Goal: Task Accomplishment & Management: Manage account settings

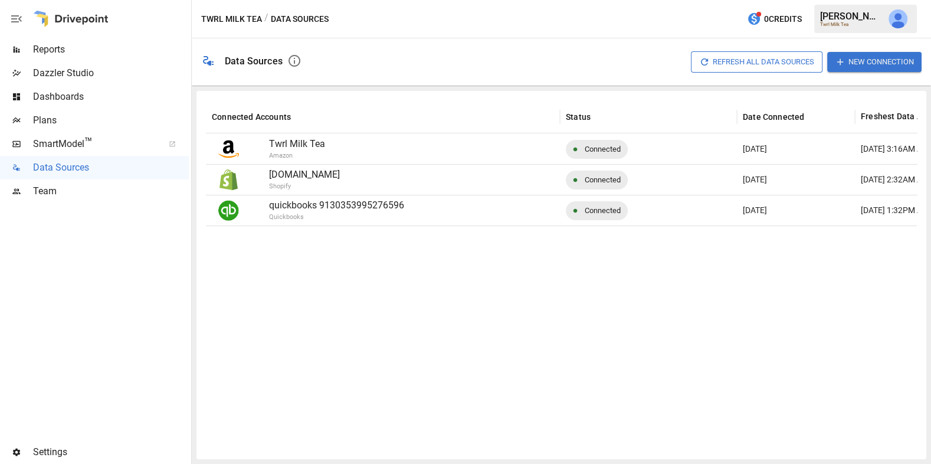
click at [108, 93] on span "Dashboards" at bounding box center [111, 97] width 156 height 14
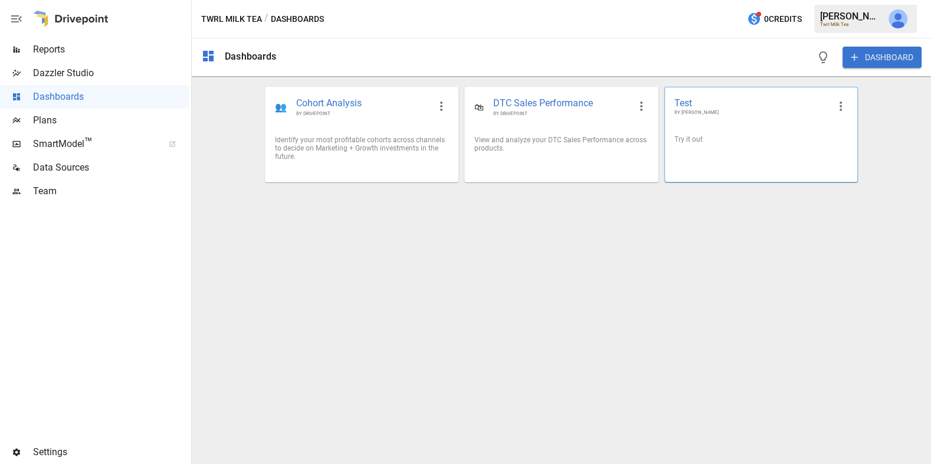
click at [838, 108] on icon "button" at bounding box center [840, 106] width 14 height 14
click at [846, 134] on li "Edit" at bounding box center [857, 132] width 58 height 21
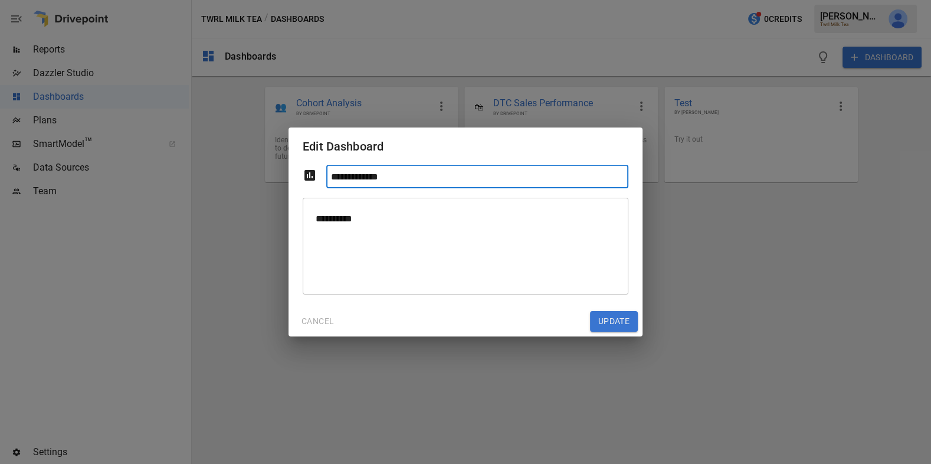
type input "**********"
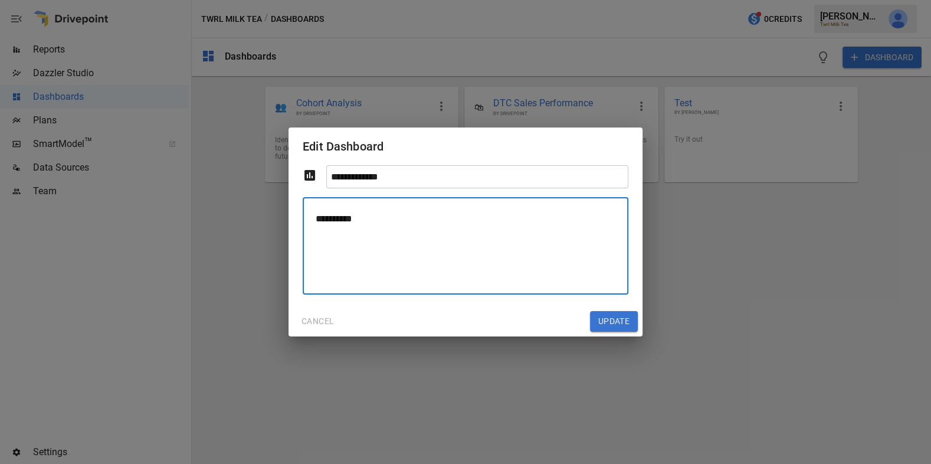
click at [406, 231] on textarea "**********" at bounding box center [465, 245] width 309 height 77
type textarea "**********"
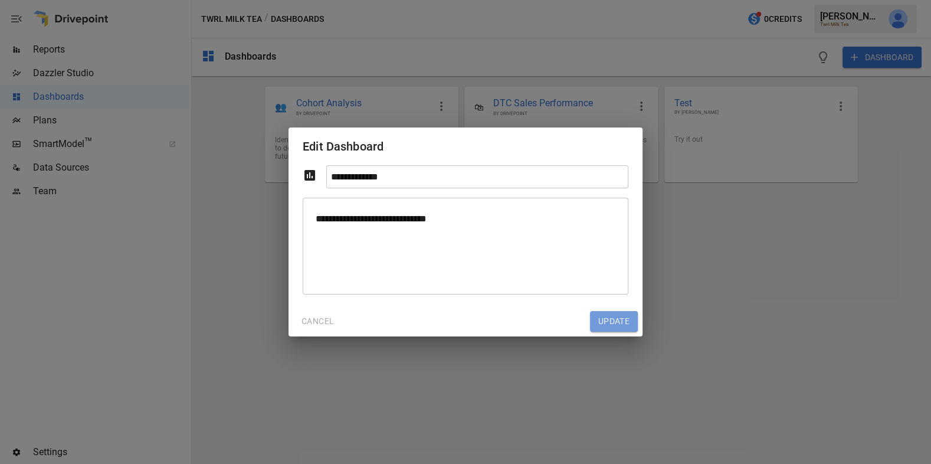
click at [614, 320] on button "Update" at bounding box center [614, 321] width 48 height 21
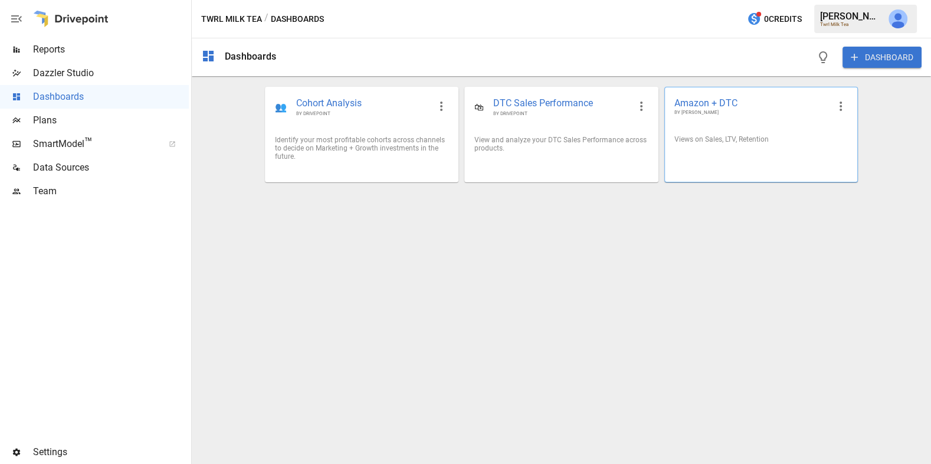
click at [725, 150] on div "Views on Sales, LTV, Retention" at bounding box center [761, 139] width 192 height 27
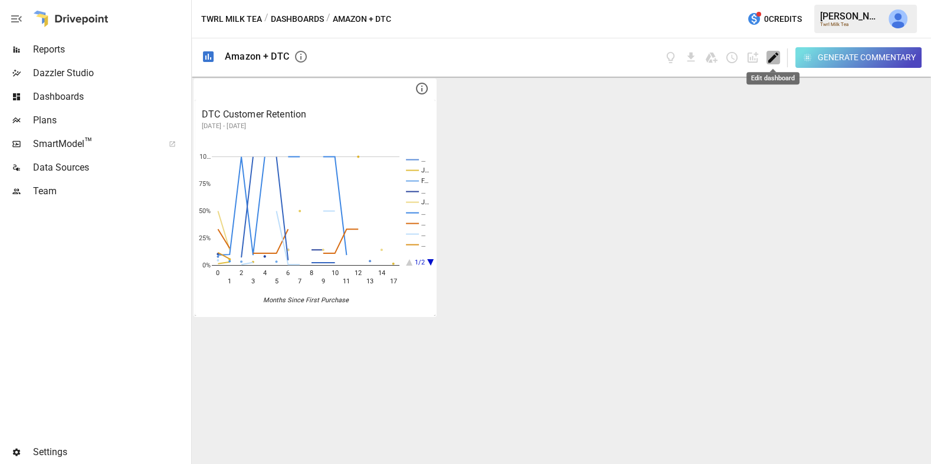
click at [776, 61] on icon "Edit dashboard" at bounding box center [773, 58] width 14 height 14
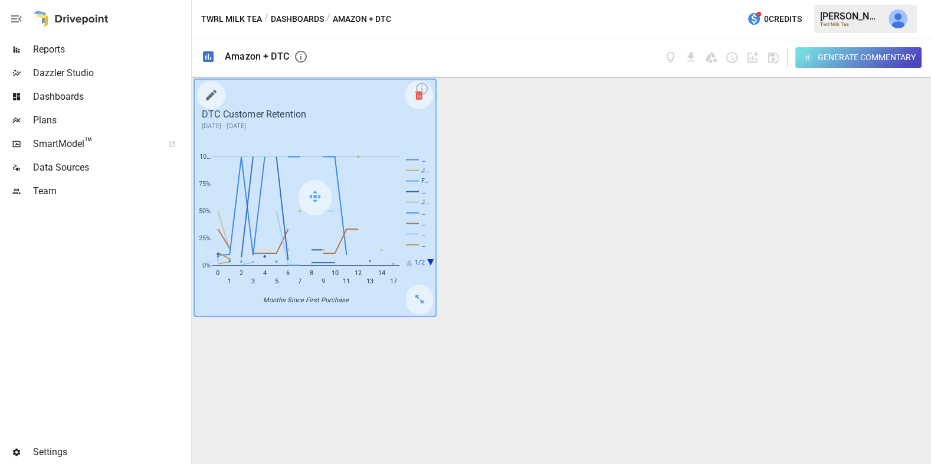
click at [416, 95] on icon at bounding box center [418, 95] width 7 height 1
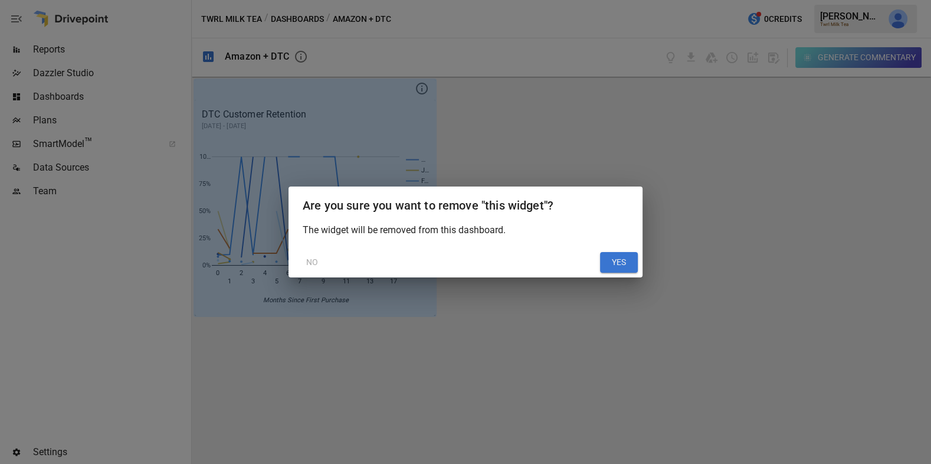
click at [617, 258] on button "YES" at bounding box center [619, 262] width 38 height 21
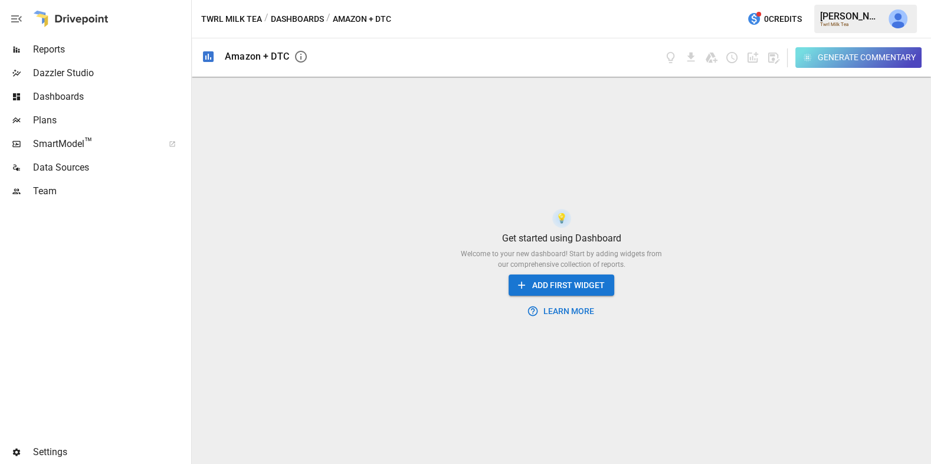
click at [549, 287] on button "ADD FIRST WIDGET" at bounding box center [561, 285] width 106 height 22
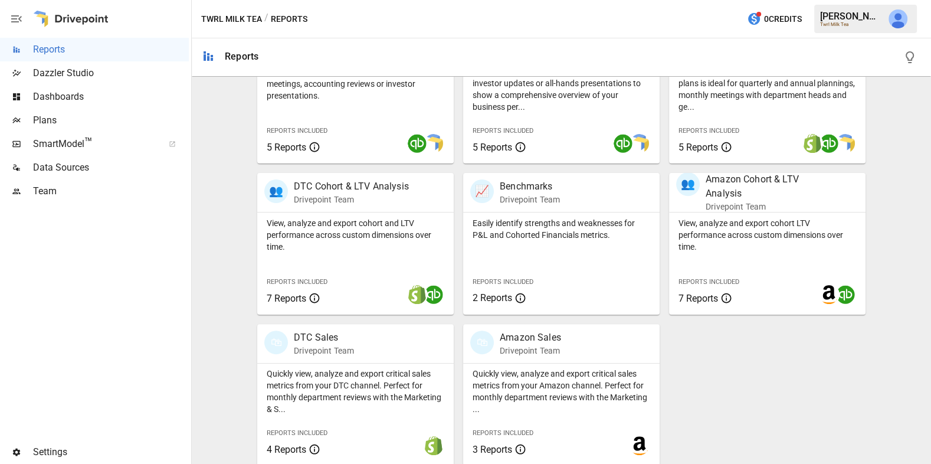
scroll to position [298, 0]
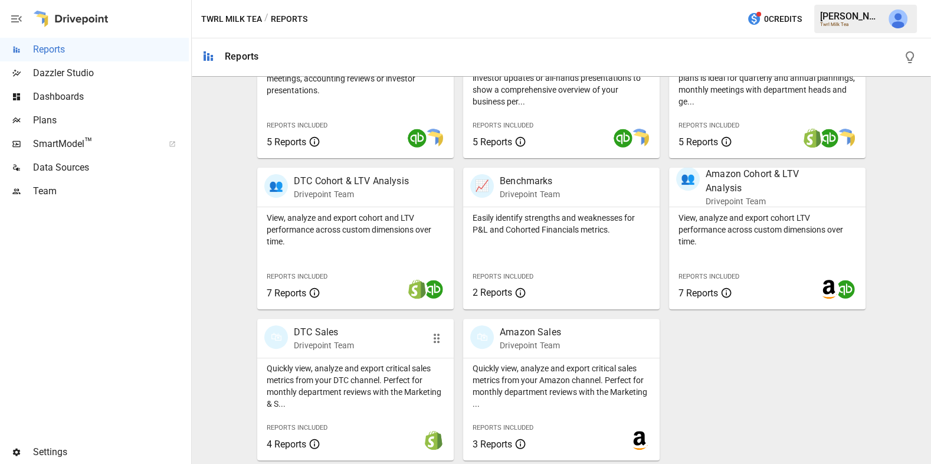
click at [348, 348] on p "Drivepoint Team" at bounding box center [324, 345] width 60 height 12
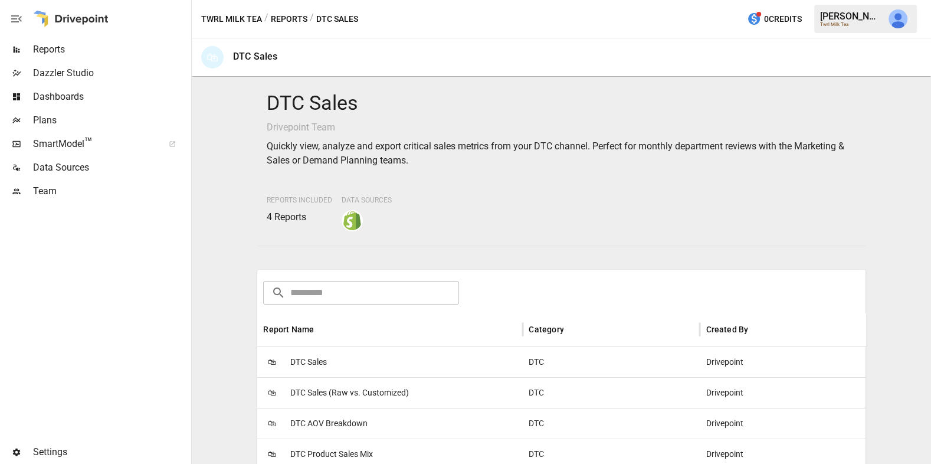
click at [348, 348] on div "🛍 DTC Sales" at bounding box center [389, 361] width 265 height 31
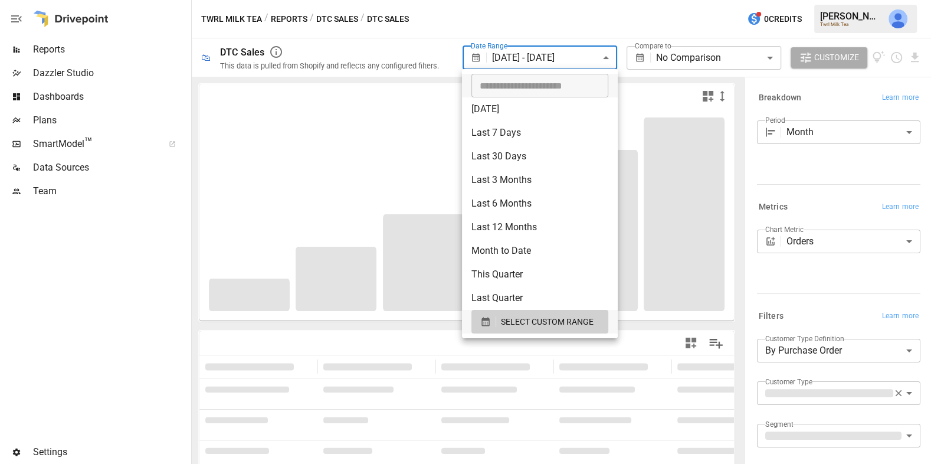
click at [566, 0] on body "**********" at bounding box center [465, 0] width 931 height 0
click at [549, 222] on li "Last 12 Months" at bounding box center [540, 227] width 156 height 24
type input "**********"
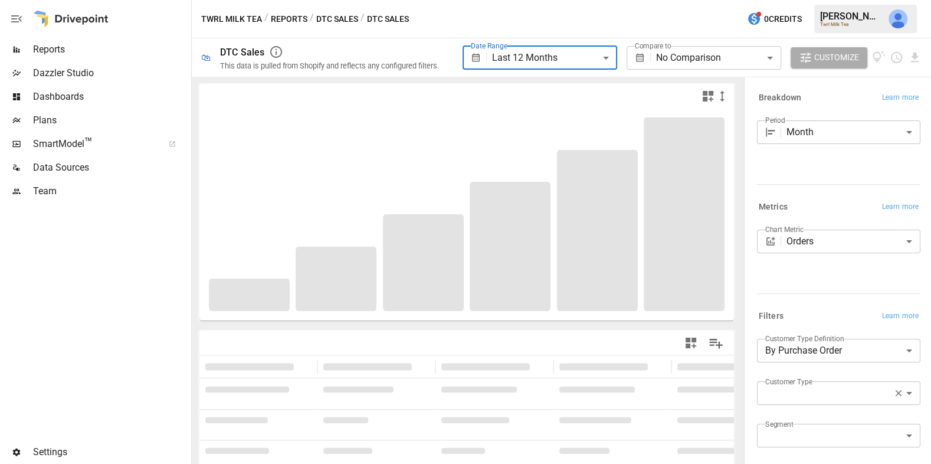
click at [713, 0] on body "**********" at bounding box center [465, 0] width 931 height 0
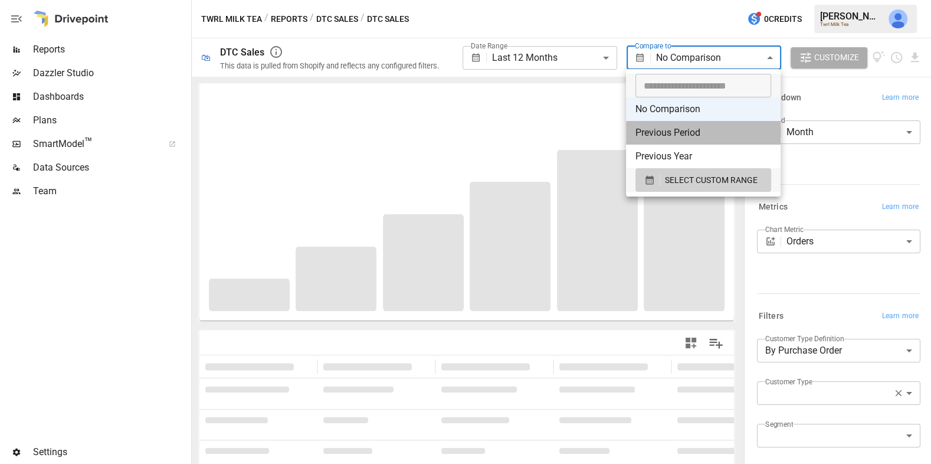
click at [701, 136] on li "Previous Period" at bounding box center [703, 133] width 155 height 24
type input "**********"
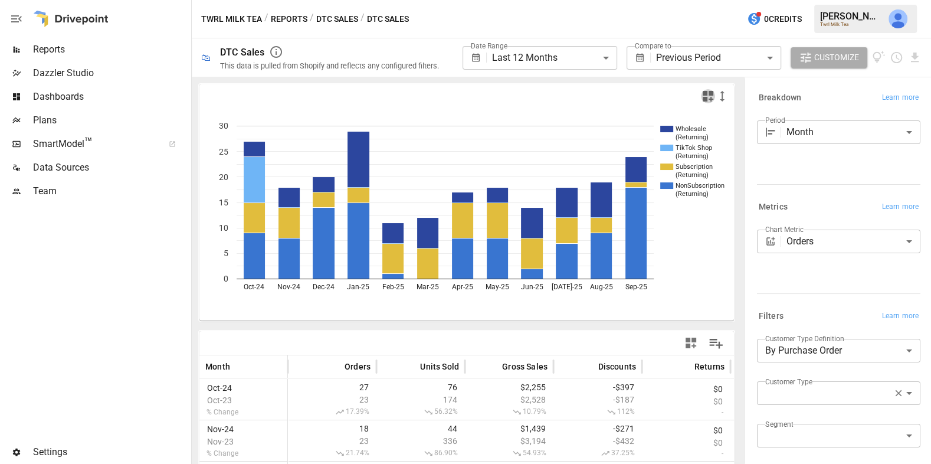
click at [705, 100] on icon "button" at bounding box center [707, 96] width 11 height 11
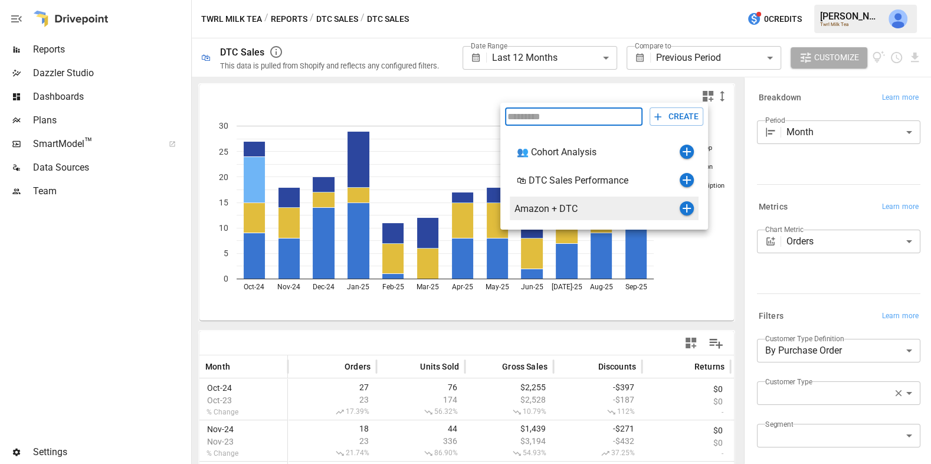
click at [690, 206] on icon "button" at bounding box center [686, 208] width 14 height 14
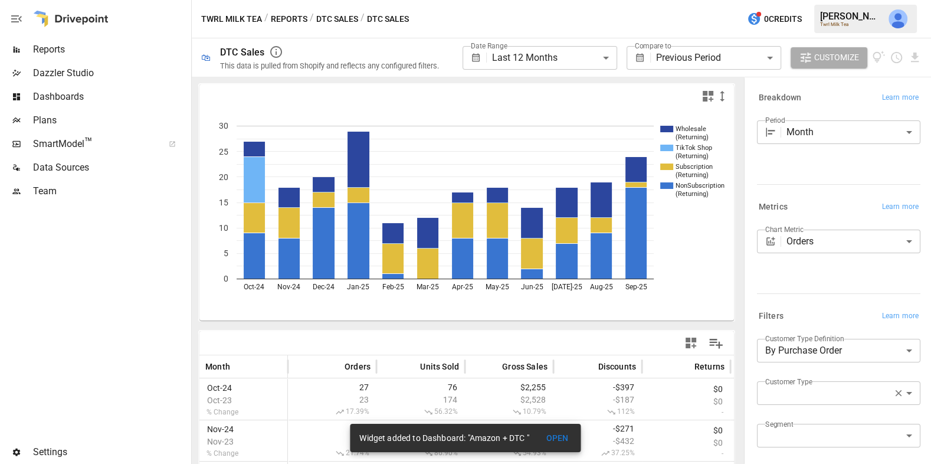
click at [690, 344] on icon "button" at bounding box center [691, 343] width 14 height 14
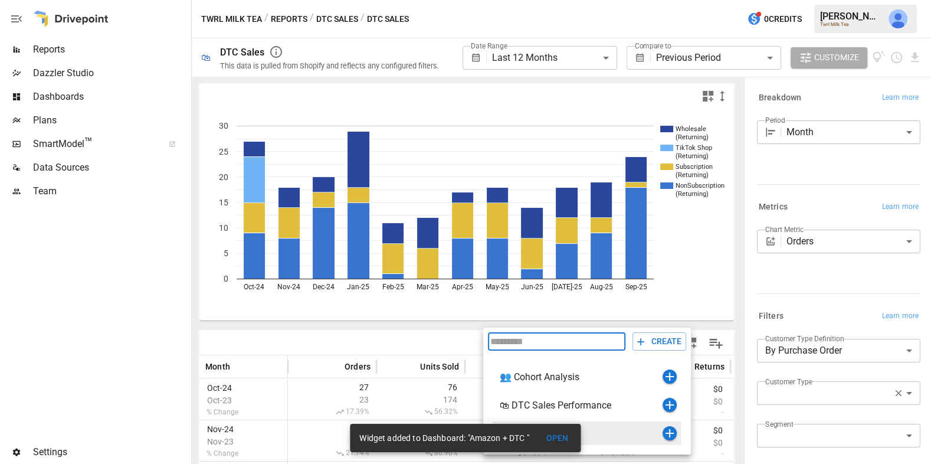
click at [671, 433] on icon "button" at bounding box center [669, 433] width 8 height 8
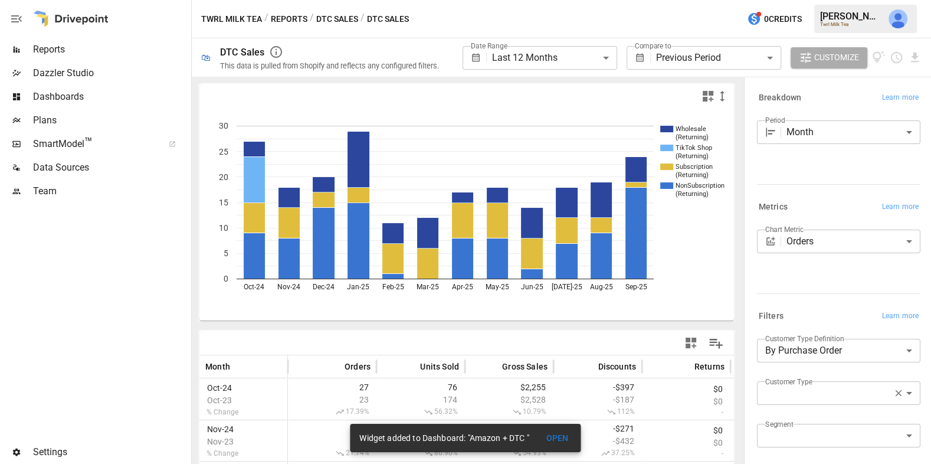
click at [330, 18] on button "DTC Sales" at bounding box center [337, 19] width 42 height 15
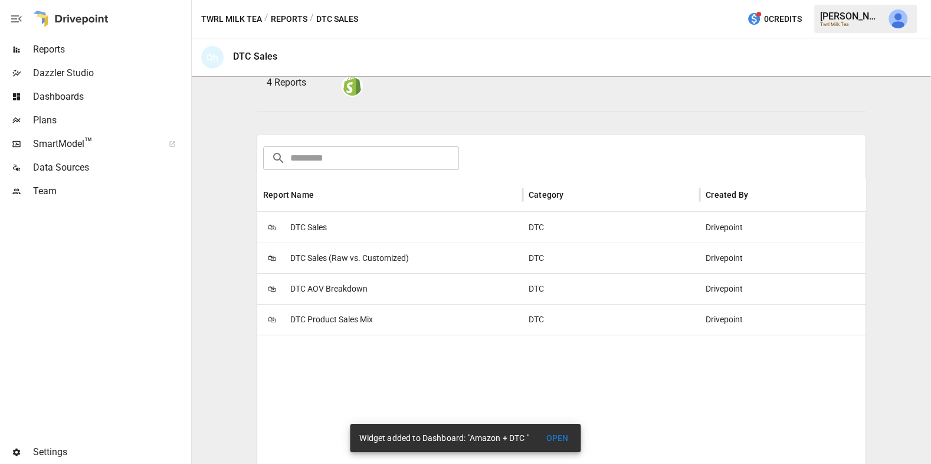
scroll to position [140, 0]
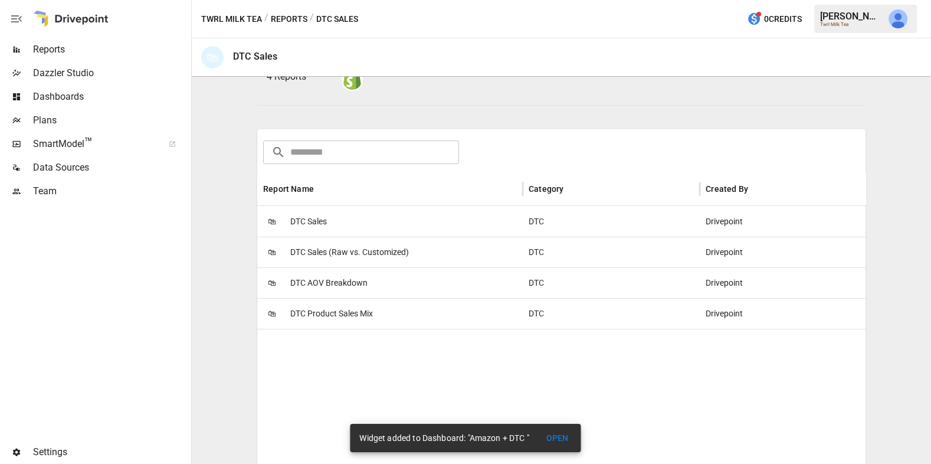
click at [382, 282] on div "🛍 DTC AOV Breakdown" at bounding box center [389, 282] width 265 height 31
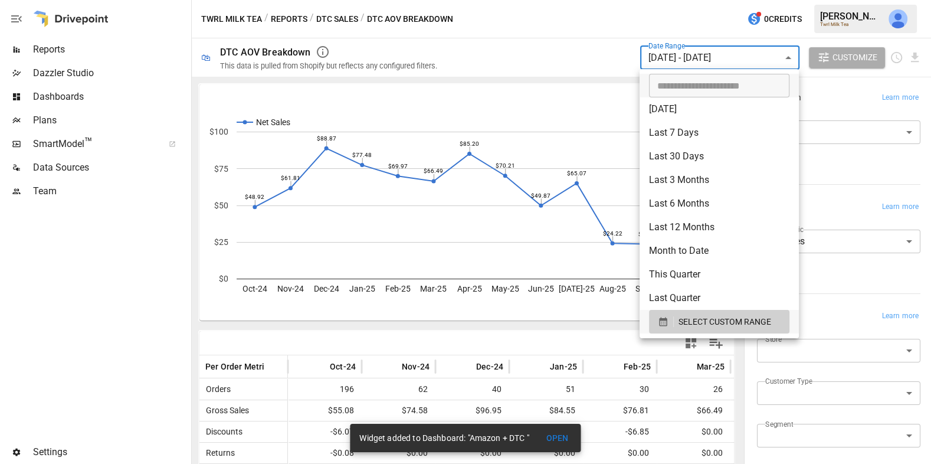
click at [703, 0] on body "Reports Dazzler Studio Dashboards Plans SmartModel ™ Data Sources Team Settings…" at bounding box center [465, 0] width 931 height 0
click at [698, 222] on li "Last 12 Months" at bounding box center [718, 227] width 159 height 24
type input "**********"
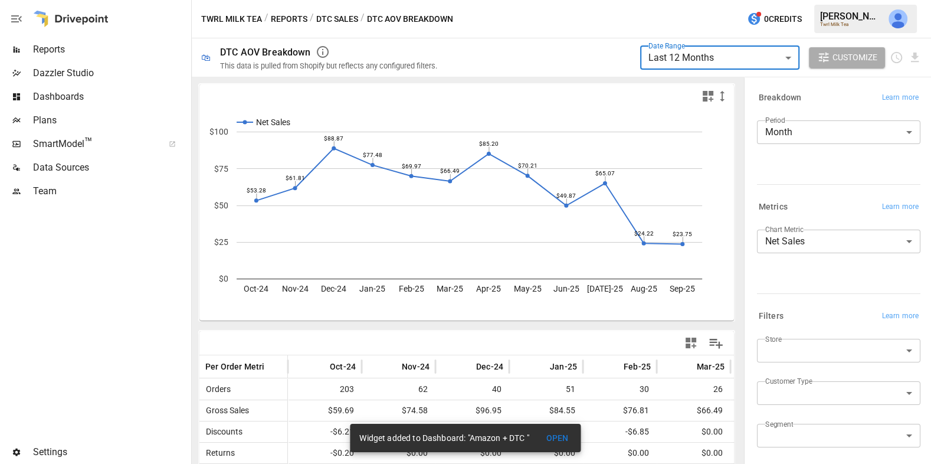
click at [705, 97] on icon "button" at bounding box center [707, 96] width 11 height 11
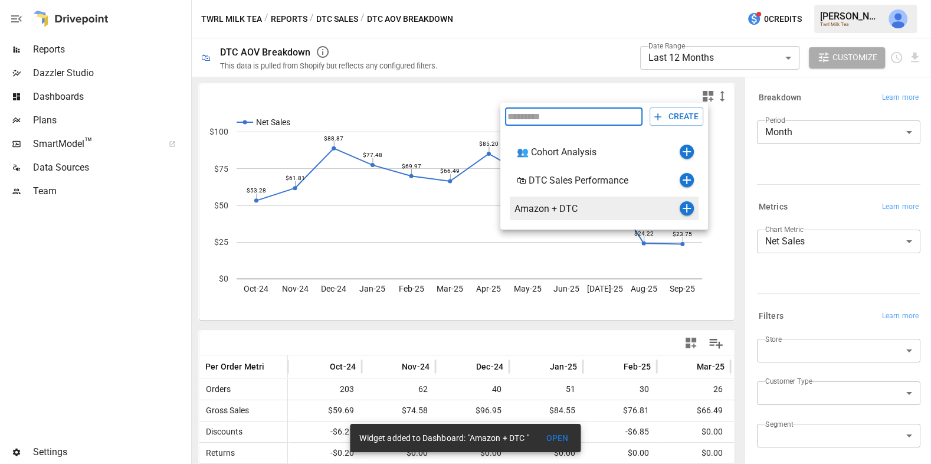
click at [687, 206] on icon "button" at bounding box center [686, 208] width 14 height 14
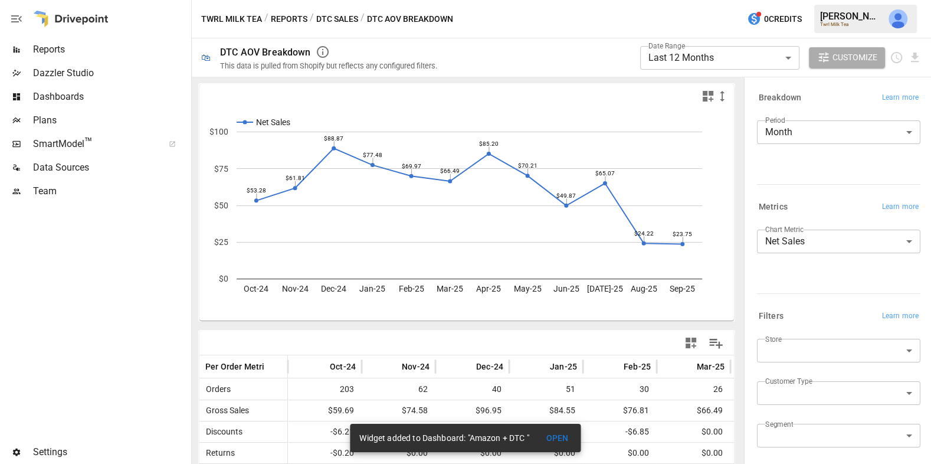
click at [345, 16] on button "DTC Sales" at bounding box center [337, 19] width 42 height 15
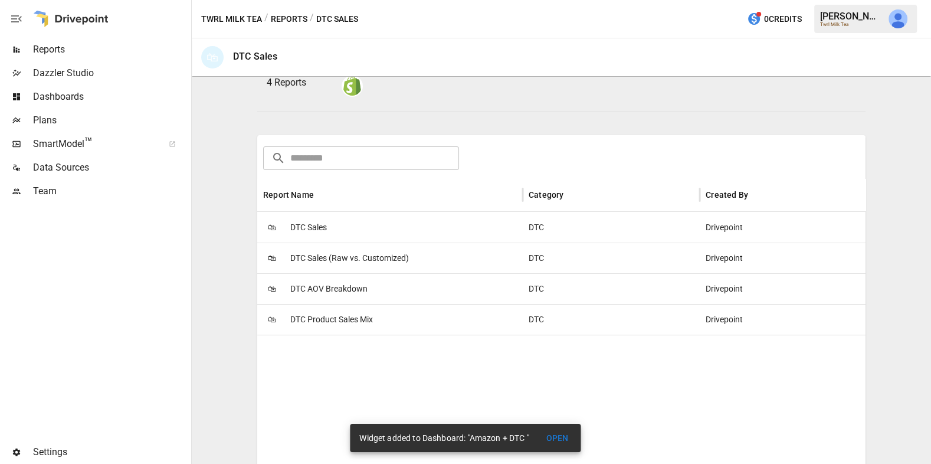
scroll to position [142, 0]
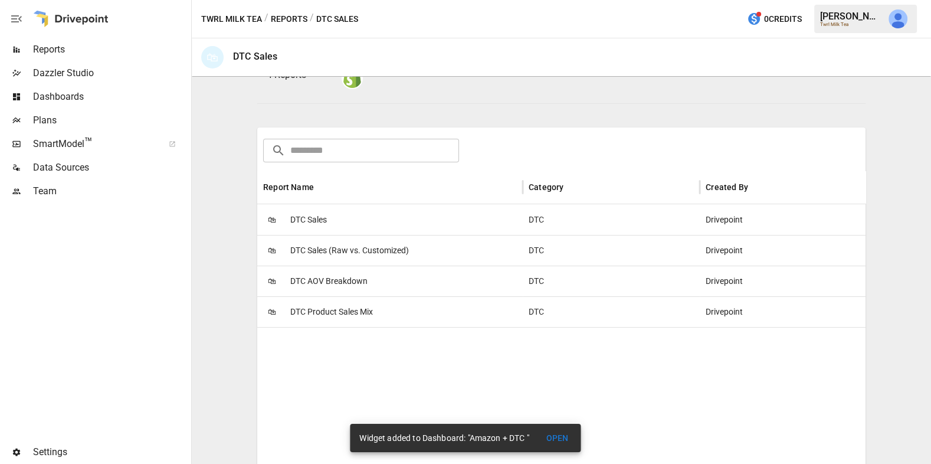
click at [376, 311] on div "🛍 DTC Product Sales Mix" at bounding box center [389, 311] width 265 height 31
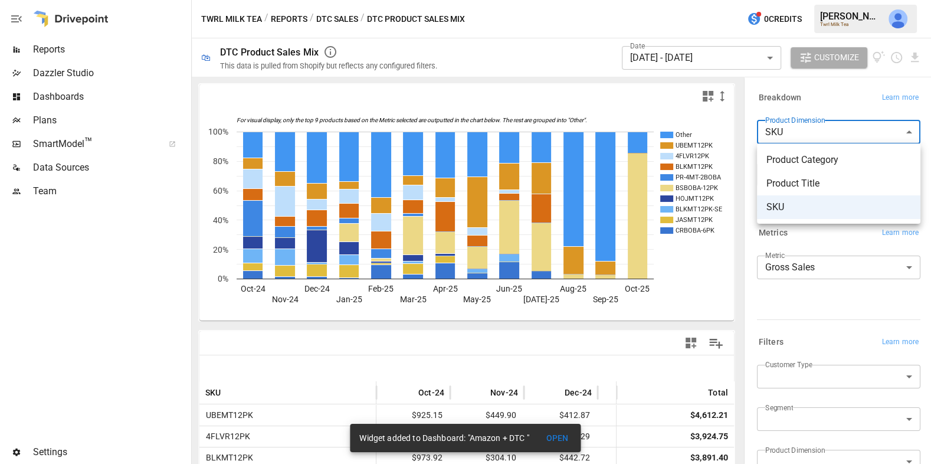
click at [830, 0] on body "Reports Dazzler Studio Dashboards Plans SmartModel ™ Data Sources Team Settings…" at bounding box center [465, 0] width 931 height 0
click at [805, 178] on span "Product Title" at bounding box center [838, 183] width 145 height 14
type input "**********"
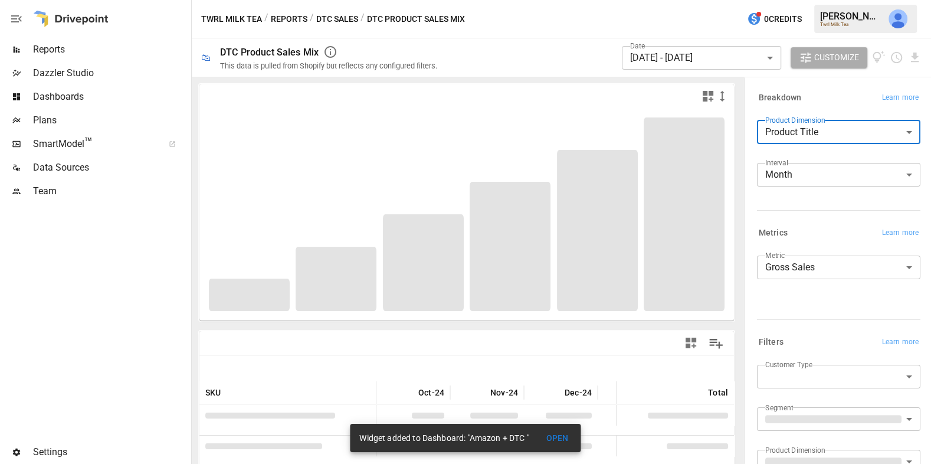
click at [700, 71] on div "Date [DATE] - [DATE] ****** ​" at bounding box center [701, 57] width 159 height 32
click at [697, 0] on body "Reports Dazzler Studio Dashboards Plans SmartModel ™ Data Sources Team Settings…" at bounding box center [465, 0] width 931 height 0
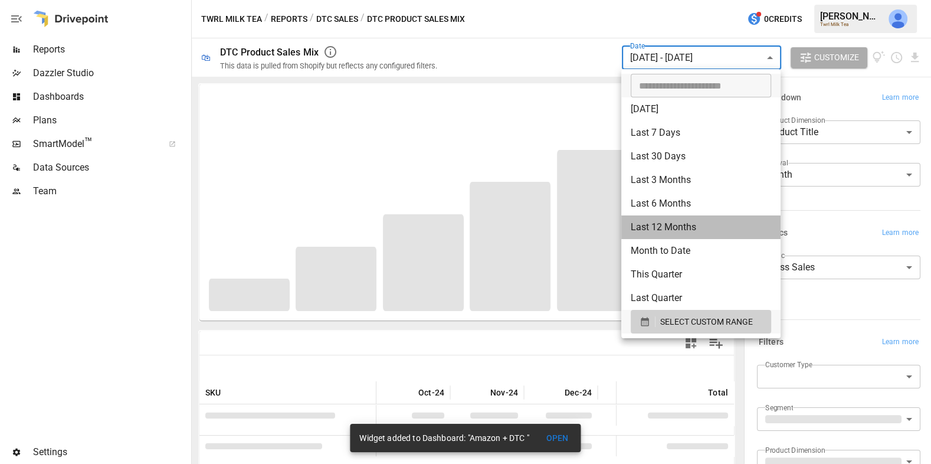
click at [665, 229] on li "Last 12 Months" at bounding box center [700, 227] width 159 height 24
type input "**********"
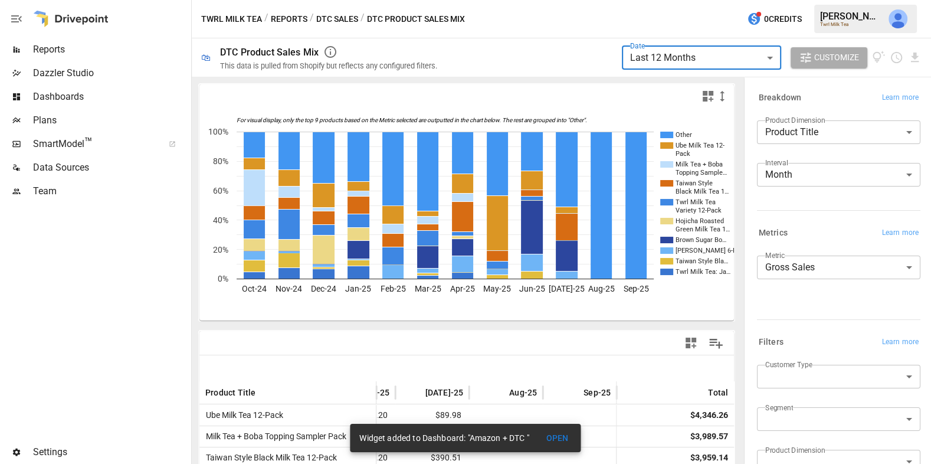
click at [708, 96] on icon "button" at bounding box center [708, 96] width 14 height 14
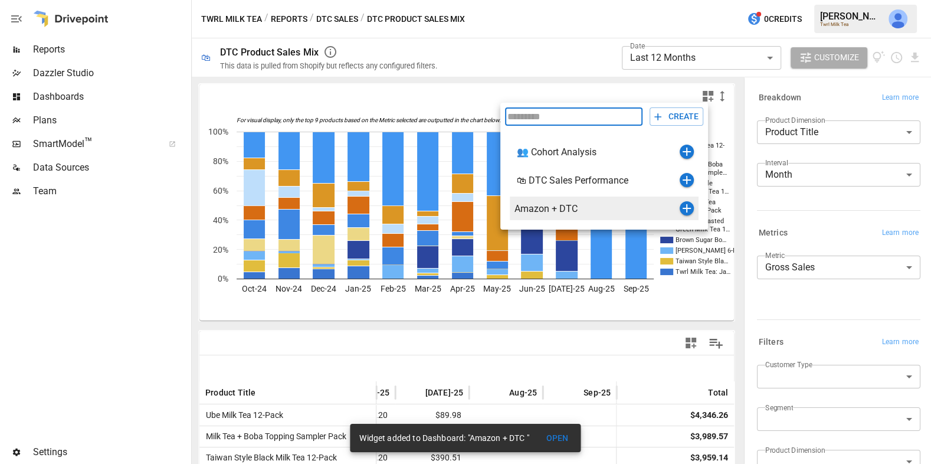
click at [684, 205] on icon "button" at bounding box center [686, 208] width 14 height 14
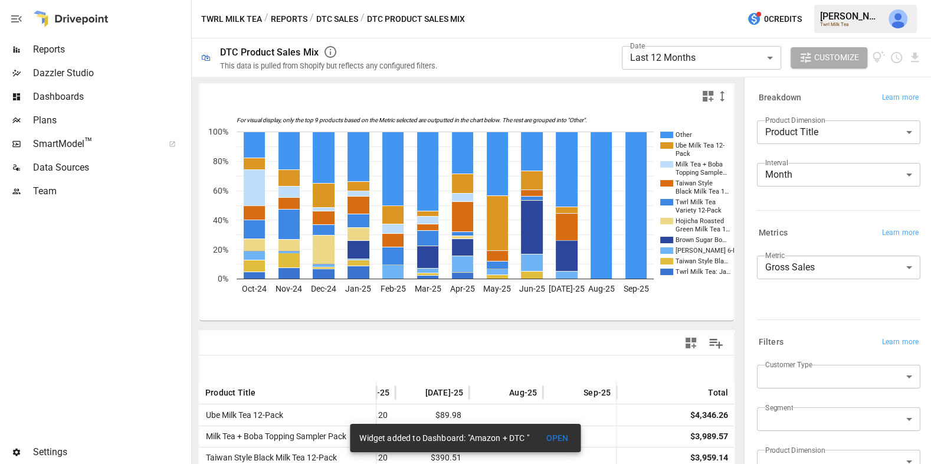
click at [340, 17] on button "DTC Sales" at bounding box center [337, 19] width 42 height 15
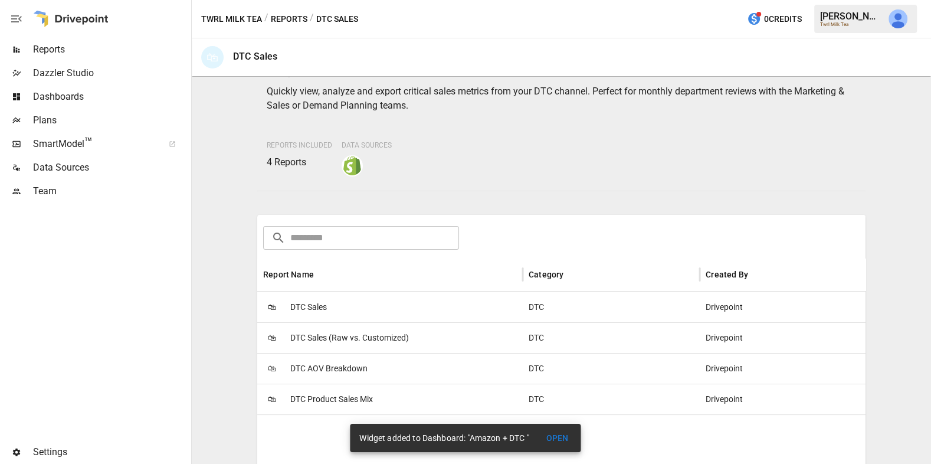
scroll to position [73, 0]
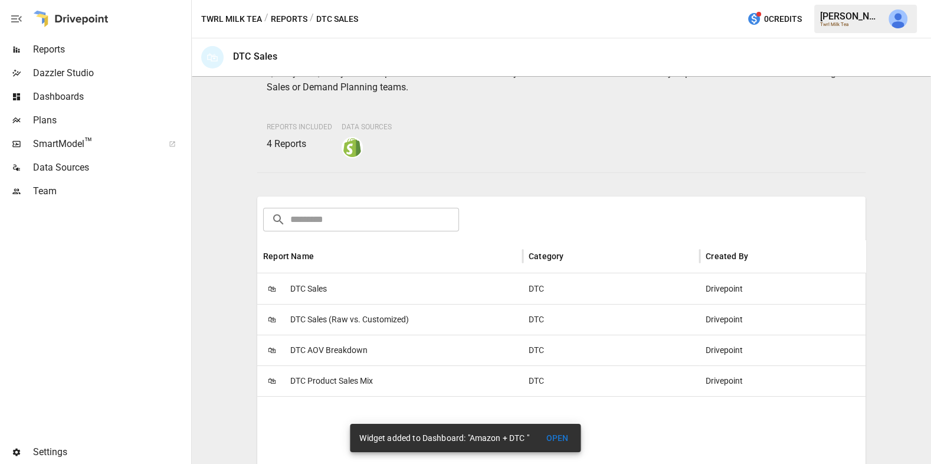
click at [286, 14] on button "Reports" at bounding box center [289, 19] width 37 height 15
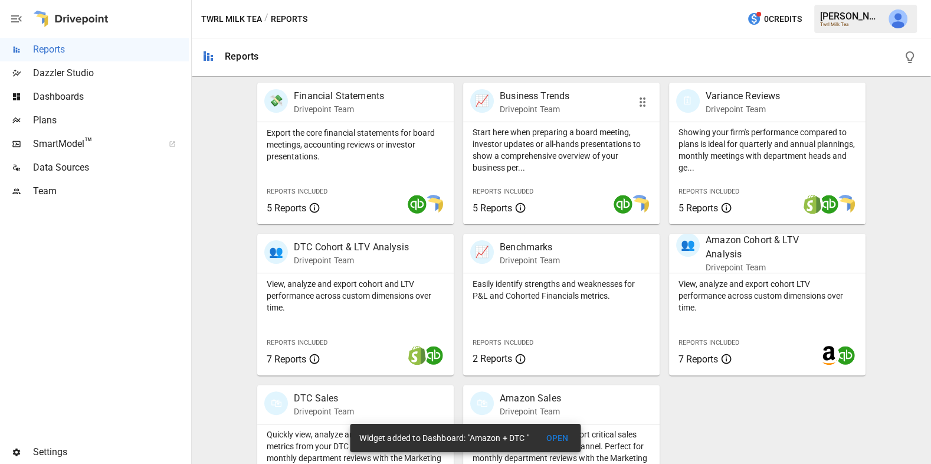
scroll to position [298, 0]
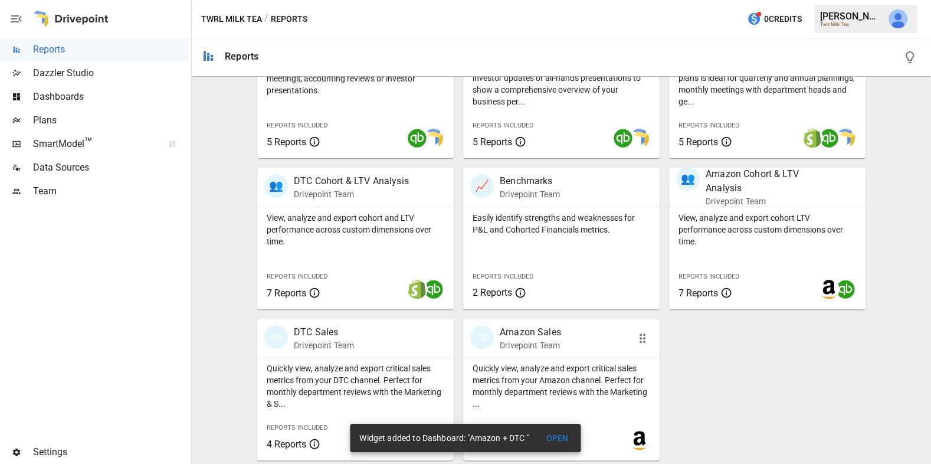
click at [556, 347] on p "Drivepoint Team" at bounding box center [530, 345] width 61 height 12
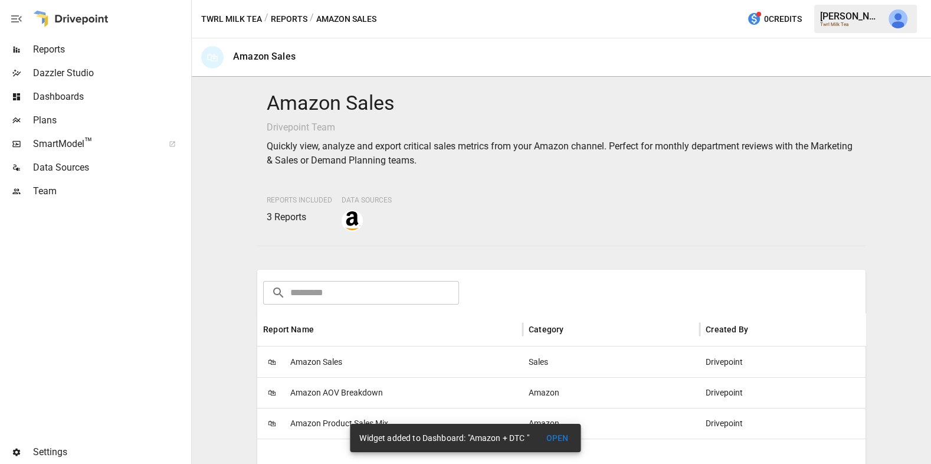
click at [412, 354] on div "🛍 Amazon Sales" at bounding box center [389, 361] width 265 height 31
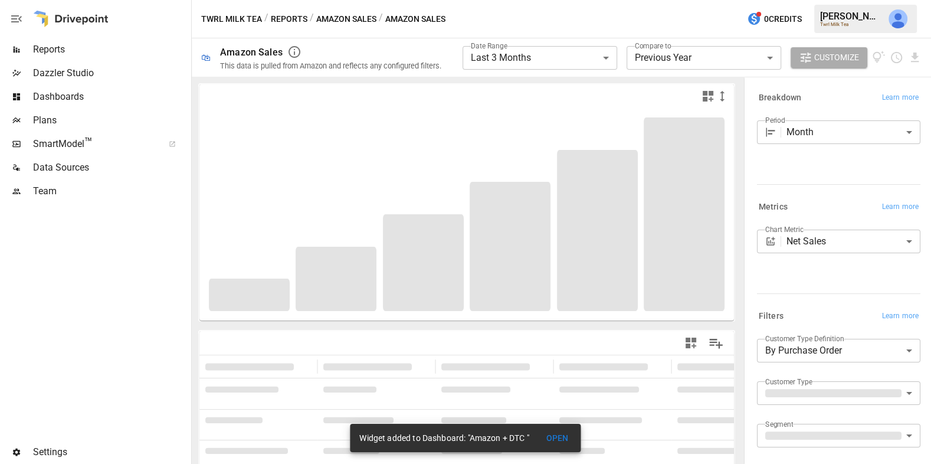
click at [592, 0] on body "**********" at bounding box center [465, 0] width 931 height 0
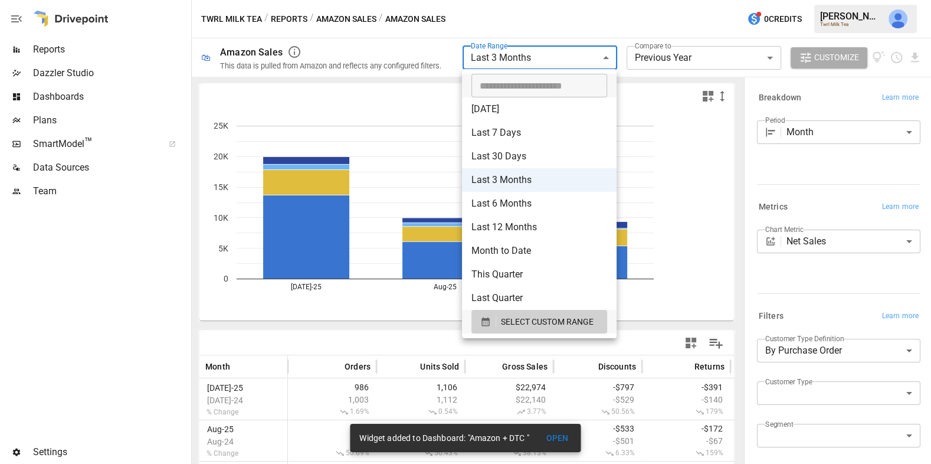
click at [529, 230] on li "Last 12 Months" at bounding box center [539, 227] width 155 height 24
type input "**********"
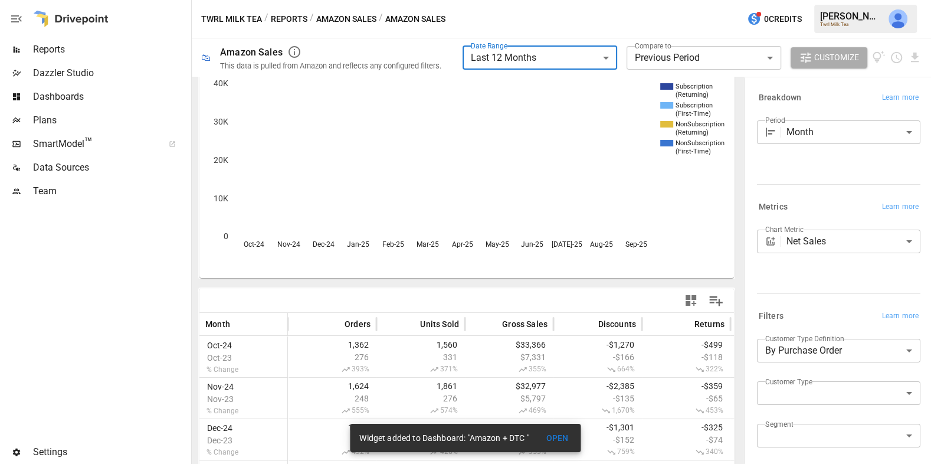
scroll to position [49, 0]
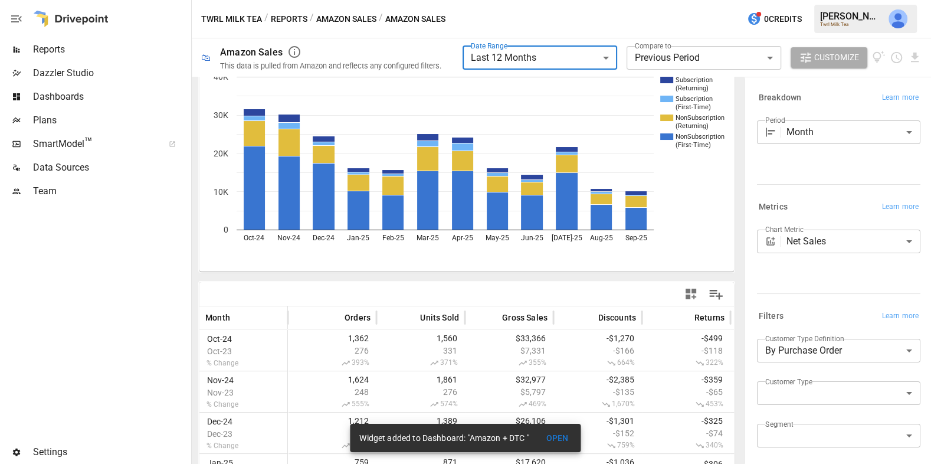
click at [687, 293] on icon "button" at bounding box center [691, 294] width 14 height 14
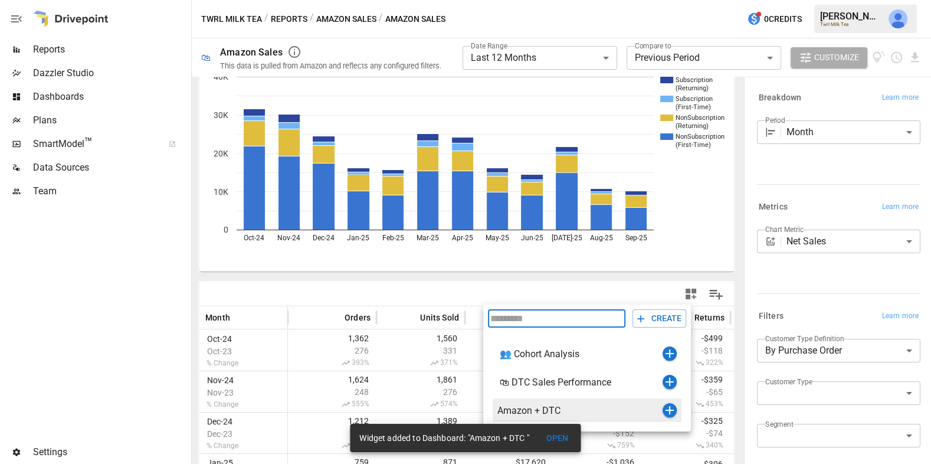
click at [669, 408] on icon "button" at bounding box center [669, 410] width 8 height 8
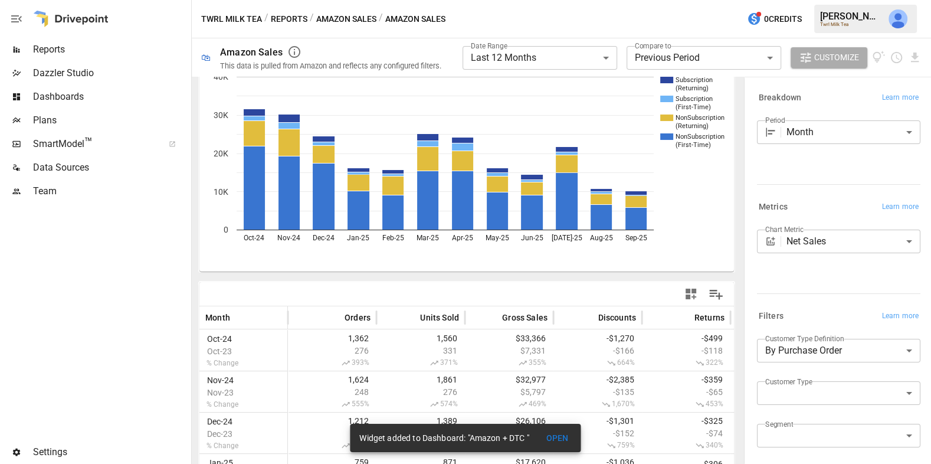
scroll to position [0, 0]
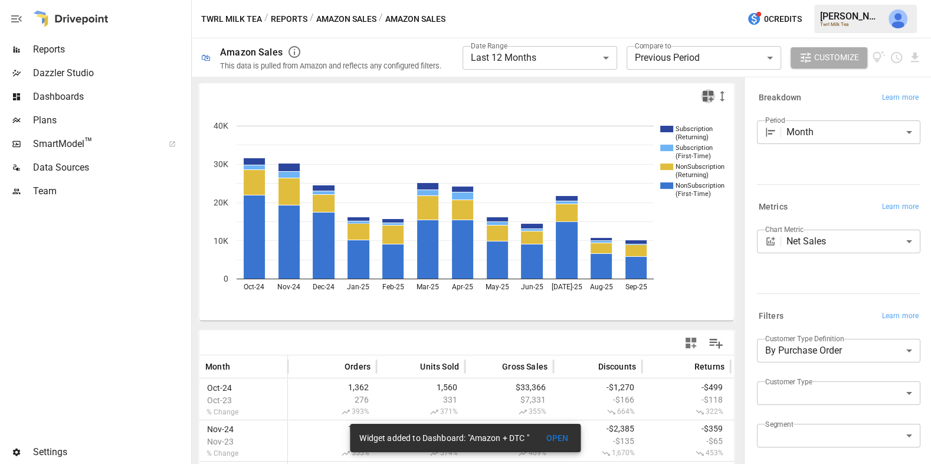
click at [706, 101] on icon "button" at bounding box center [708, 96] width 14 height 14
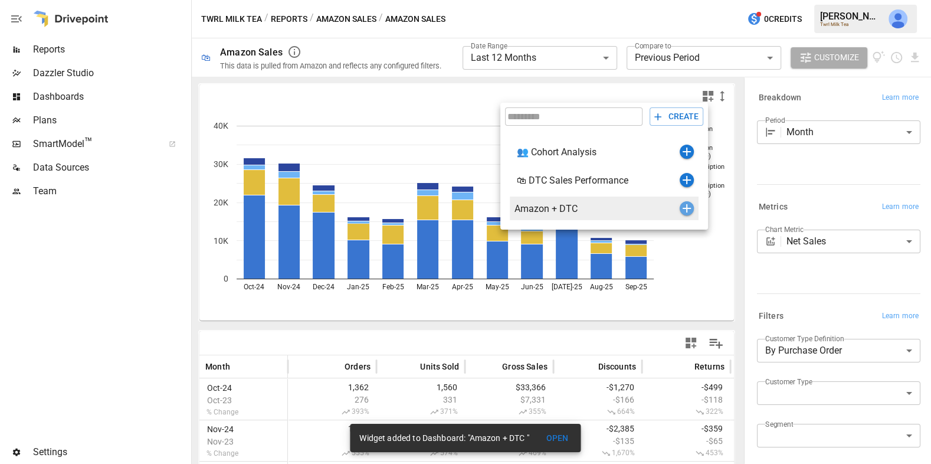
click at [685, 205] on icon "button" at bounding box center [686, 208] width 14 height 14
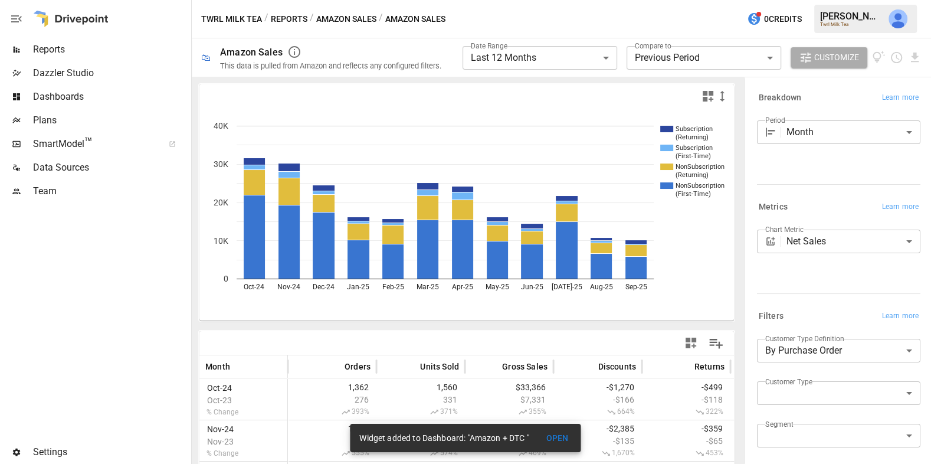
click at [365, 9] on div "Twrl Milk Tea / Reports / Amazon Sales / Amazon Sales 0 Credits [PERSON_NAME] T…" at bounding box center [561, 19] width 739 height 38
click at [360, 18] on button "Amazon Sales" at bounding box center [346, 19] width 60 height 15
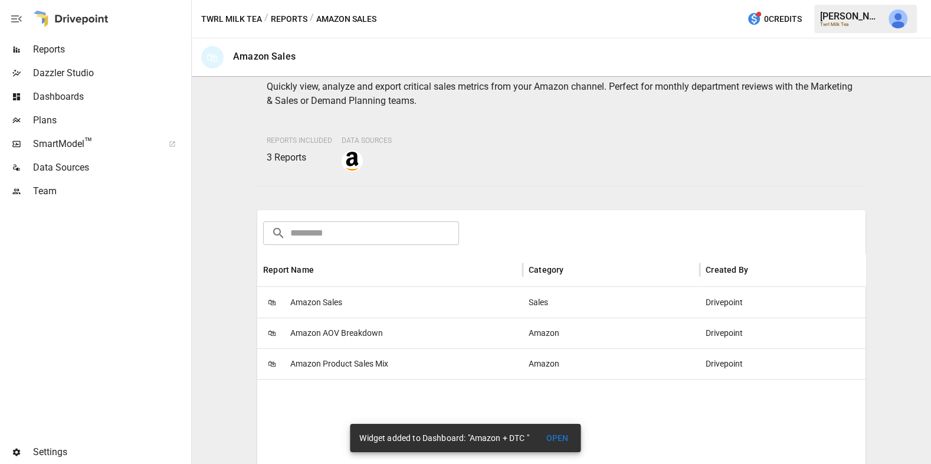
scroll to position [63, 0]
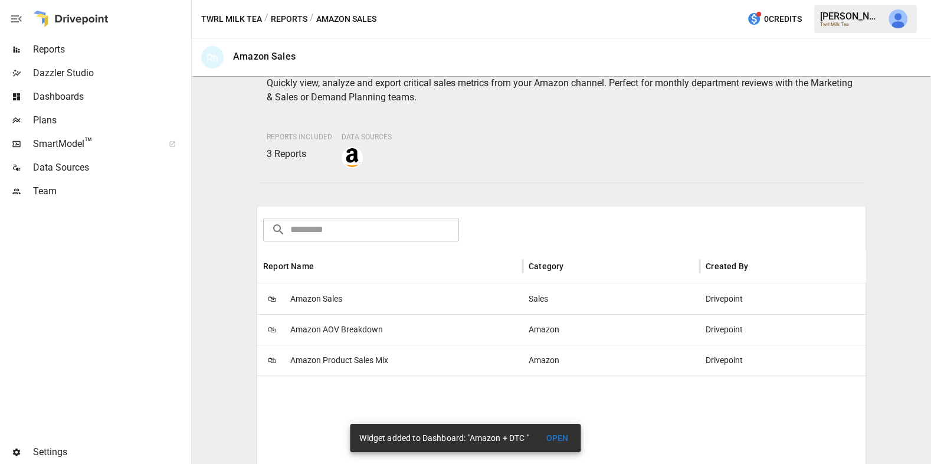
click at [353, 324] on span "Amazon AOV Breakdown" at bounding box center [336, 329] width 93 height 30
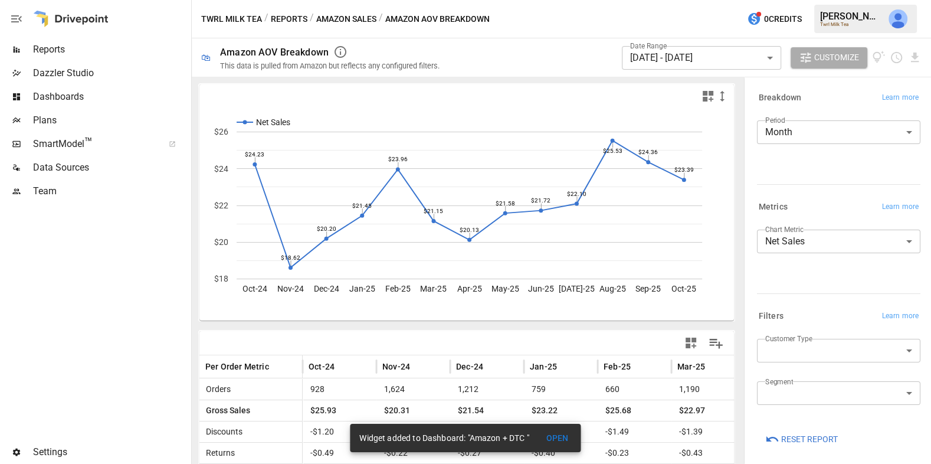
click at [704, 99] on icon "button" at bounding box center [707, 96] width 11 height 11
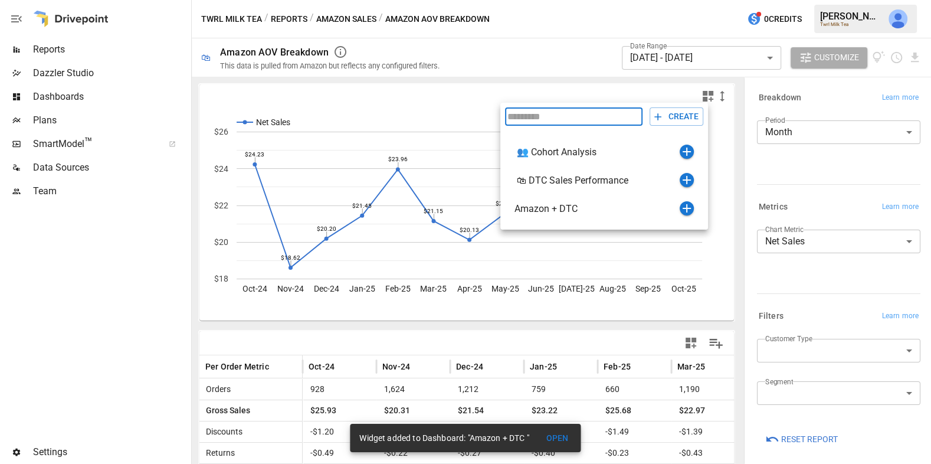
click at [705, 69] on div at bounding box center [465, 232] width 931 height 464
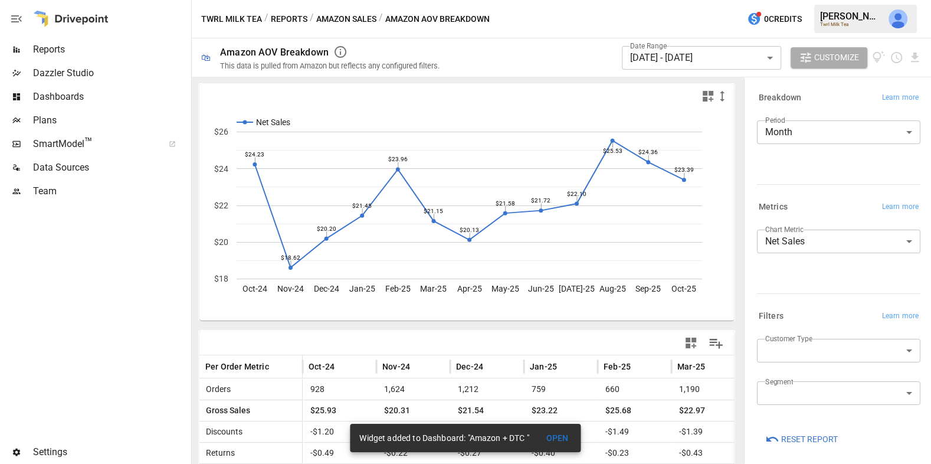
click at [704, 0] on body "Reports Dazzler Studio Dashboards Plans SmartModel ™ Data Sources Team Settings…" at bounding box center [465, 0] width 931 height 0
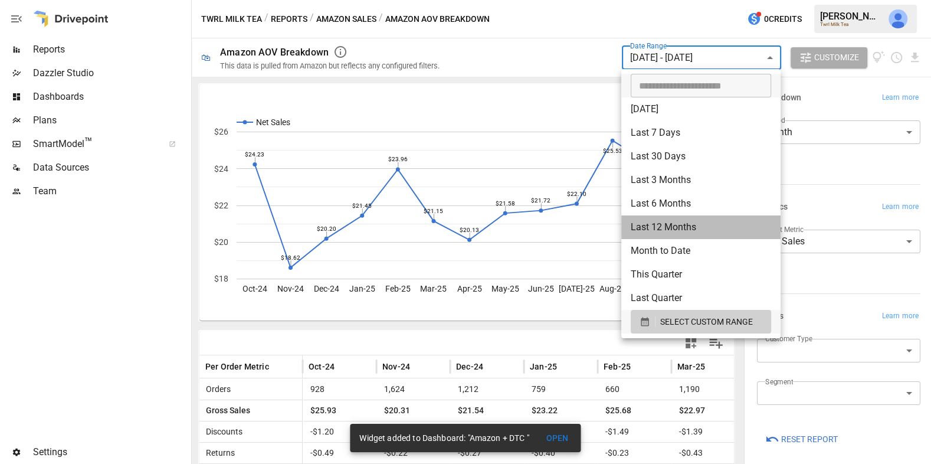
click at [690, 234] on li "Last 12 Months" at bounding box center [700, 227] width 159 height 24
type input "**********"
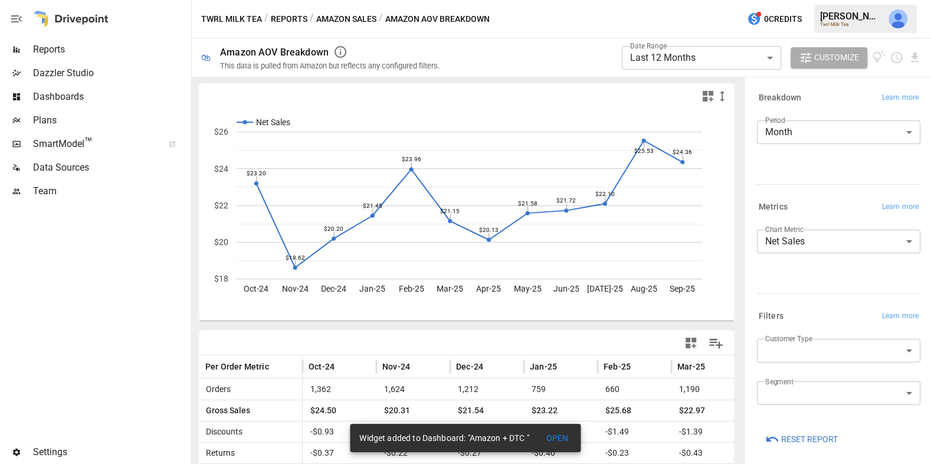
click at [708, 87] on div at bounding box center [466, 96] width 534 height 24
click at [708, 97] on icon "button" at bounding box center [708, 96] width 14 height 14
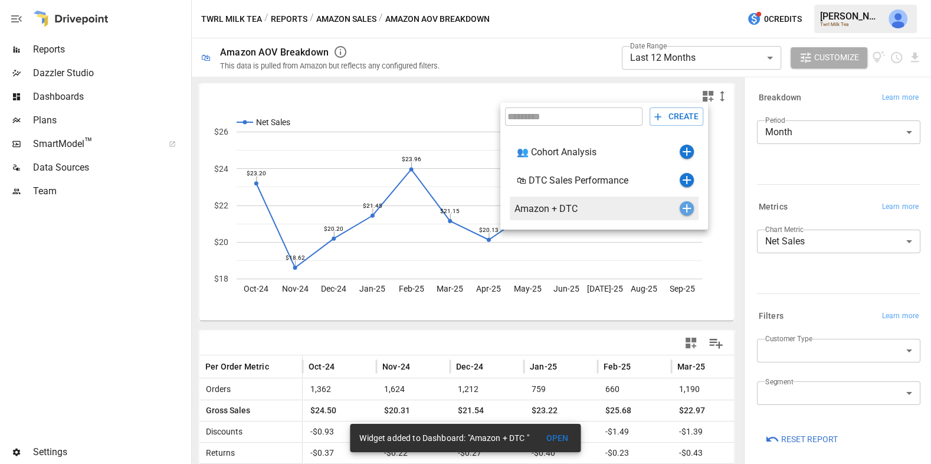
click at [691, 208] on icon "button" at bounding box center [686, 208] width 14 height 14
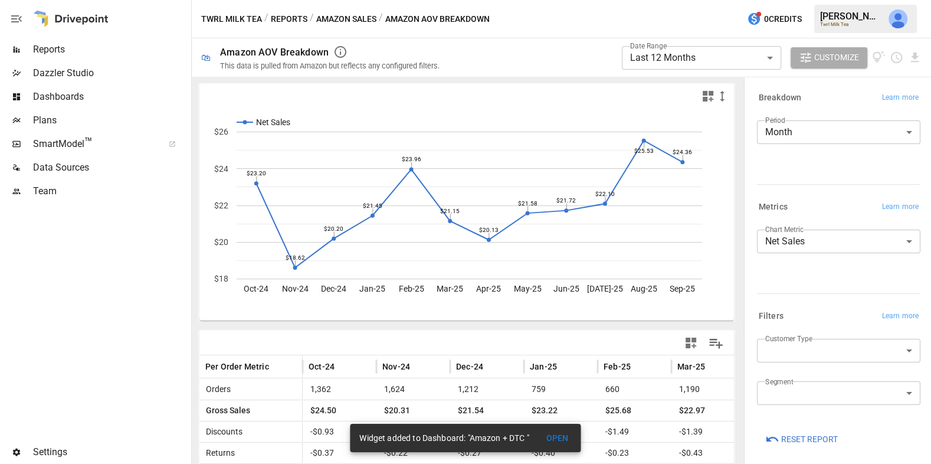
click at [359, 24] on button "Amazon Sales" at bounding box center [346, 19] width 60 height 15
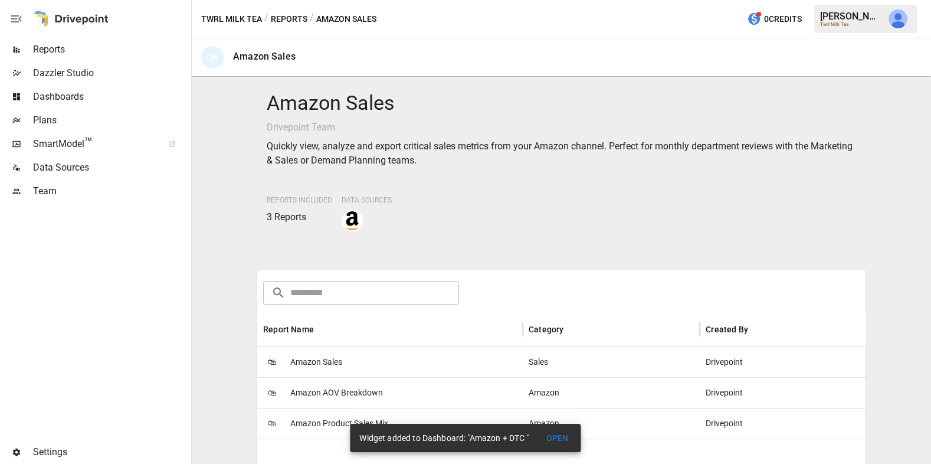
click at [321, 421] on span "Amazon Product Sales Mix" at bounding box center [339, 423] width 98 height 30
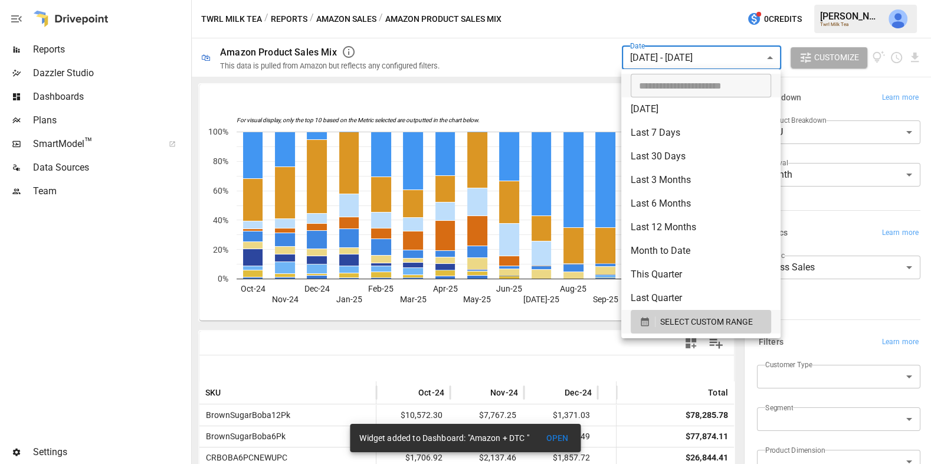
click at [694, 0] on body "Reports Dazzler Studio Dashboards Plans SmartModel ™ Data Sources Team Settings…" at bounding box center [465, 0] width 931 height 0
click at [686, 231] on li "Last 12 Months" at bounding box center [700, 227] width 159 height 24
type input "**********"
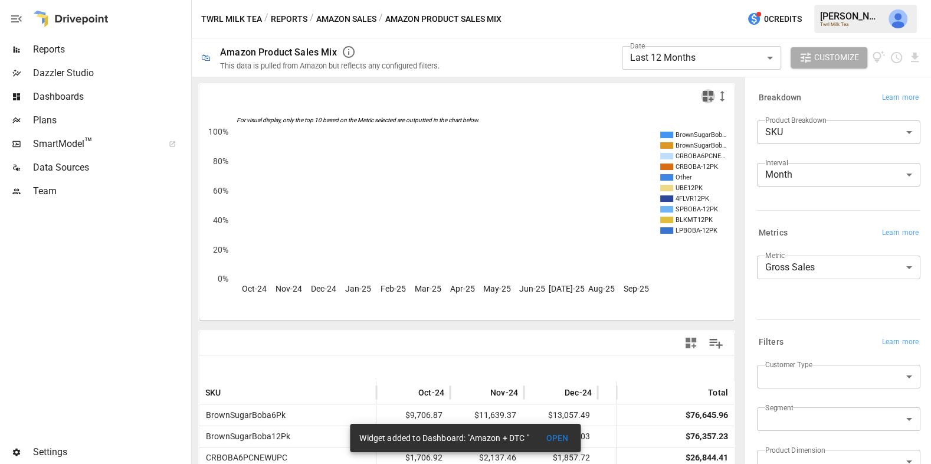
click at [702, 96] on icon "button" at bounding box center [708, 96] width 14 height 14
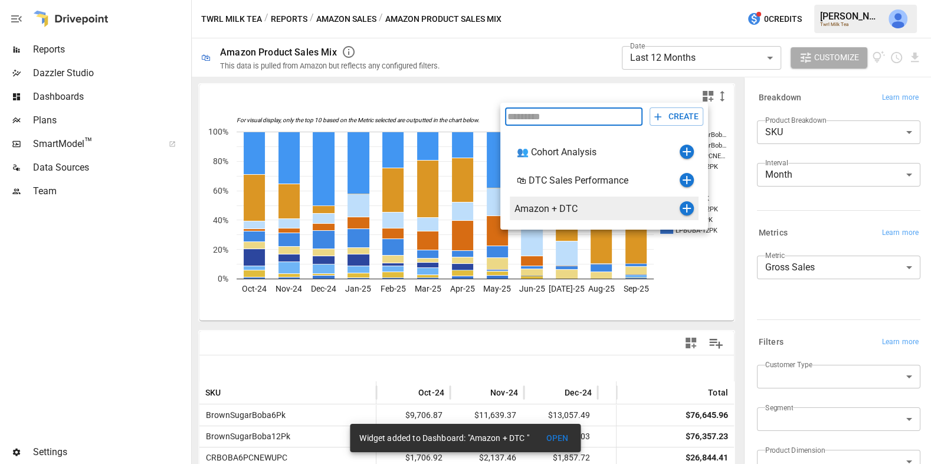
click at [685, 209] on icon "button" at bounding box center [686, 208] width 14 height 14
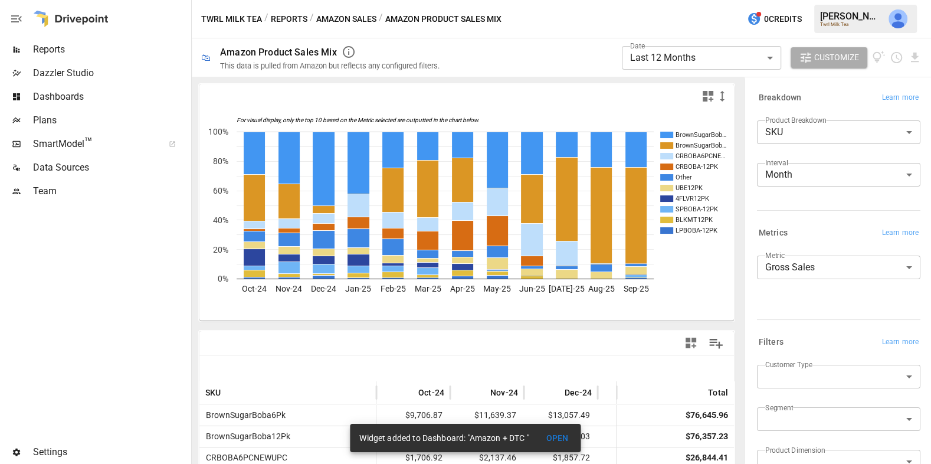
click at [339, 24] on button "Amazon Sales" at bounding box center [346, 19] width 60 height 15
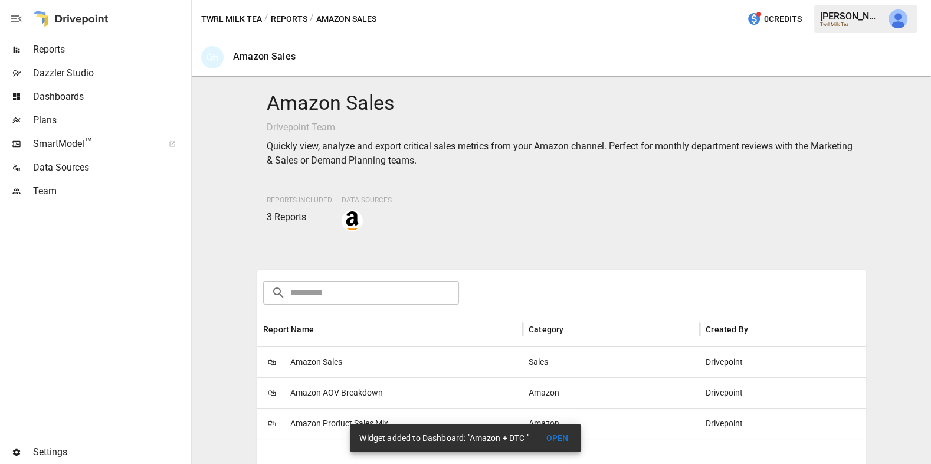
click at [284, 24] on button "Reports" at bounding box center [289, 19] width 37 height 15
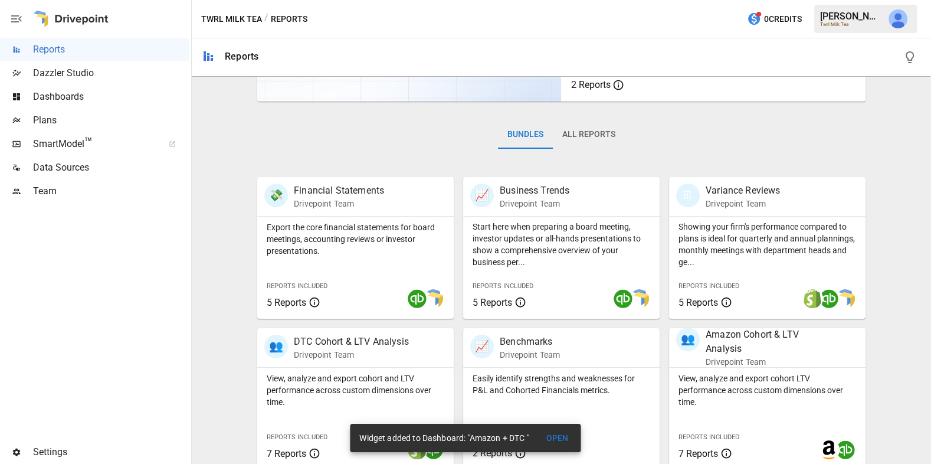
scroll to position [298, 0]
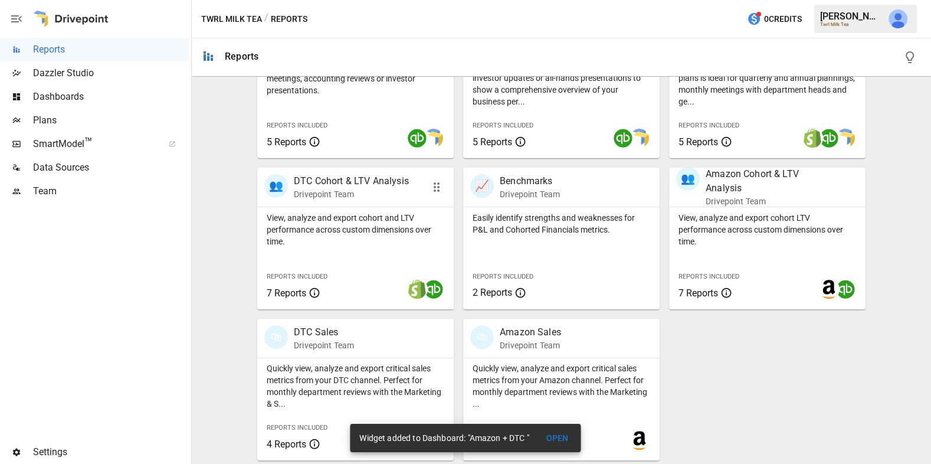
click at [373, 238] on p "View, analyze and export cohort and LTV performance across custom dimensions ov…" at bounding box center [356, 229] width 178 height 35
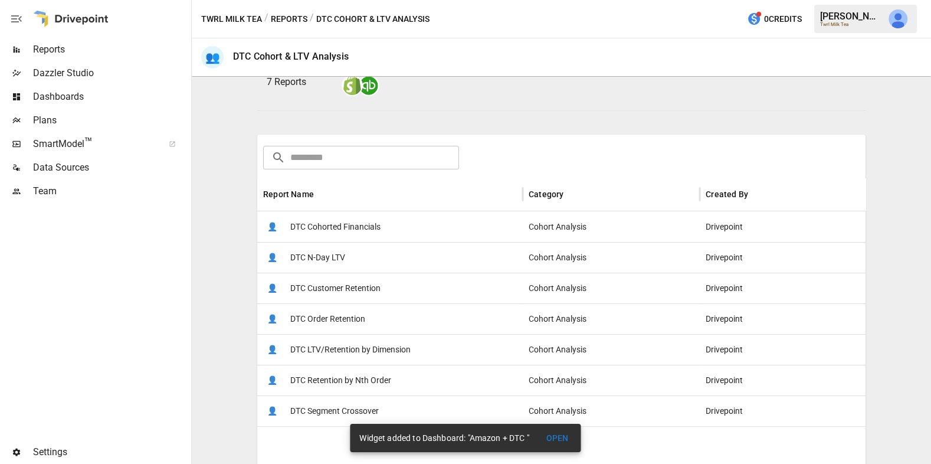
scroll to position [159, 0]
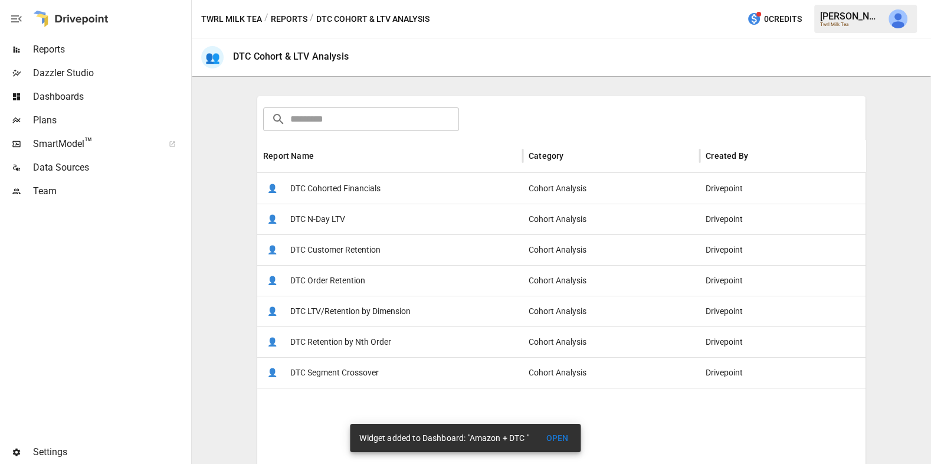
click at [373, 242] on span "DTC Customer Retention" at bounding box center [335, 250] width 90 height 30
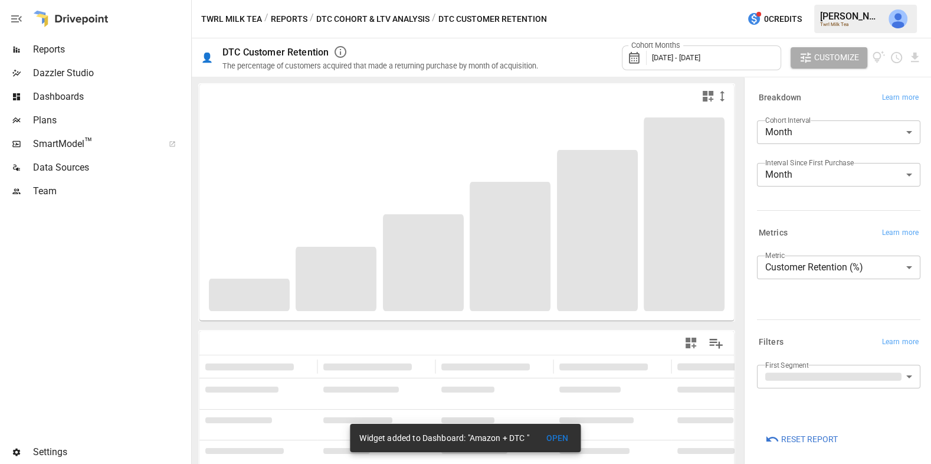
click at [703, 64] on div "Cohort Months [DATE] - [DATE]" at bounding box center [701, 57] width 159 height 25
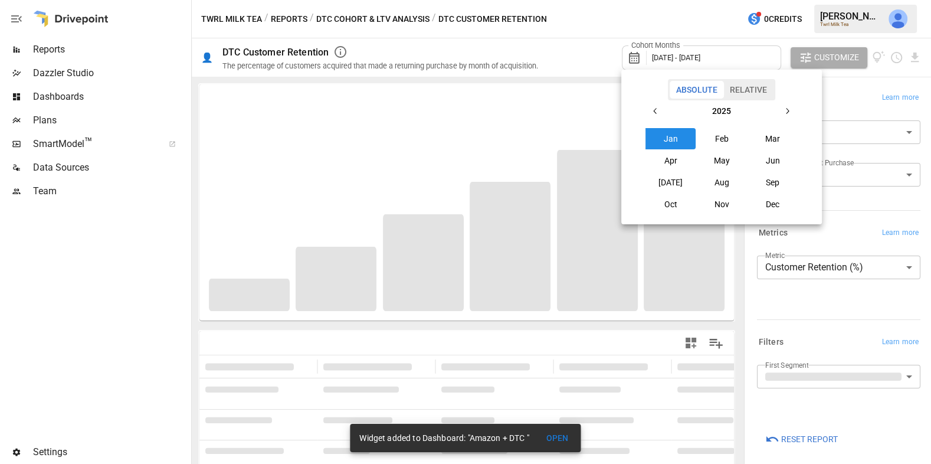
click at [750, 91] on button "Relative" at bounding box center [748, 90] width 50 height 18
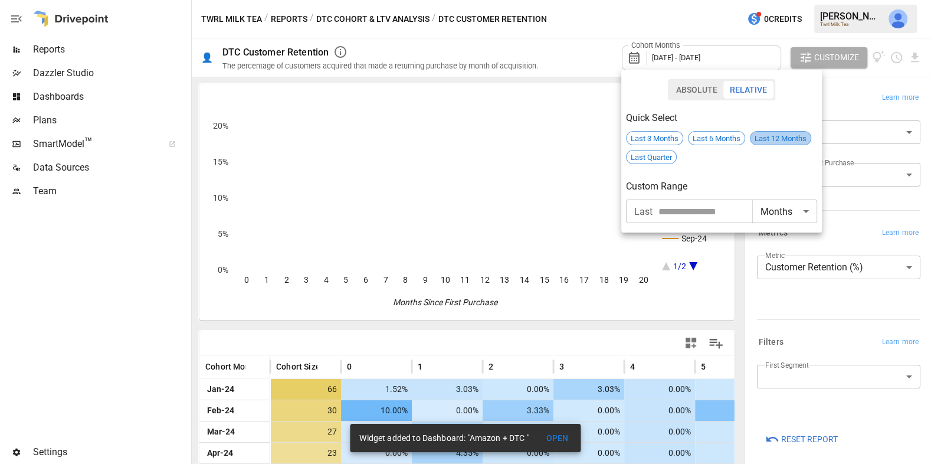
click at [770, 134] on span "Last 12 Months" at bounding box center [780, 138] width 60 height 9
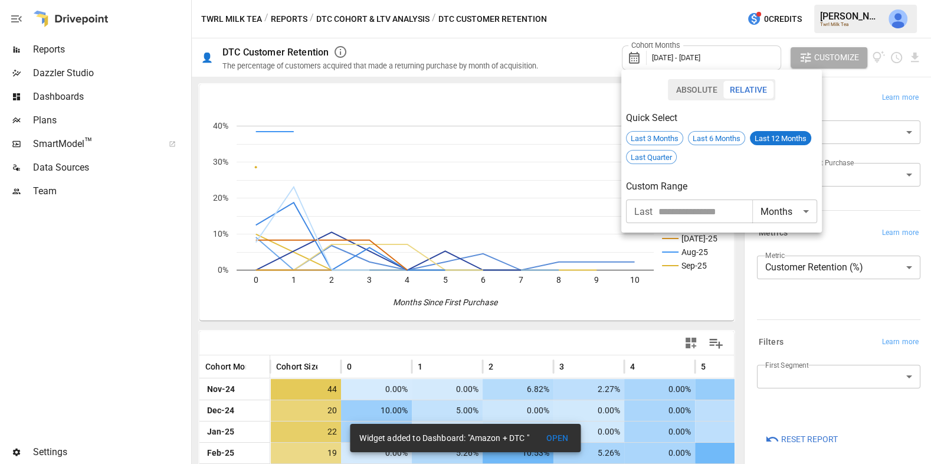
click at [662, 344] on div at bounding box center [465, 232] width 931 height 464
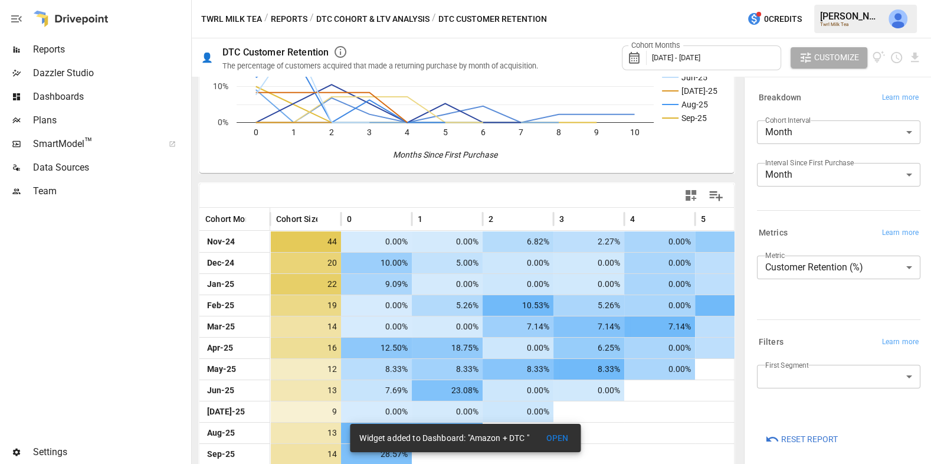
scroll to position [154, 0]
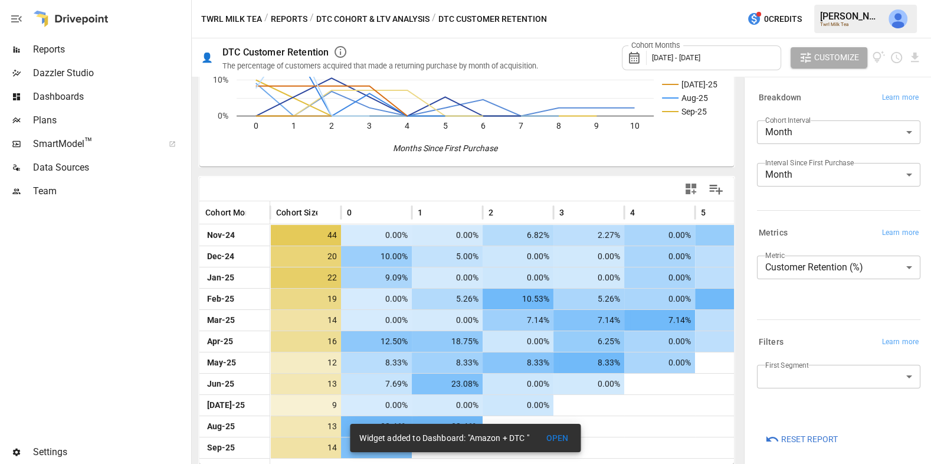
click at [693, 192] on icon "button" at bounding box center [690, 188] width 11 height 11
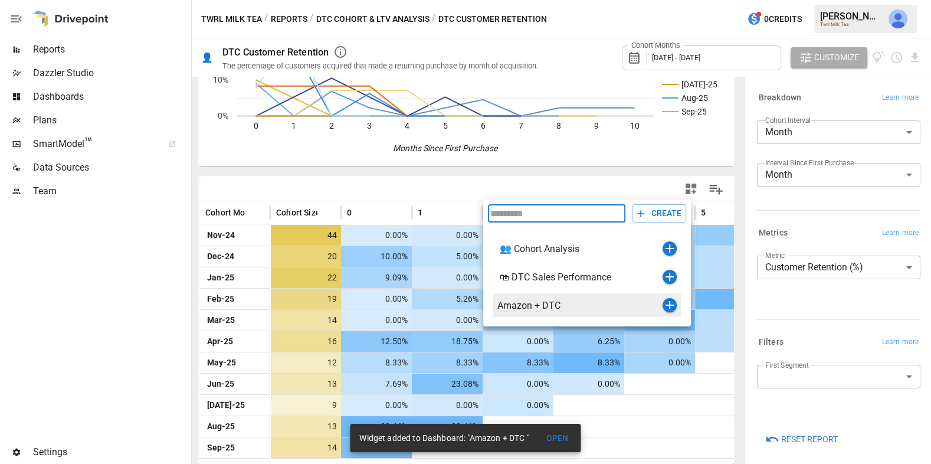
click at [668, 307] on icon "button" at bounding box center [669, 305] width 14 height 14
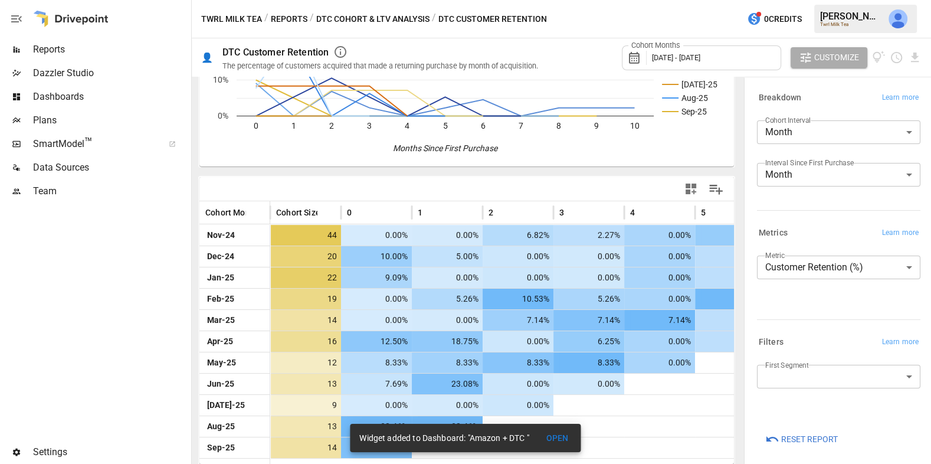
scroll to position [0, 0]
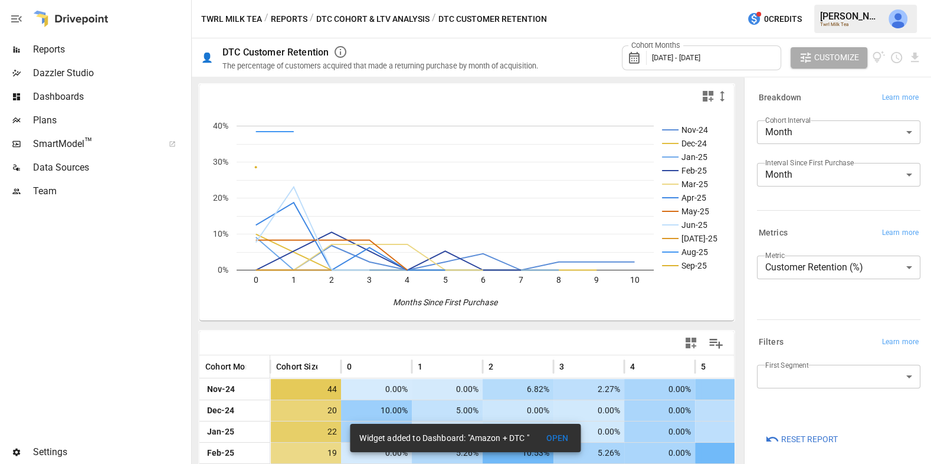
click at [366, 14] on button "DTC Cohort & LTV Analysis" at bounding box center [372, 19] width 113 height 15
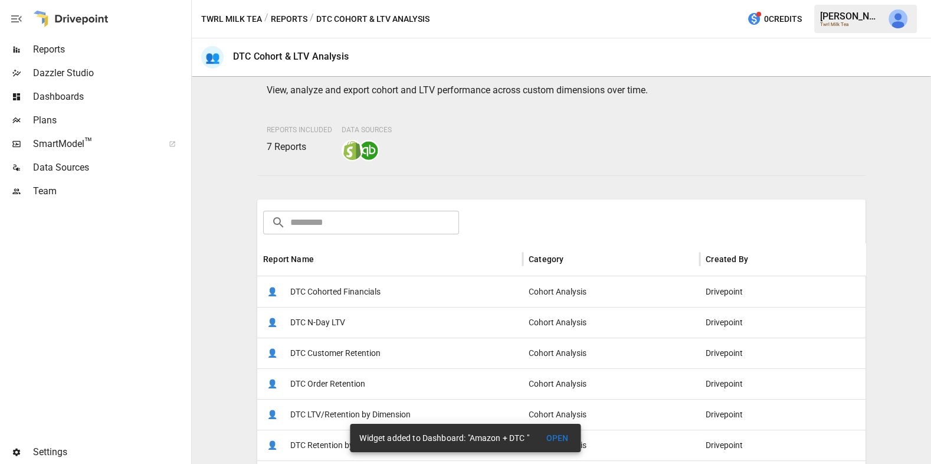
scroll to position [98, 0]
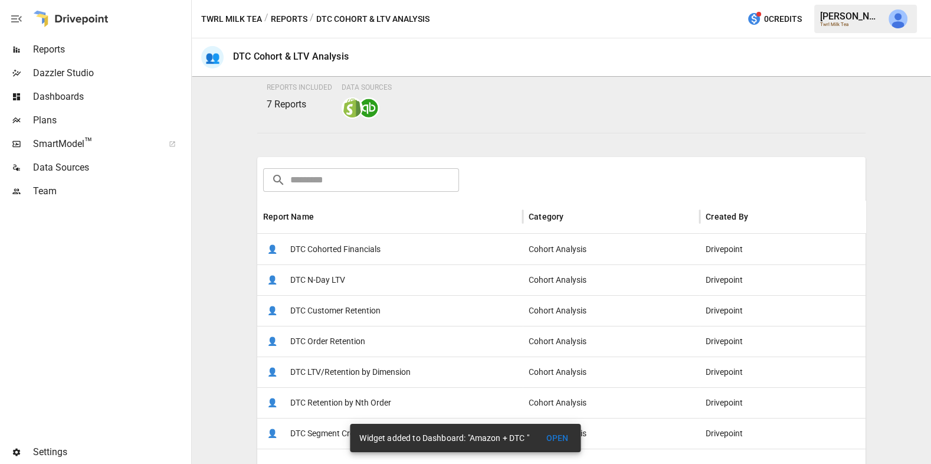
click at [346, 247] on span "DTC Cohorted Financials" at bounding box center [335, 249] width 90 height 30
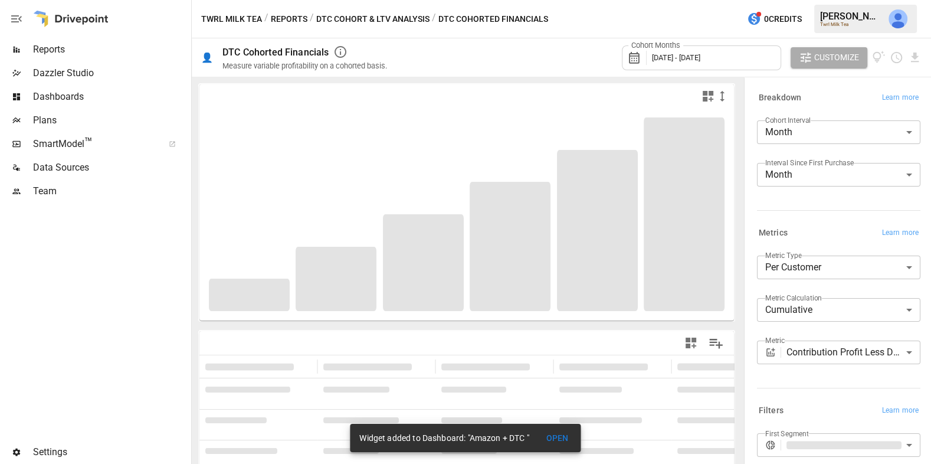
click at [695, 60] on span "[DATE] - [DATE]" at bounding box center [676, 57] width 48 height 9
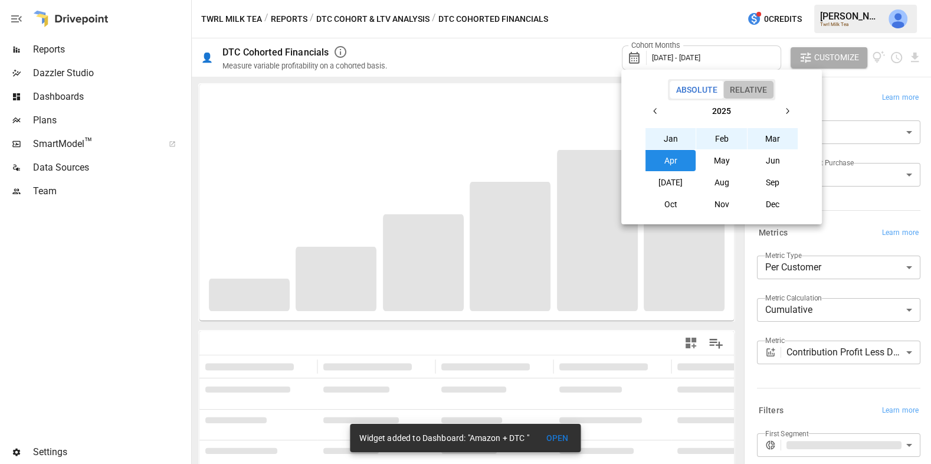
click at [743, 87] on button "Relative" at bounding box center [748, 90] width 50 height 18
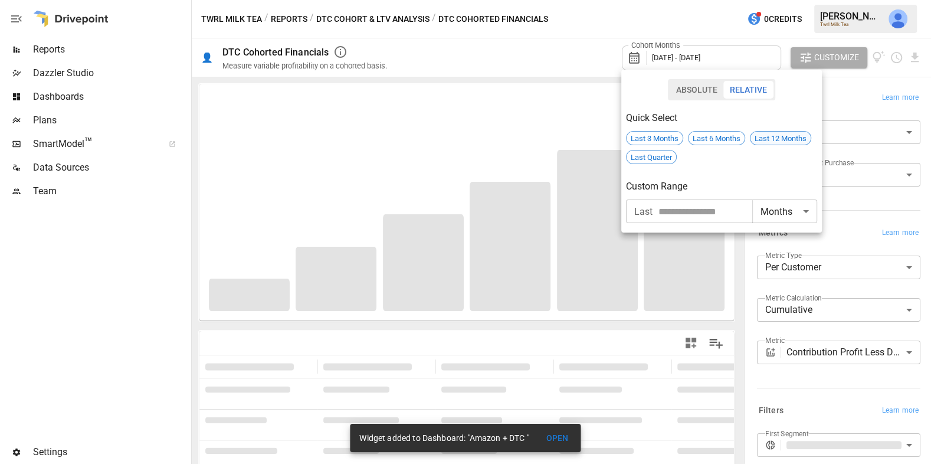
click at [767, 136] on span "Last 12 Months" at bounding box center [780, 138] width 60 height 9
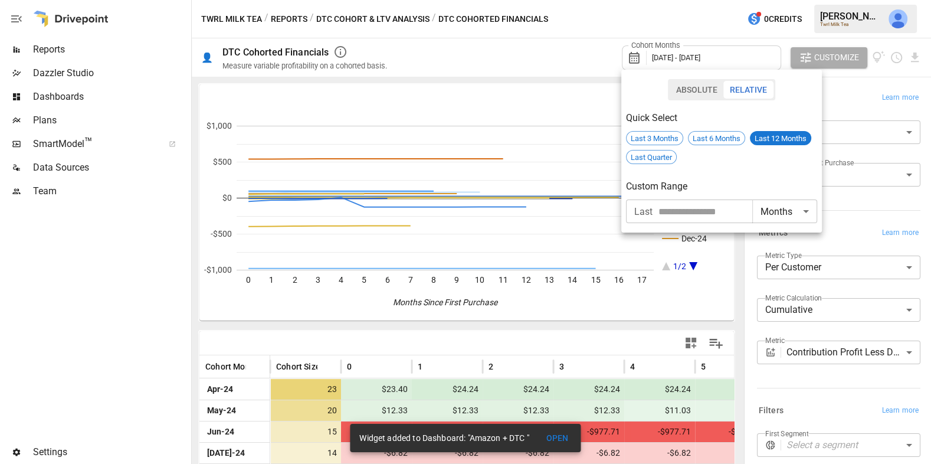
click at [628, 356] on div at bounding box center [465, 232] width 931 height 464
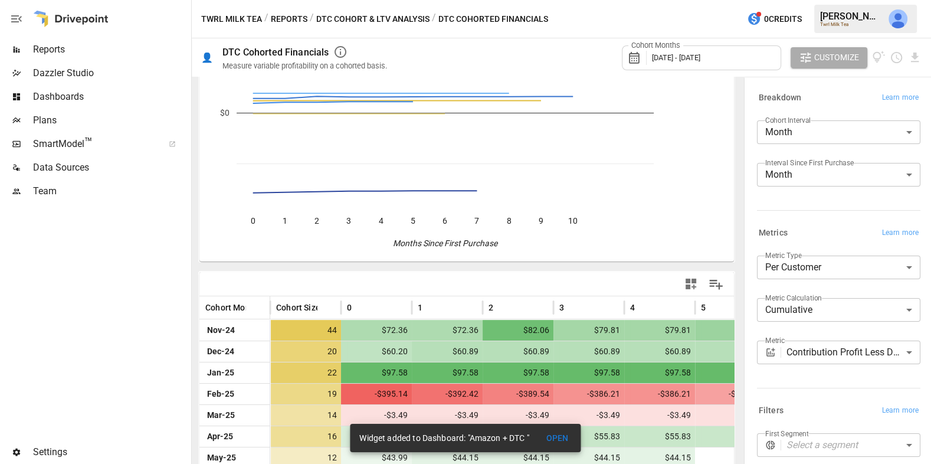
scroll to position [154, 0]
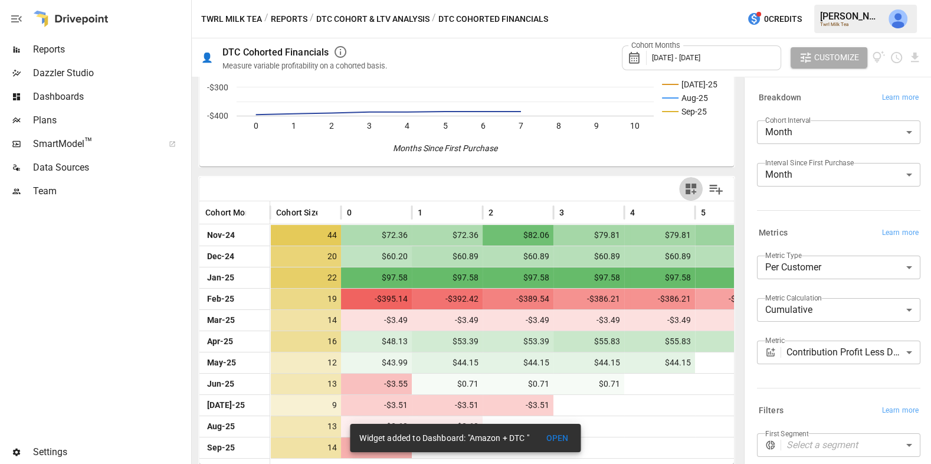
click at [690, 189] on icon "button" at bounding box center [691, 189] width 14 height 14
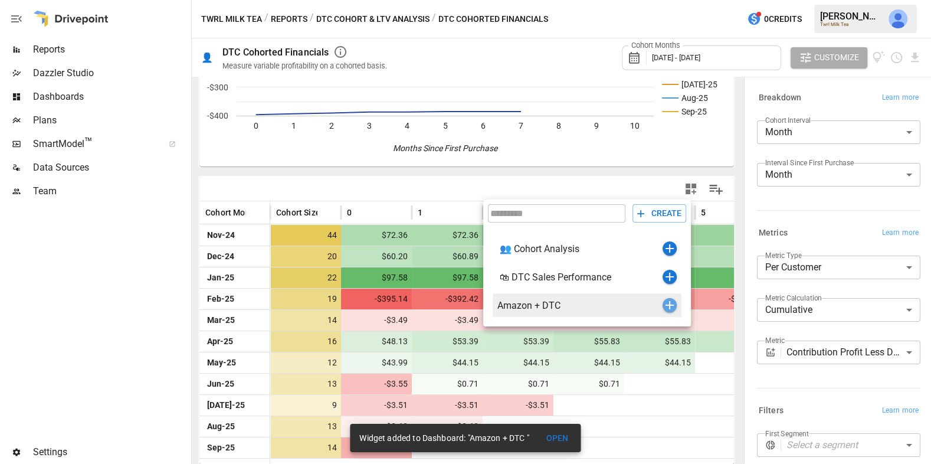
click at [669, 307] on icon "button" at bounding box center [669, 305] width 8 height 8
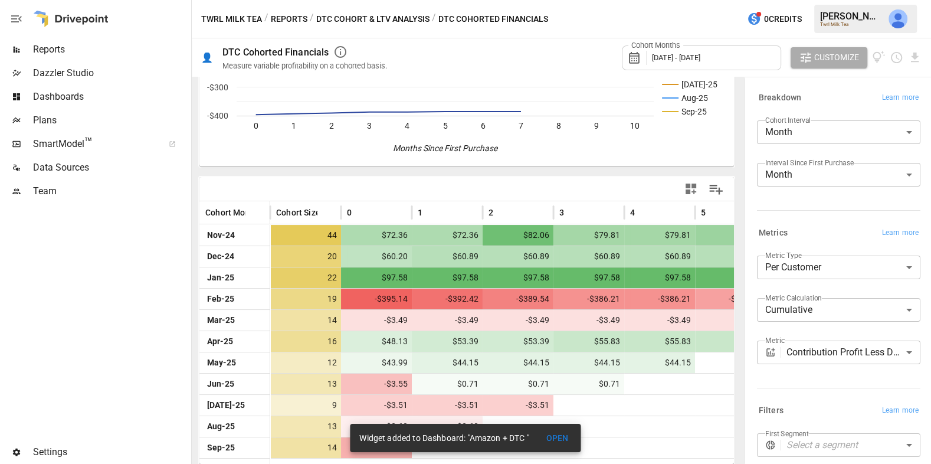
click at [290, 12] on button "Reports" at bounding box center [289, 19] width 37 height 15
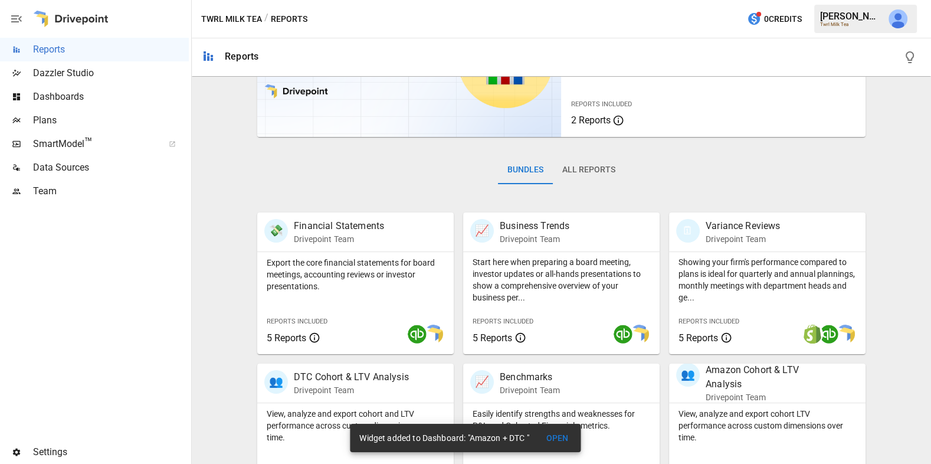
scroll to position [298, 0]
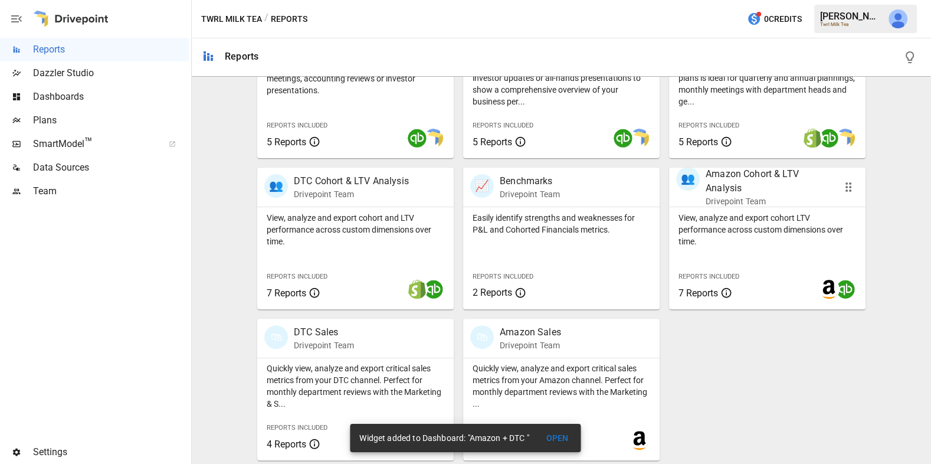
click at [741, 225] on p "View, analyze and export cohort LTV performance across custom dimensions over t…" at bounding box center [767, 229] width 178 height 35
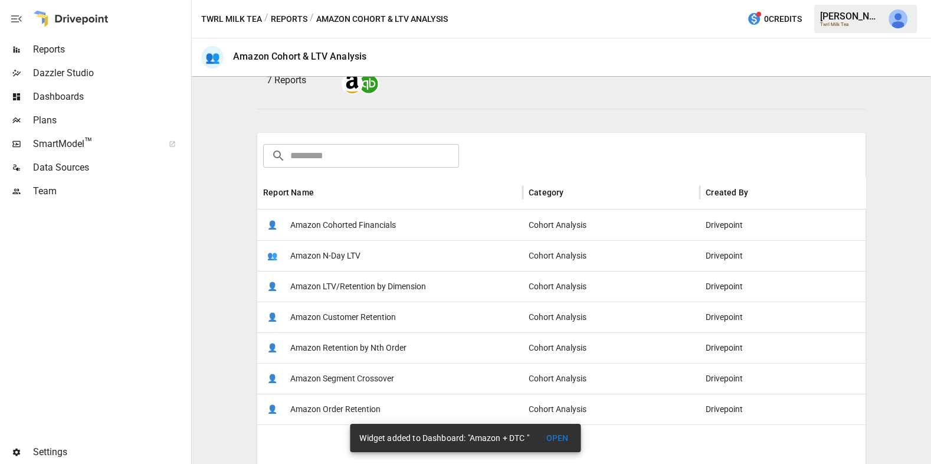
scroll to position [209, 0]
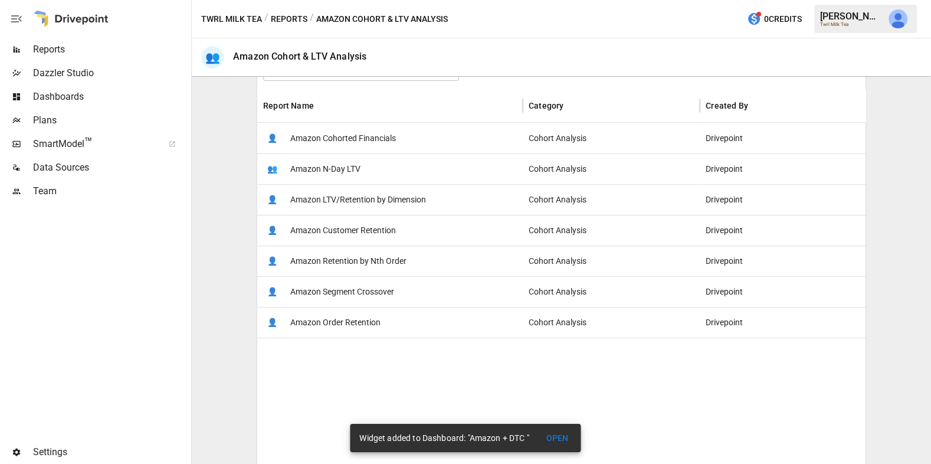
click at [417, 153] on div "👥 Amazon N-Day LTV" at bounding box center [389, 168] width 265 height 31
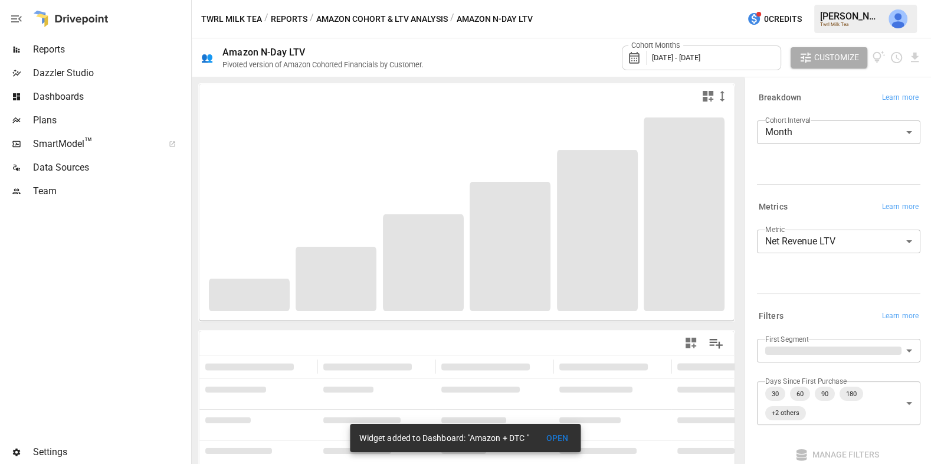
click at [399, 15] on button "Amazon Cohort & LTV Analysis" at bounding box center [382, 19] width 132 height 15
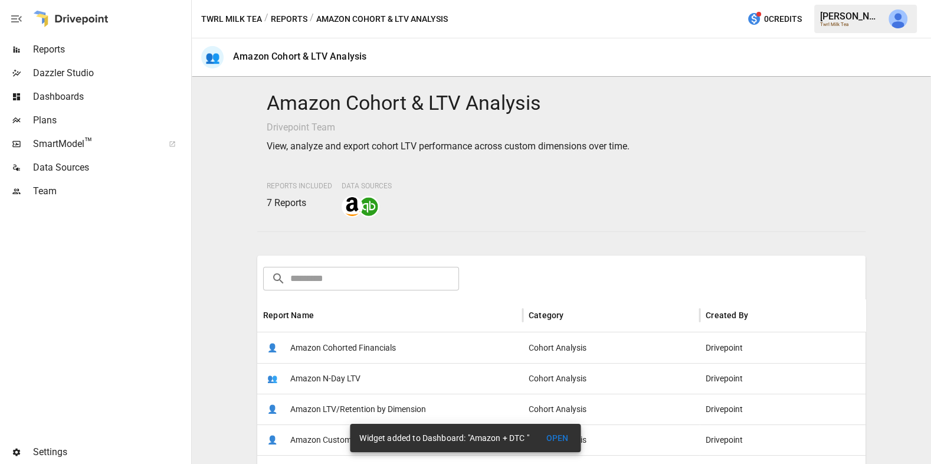
click at [363, 345] on span "Amazon Cohorted Financials" at bounding box center [343, 348] width 106 height 30
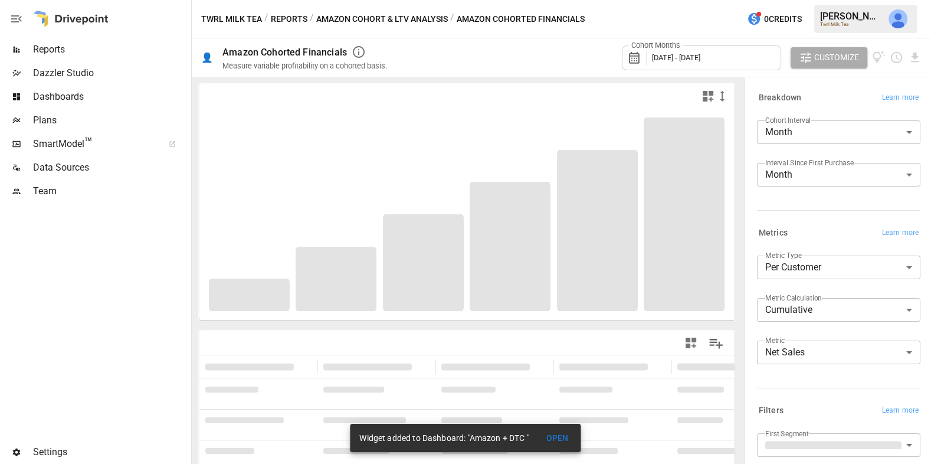
click at [735, 61] on div "Cohort Months [DATE] - [DATE]" at bounding box center [701, 57] width 159 height 25
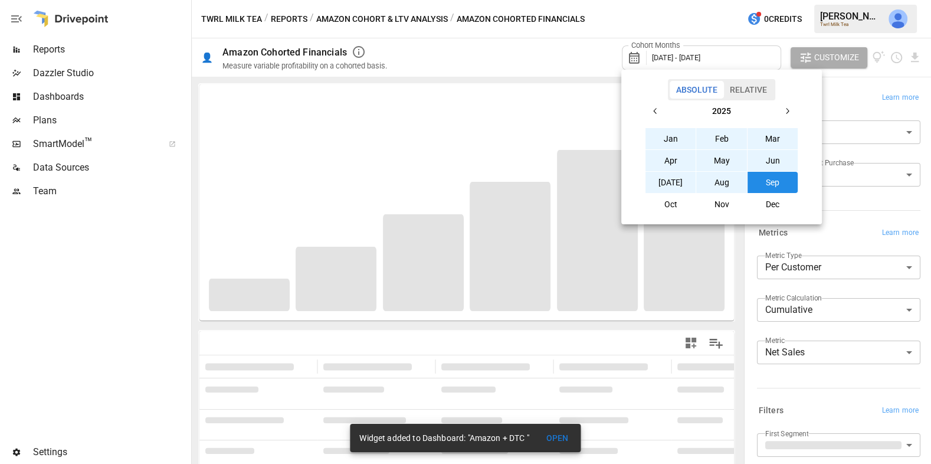
click at [752, 79] on div "Absolute Relative" at bounding box center [721, 89] width 107 height 21
click at [752, 87] on button "Relative" at bounding box center [748, 90] width 50 height 18
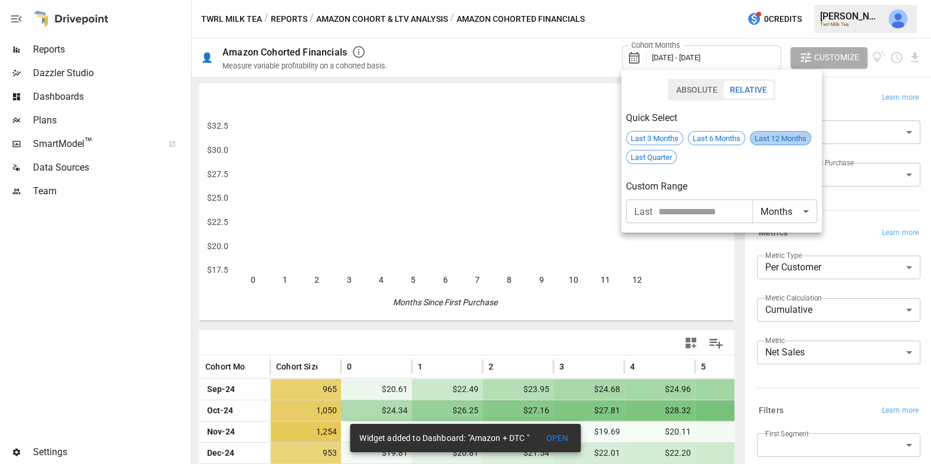
click at [767, 136] on span "Last 12 Months" at bounding box center [780, 138] width 60 height 9
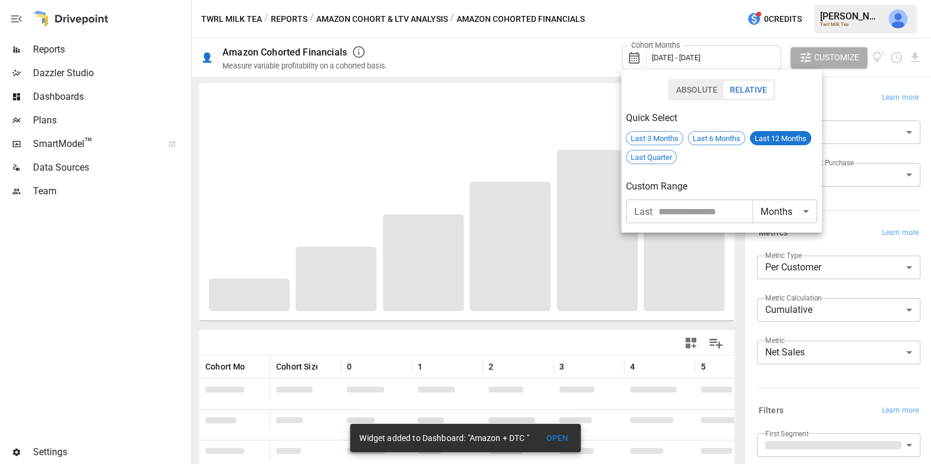
click at [756, 271] on div at bounding box center [465, 232] width 931 height 464
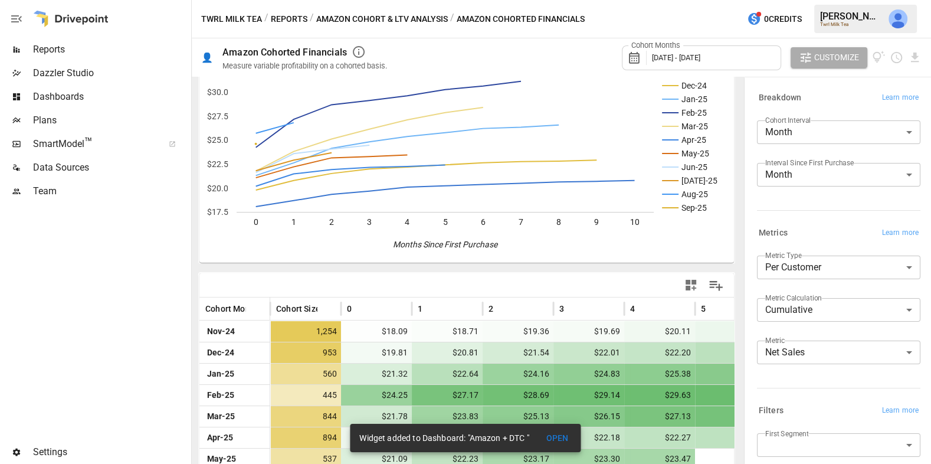
scroll to position [154, 0]
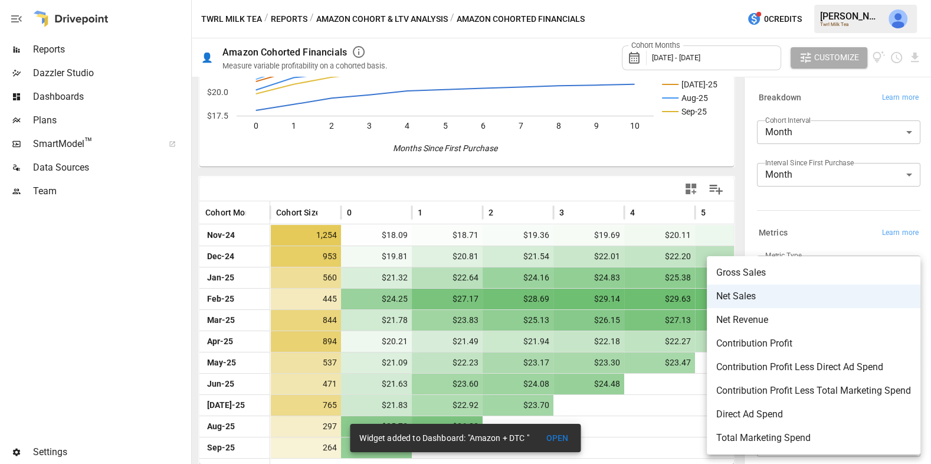
click at [812, 0] on body "Reports Dazzler Studio Dashboards Plans SmartModel ™ Data Sources Team Settings…" at bounding box center [465, 0] width 931 height 0
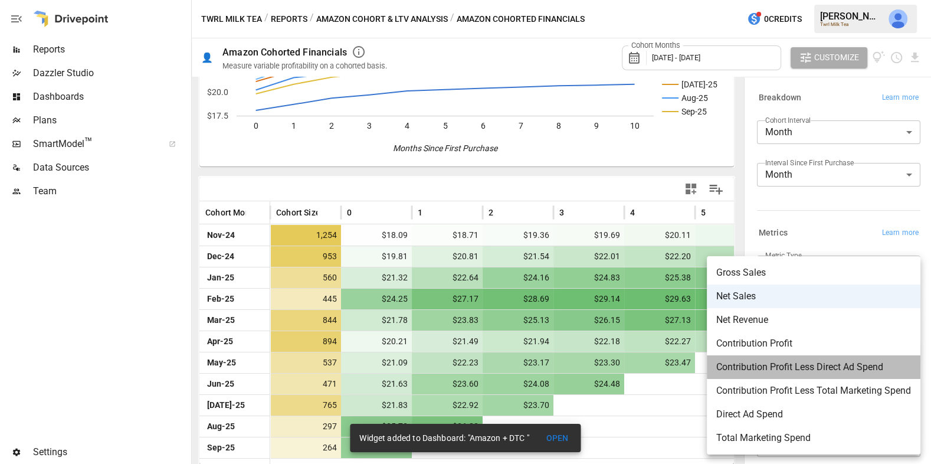
click at [819, 370] on span "Contribution Profit Less Direct Ad Spend" at bounding box center [813, 367] width 195 height 14
type input "**********"
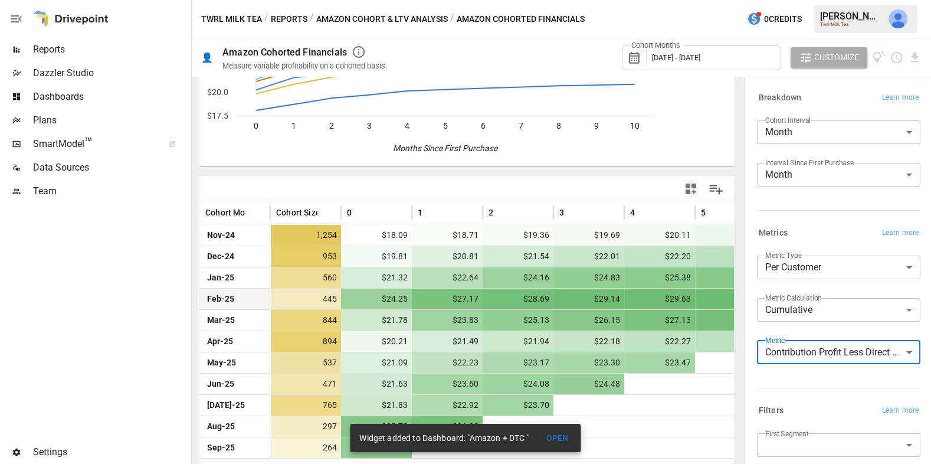
scroll to position [154, 0]
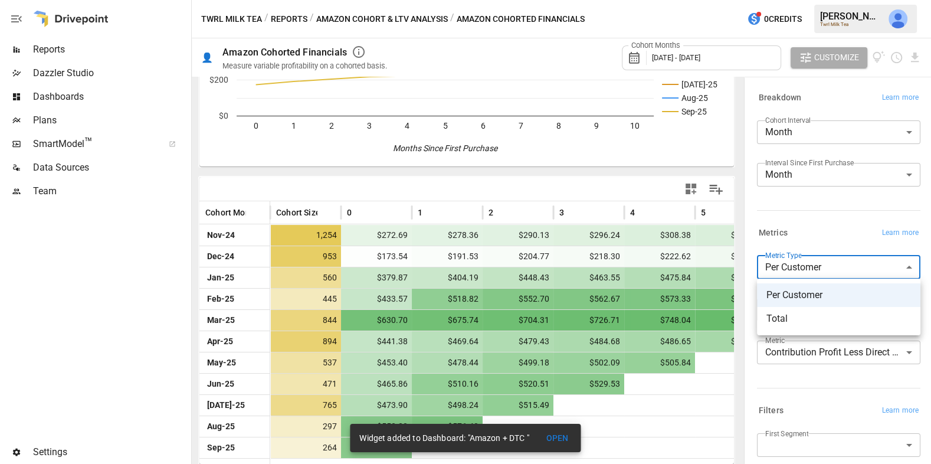
click at [796, 0] on body "Reports Dazzler Studio Dashboards Plans SmartModel ™ Data Sources Team Settings…" at bounding box center [465, 0] width 931 height 0
click at [798, 255] on div at bounding box center [465, 232] width 931 height 464
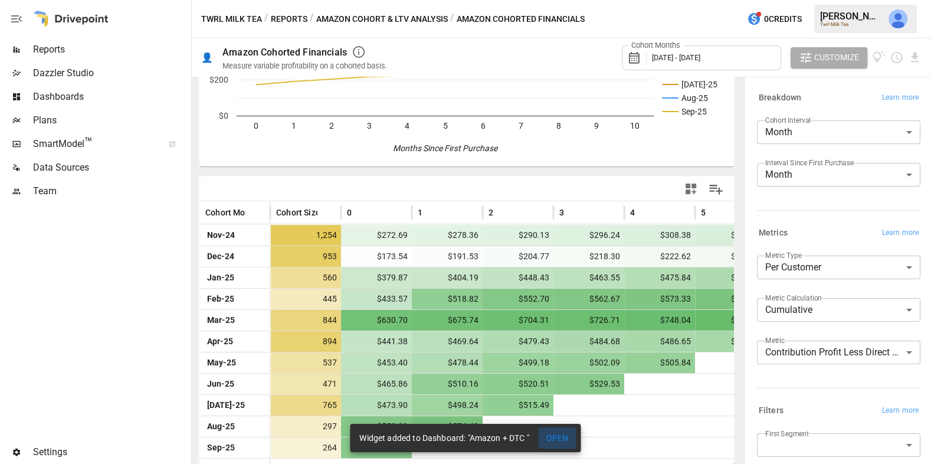
click at [563, 436] on button "OPEN" at bounding box center [558, 438] width 38 height 22
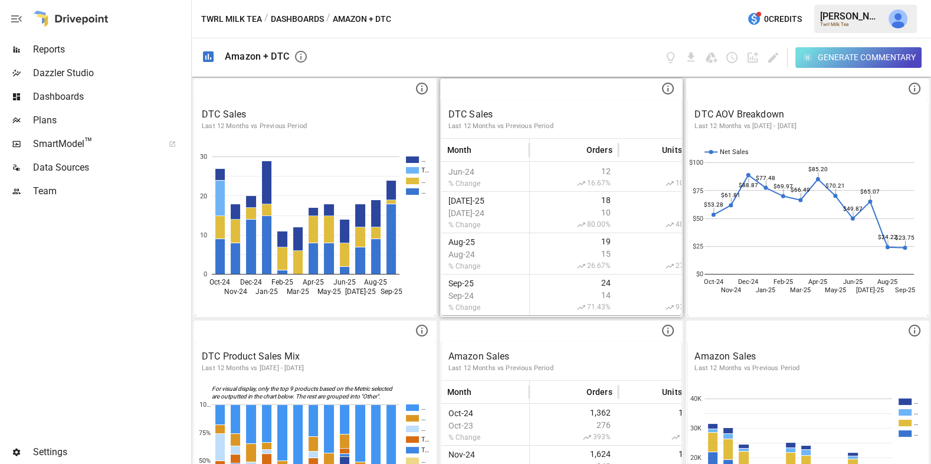
click at [109, 58] on div "Reports" at bounding box center [94, 50] width 189 height 24
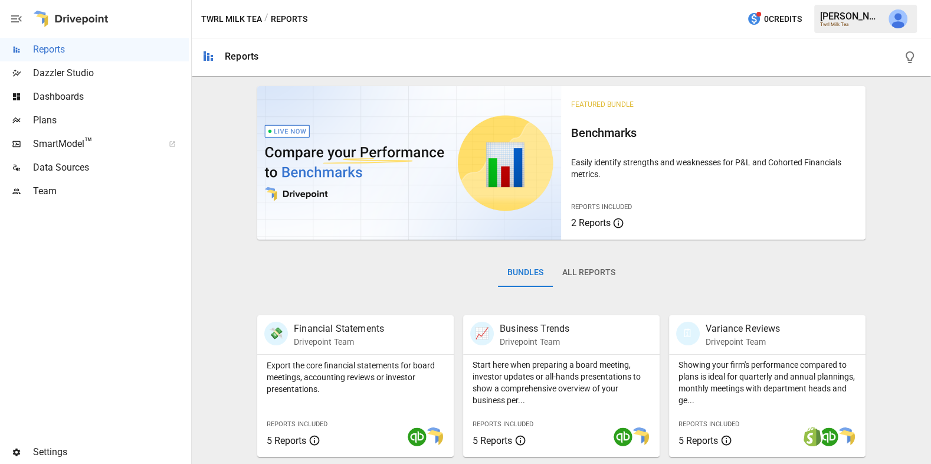
scroll to position [298, 0]
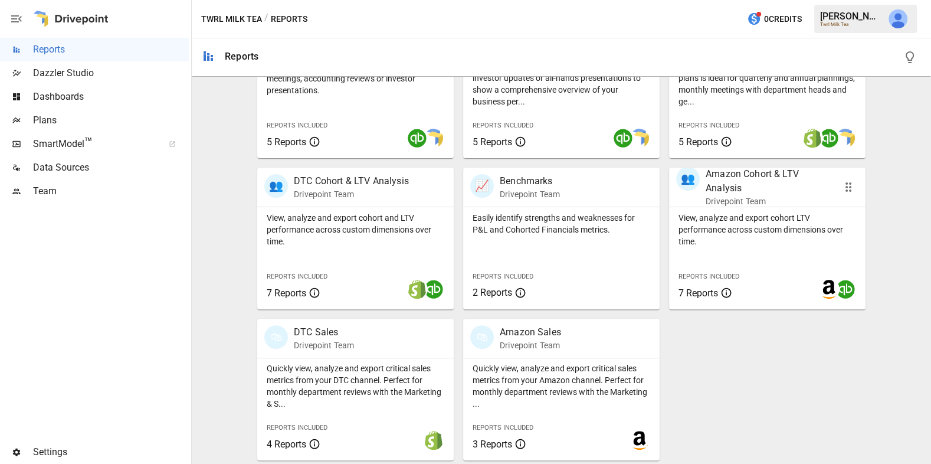
click at [753, 234] on p "View, analyze and export cohort LTV performance across custom dimensions over t…" at bounding box center [767, 229] width 178 height 35
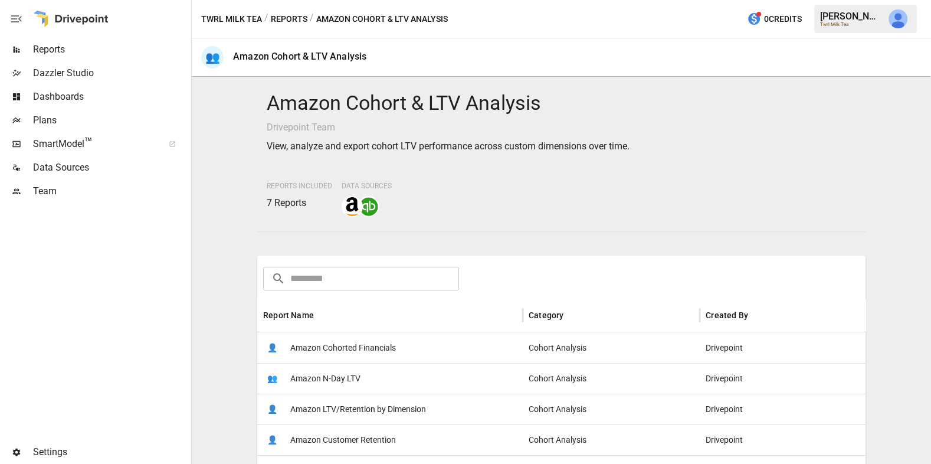
click at [466, 342] on div "👤 Amazon Cohorted Financials" at bounding box center [389, 347] width 265 height 31
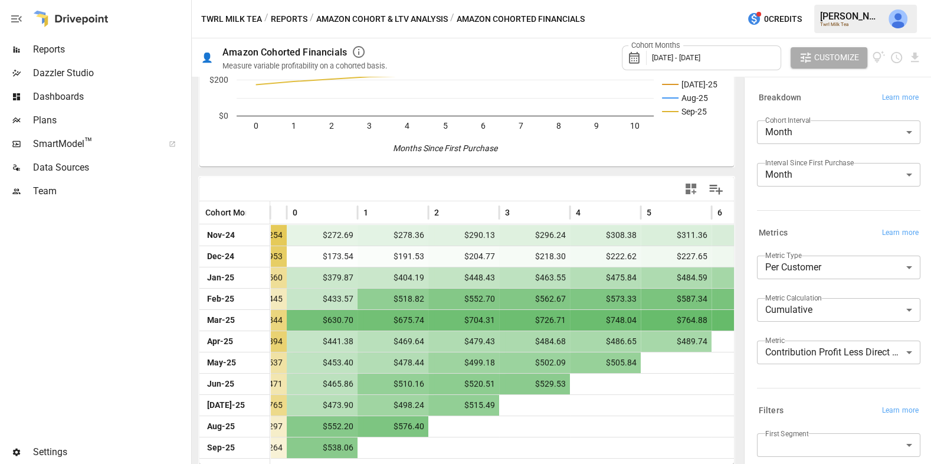
scroll to position [0, 59]
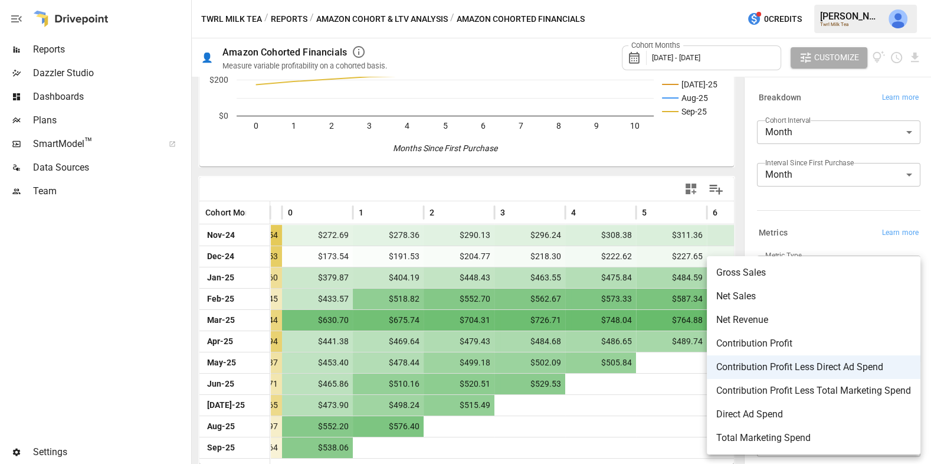
click at [853, 0] on body "Reports Dazzler Studio Dashboards Plans SmartModel ™ Data Sources Team Settings…" at bounding box center [465, 0] width 931 height 0
click at [846, 385] on span "Contribution Profit Less Total Marketing Spend" at bounding box center [813, 390] width 195 height 14
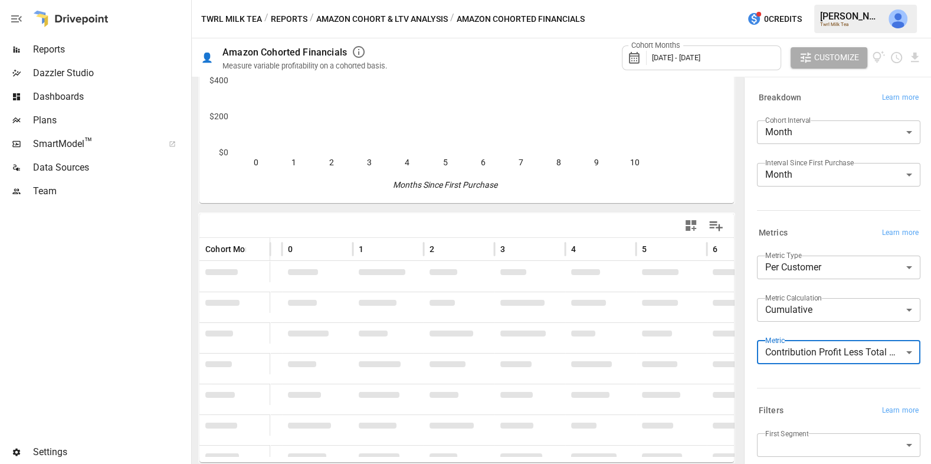
scroll to position [154, 0]
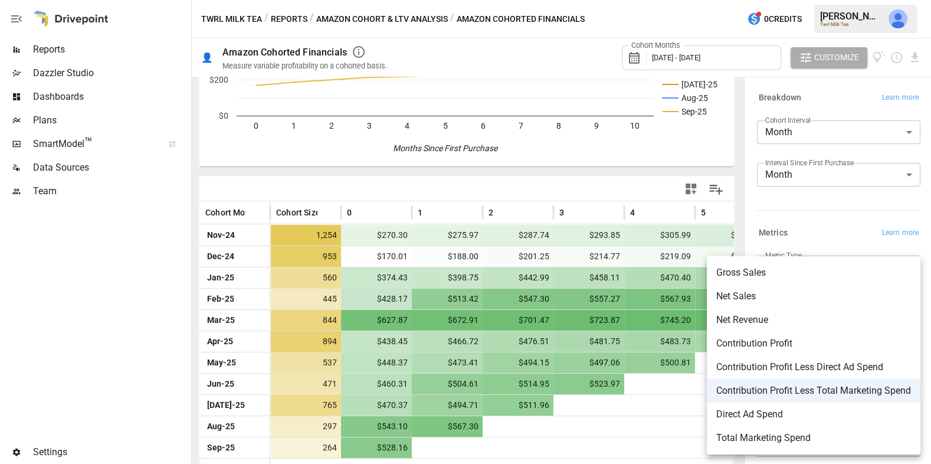
click at [799, 0] on body "Reports Dazzler Studio Dashboards Plans SmartModel ™ Data Sources Team Settings…" at bounding box center [465, 0] width 931 height 0
click at [805, 366] on span "Contribution Profit Less Direct Ad Spend" at bounding box center [813, 367] width 195 height 14
type input "**********"
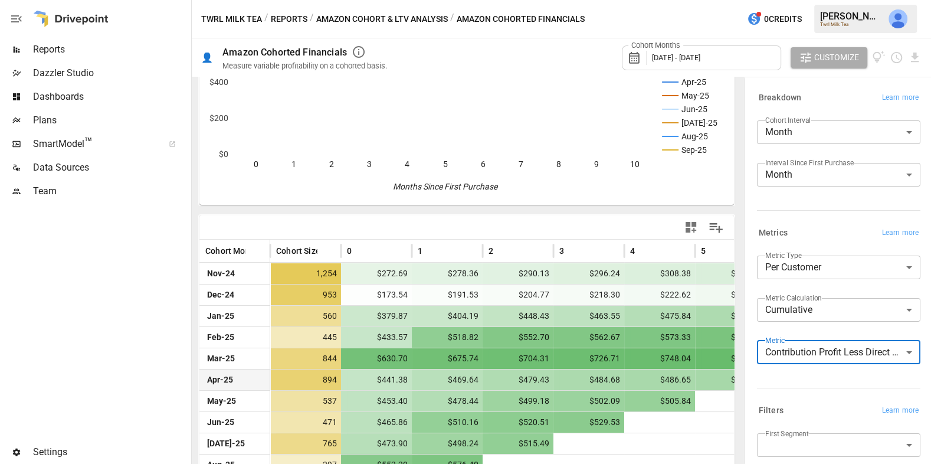
scroll to position [154, 0]
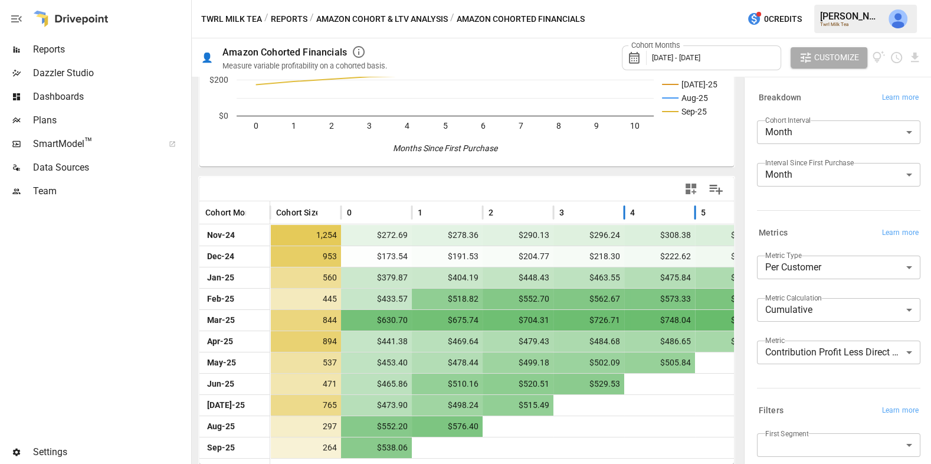
click at [689, 201] on div "4" at bounding box center [659, 212] width 71 height 23
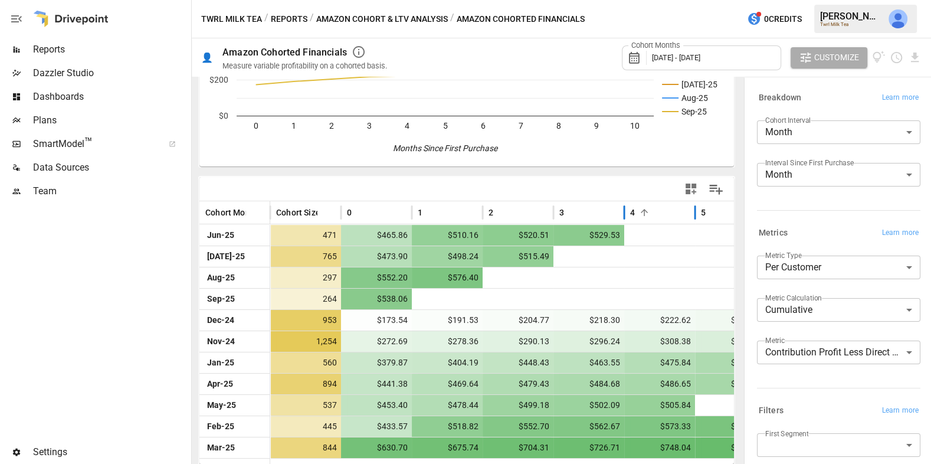
click at [684, 201] on div "4" at bounding box center [659, 212] width 59 height 22
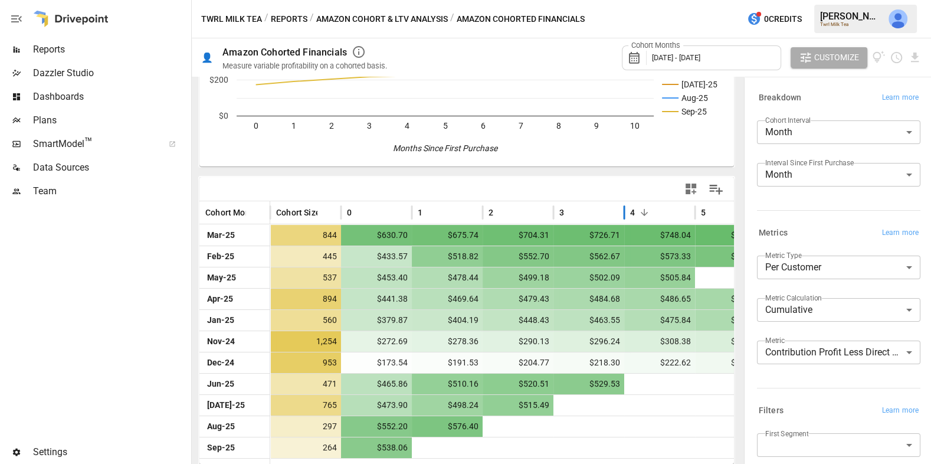
click at [688, 189] on icon "button" at bounding box center [690, 188] width 11 height 11
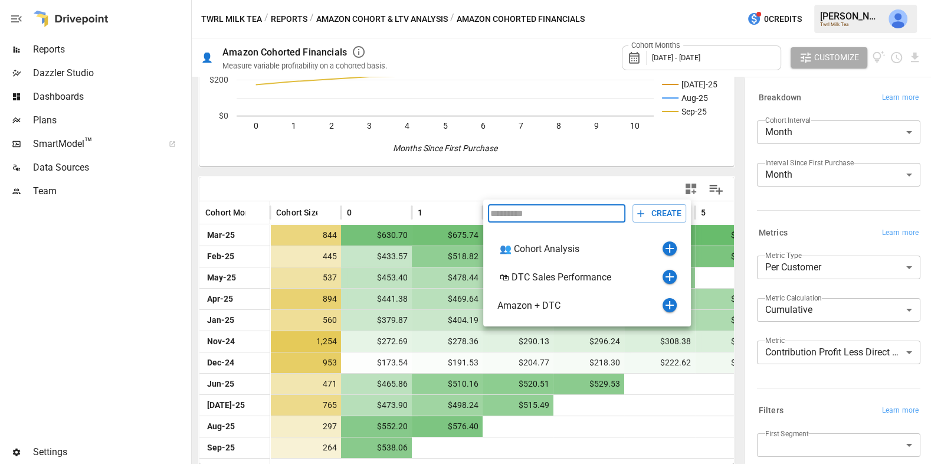
click at [826, 311] on div at bounding box center [465, 232] width 931 height 464
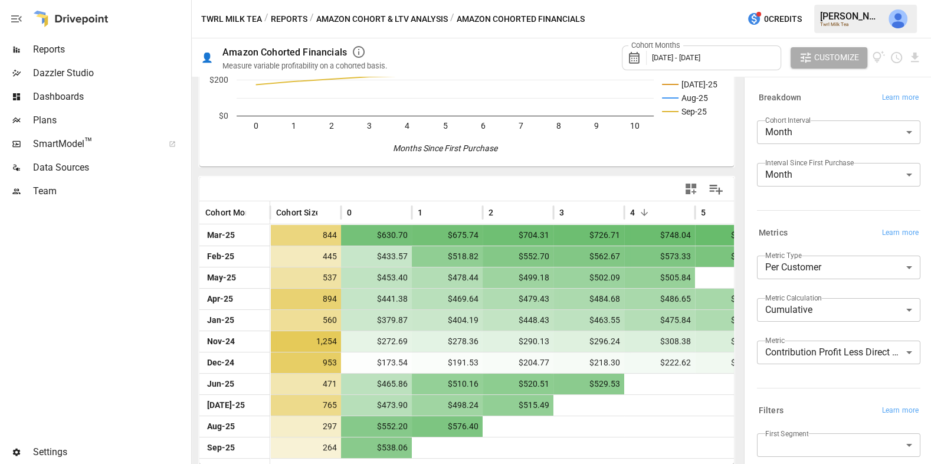
click at [817, 0] on body "Reports Dazzler Studio Dashboards Plans SmartModel ™ Data Sources Team Settings…" at bounding box center [465, 0] width 931 height 0
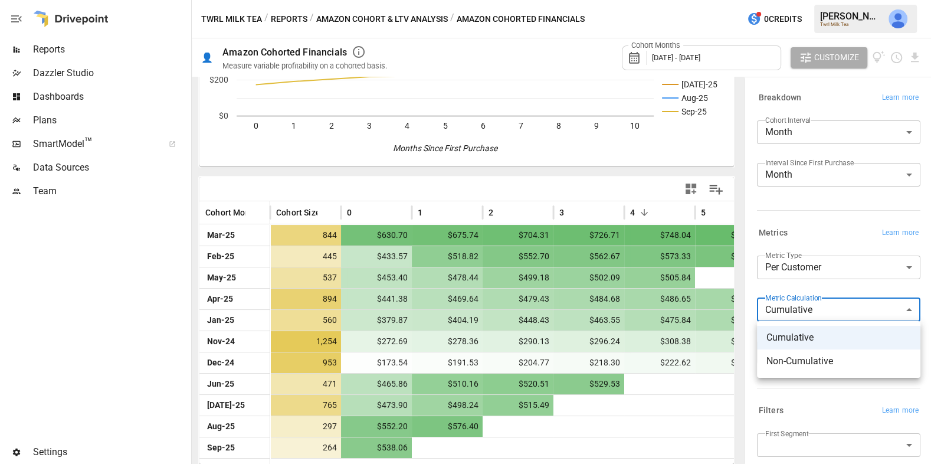
click at [809, 356] on span "Non-Cumulative" at bounding box center [838, 361] width 145 height 14
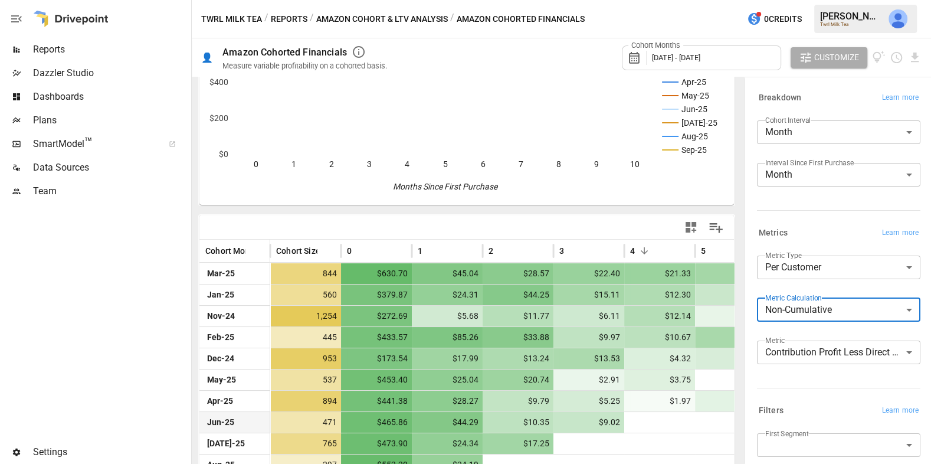
scroll to position [154, 0]
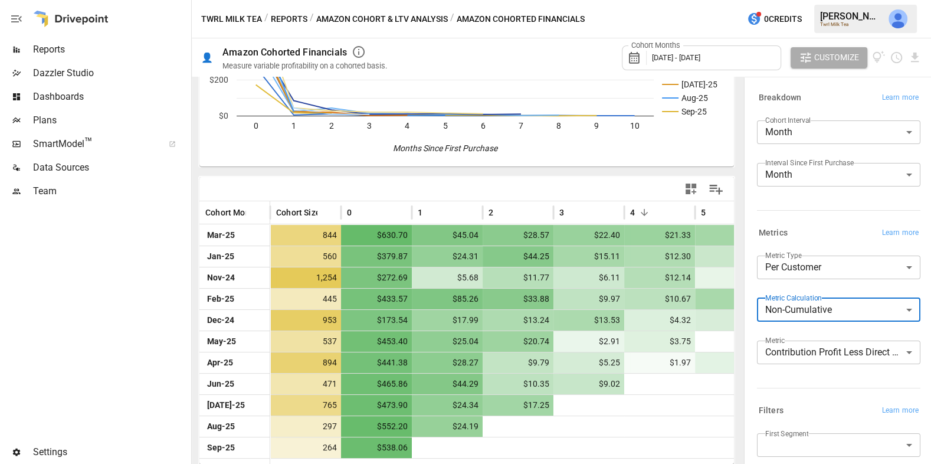
click at [783, 0] on body "Reports Dazzler Studio Dashboards Plans SmartModel ™ Data Sources Team Settings…" at bounding box center [465, 0] width 931 height 0
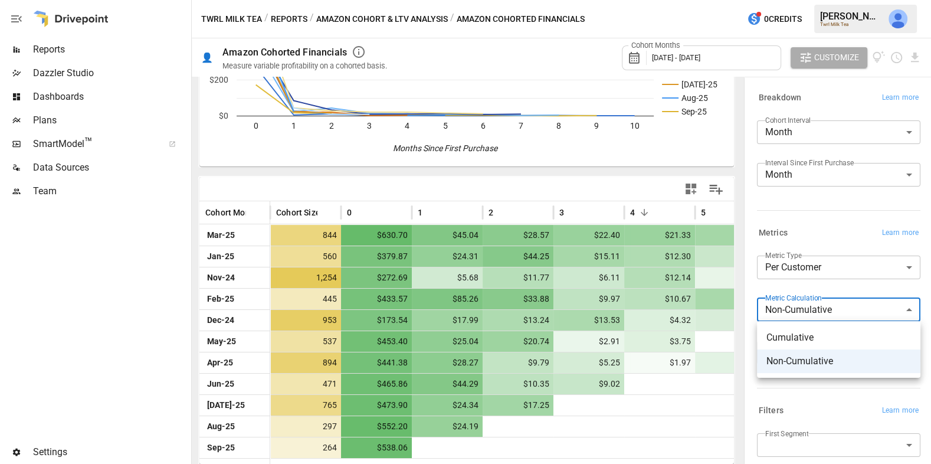
click at [791, 340] on span "Cumulative" at bounding box center [838, 337] width 145 height 14
type input "**********"
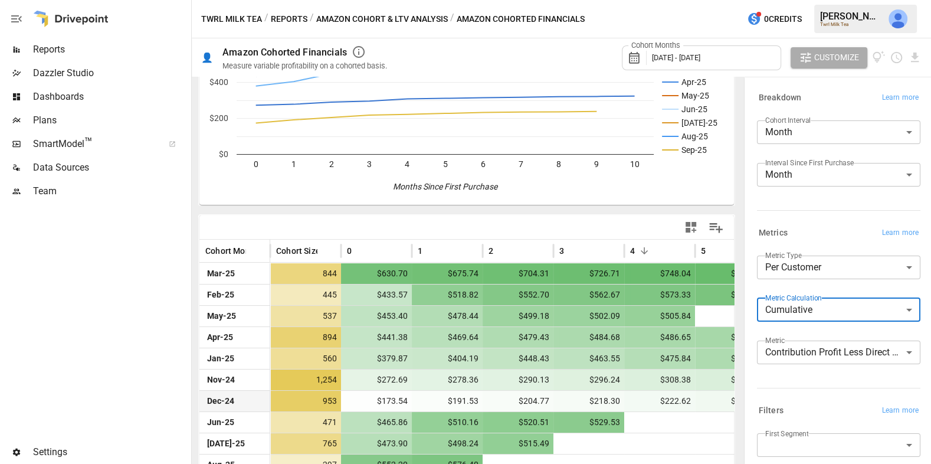
scroll to position [154, 0]
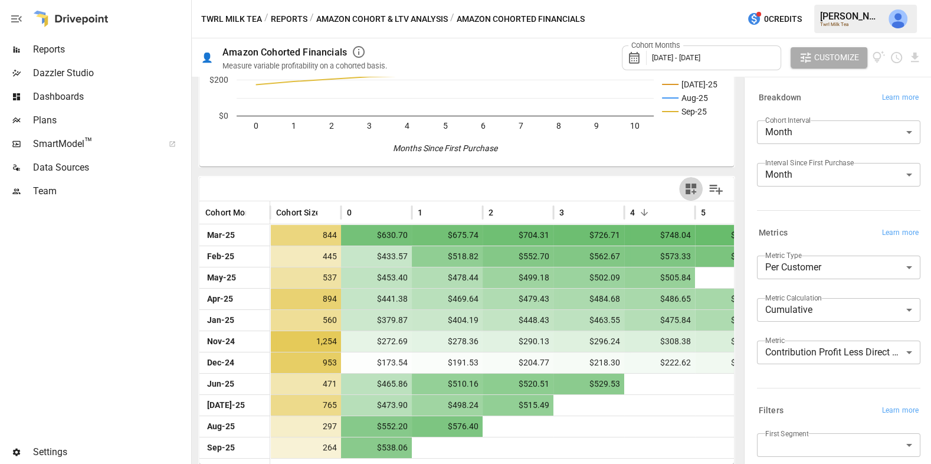
click at [691, 186] on icon "button" at bounding box center [690, 188] width 11 height 11
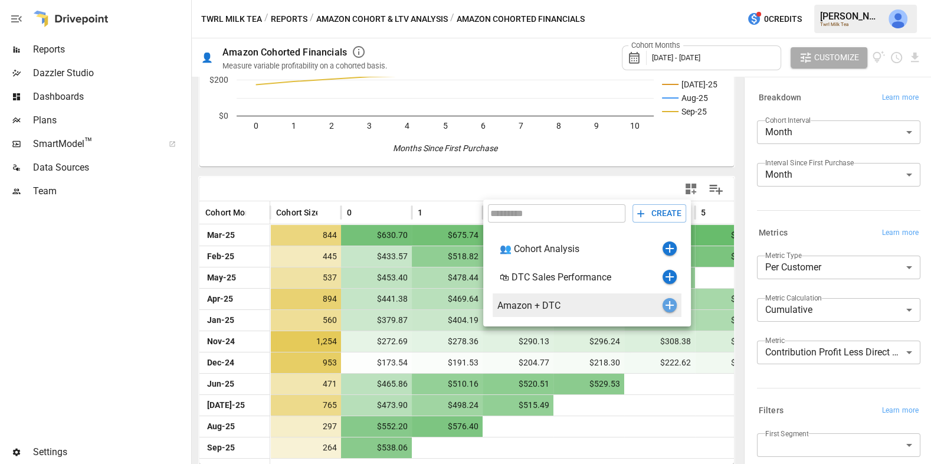
click at [670, 305] on icon "button" at bounding box center [669, 305] width 14 height 14
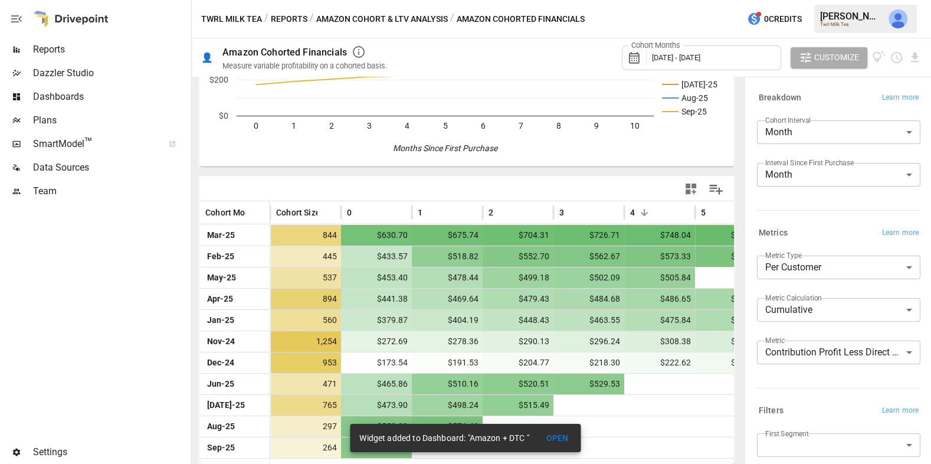
click at [708, 63] on div "Cohort Months [DATE] - [DATE]" at bounding box center [701, 57] width 159 height 25
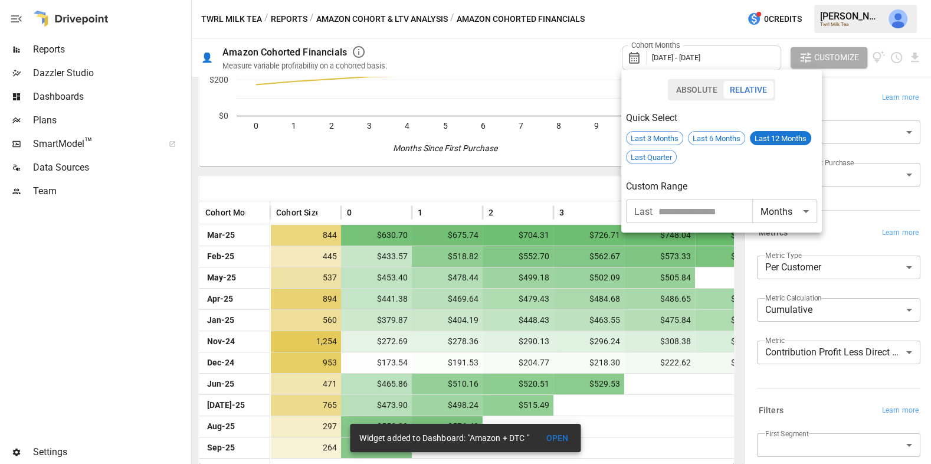
click at [529, 41] on div at bounding box center [465, 232] width 931 height 464
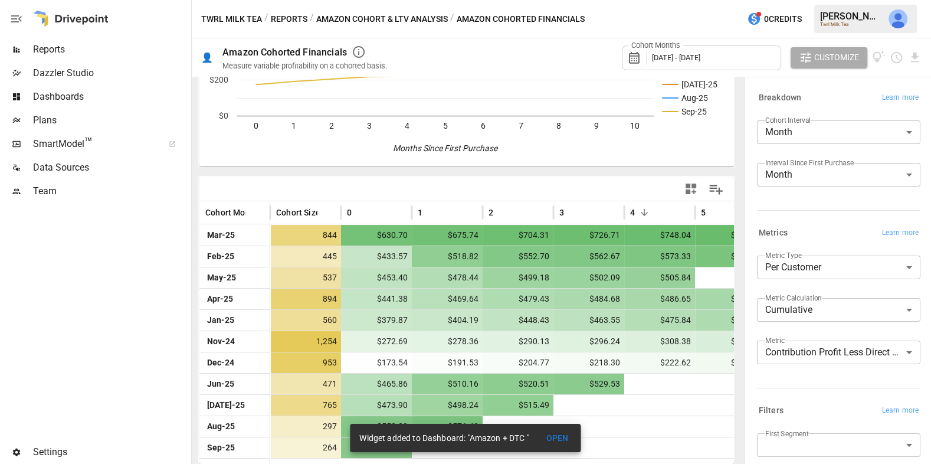
click at [419, 17] on button "Amazon Cohort & LTV Analysis" at bounding box center [382, 19] width 132 height 15
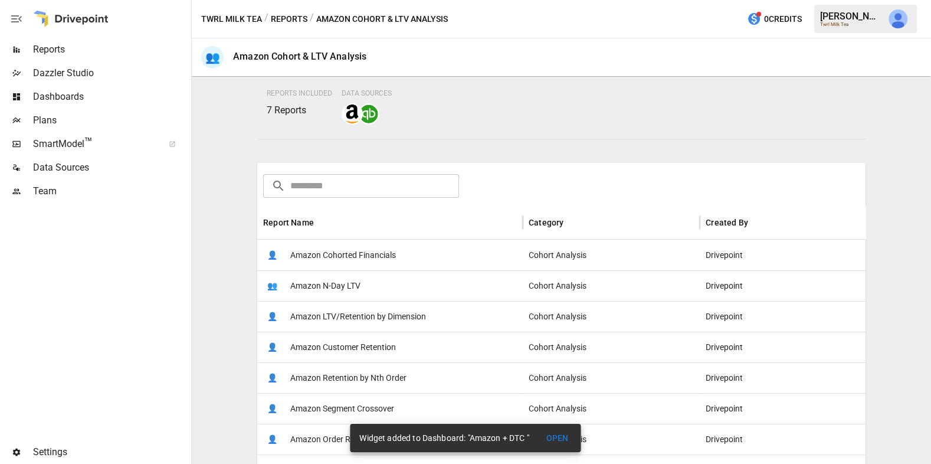
scroll to position [183, 0]
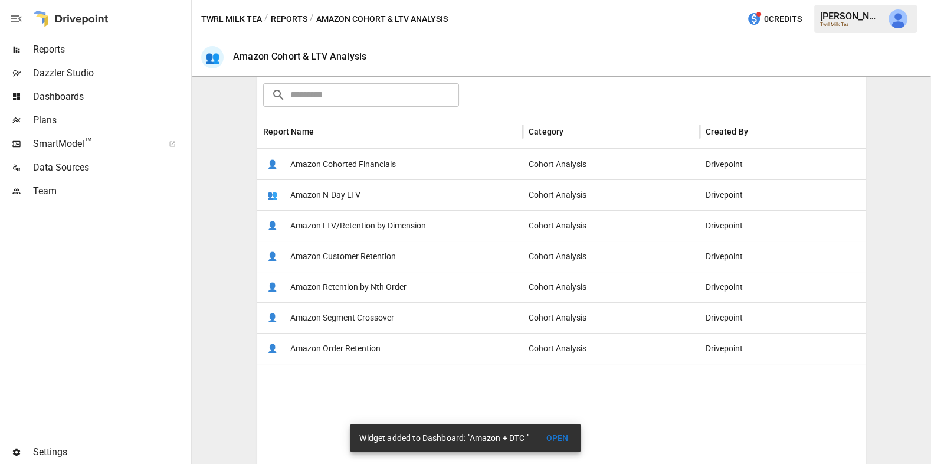
click at [404, 251] on div "👤 Amazon Customer Retention" at bounding box center [389, 256] width 265 height 31
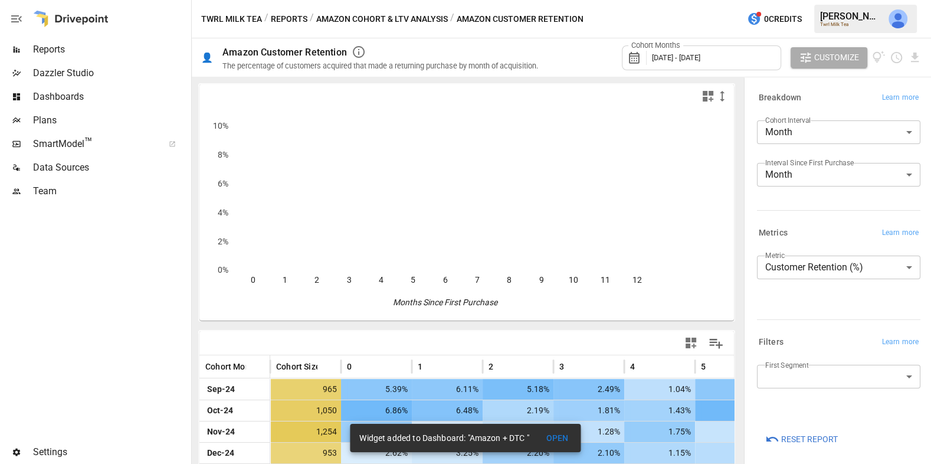
click at [713, 64] on div "Cohort Months [DATE] - [DATE]" at bounding box center [701, 57] width 159 height 25
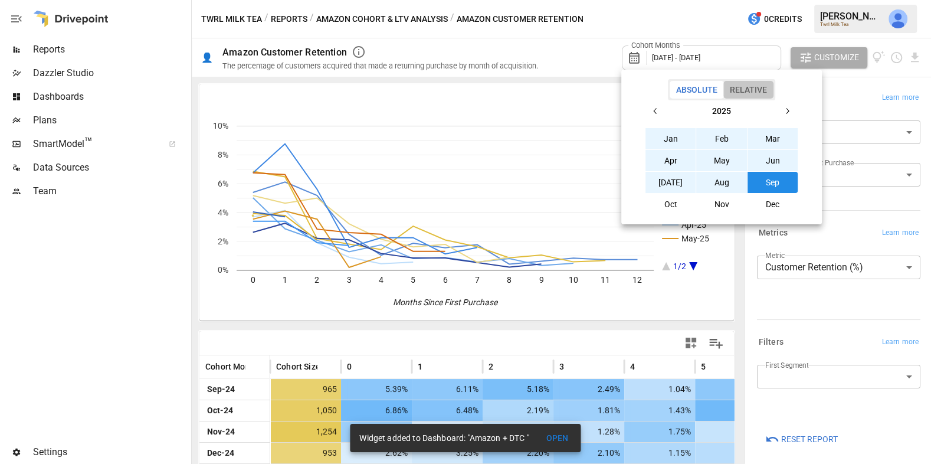
click at [750, 91] on button "Relative" at bounding box center [748, 90] width 50 height 18
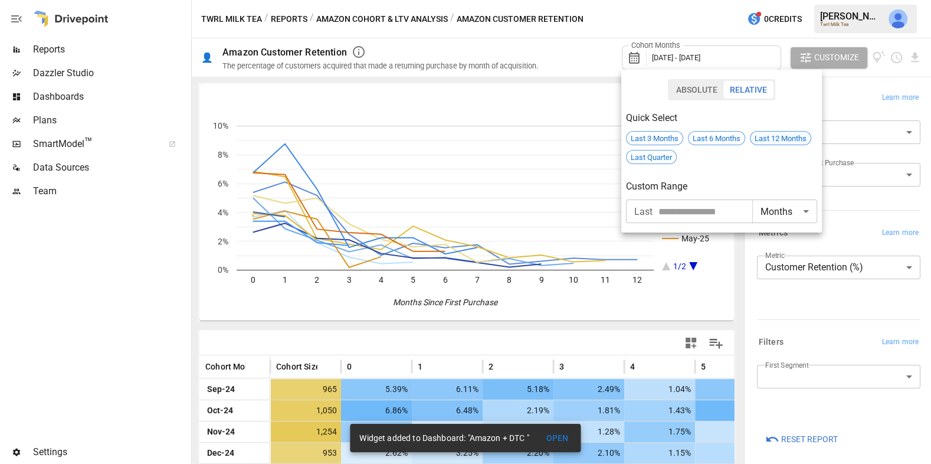
click at [767, 134] on span "Last 12 Months" at bounding box center [780, 138] width 60 height 9
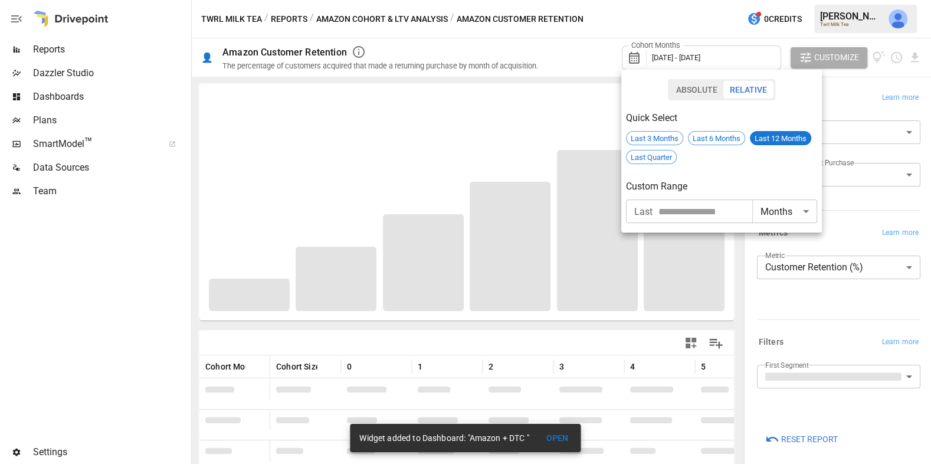
click at [717, 259] on div at bounding box center [465, 232] width 931 height 464
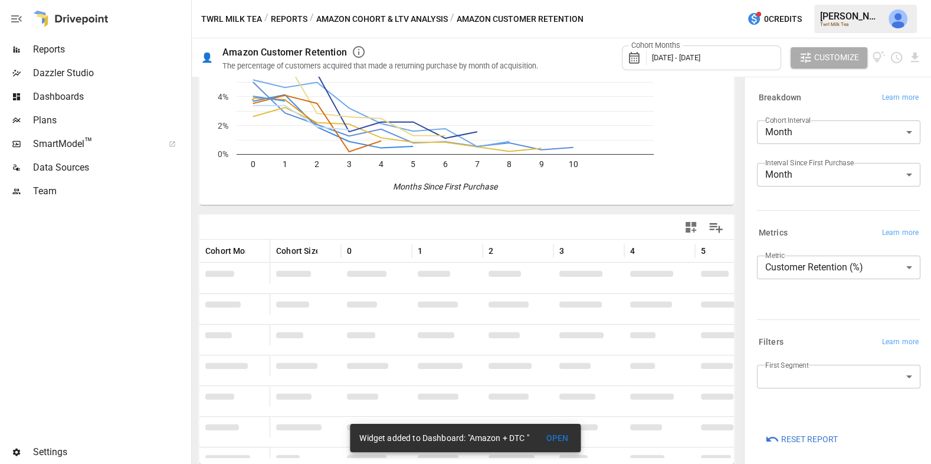
scroll to position [37, 0]
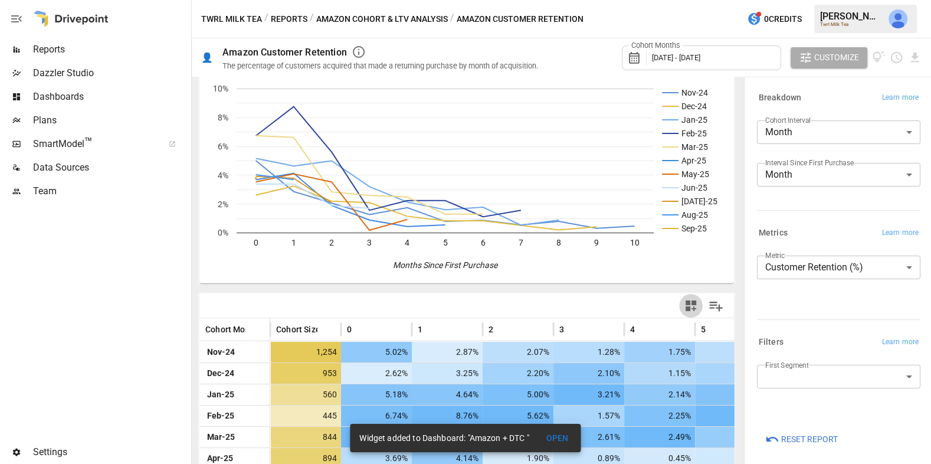
click at [688, 308] on icon "button" at bounding box center [690, 305] width 11 height 11
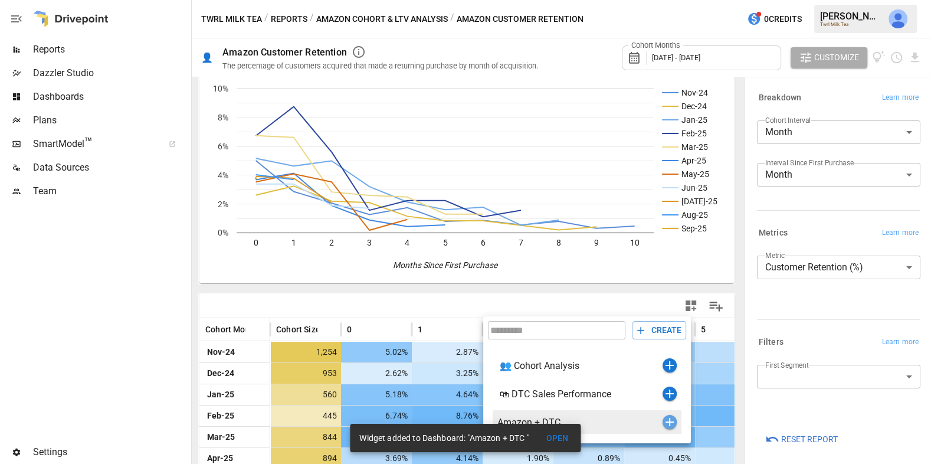
click at [668, 424] on icon "button" at bounding box center [669, 422] width 14 height 14
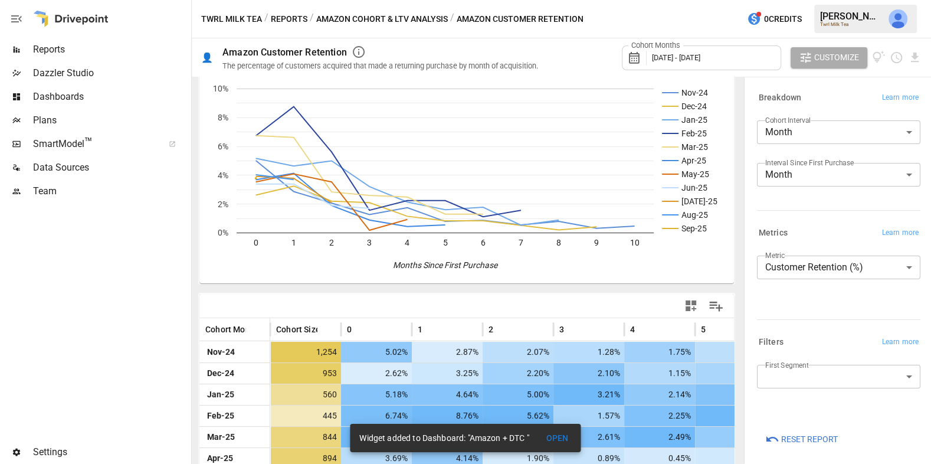
click at [103, 98] on span "Dashboards" at bounding box center [111, 97] width 156 height 14
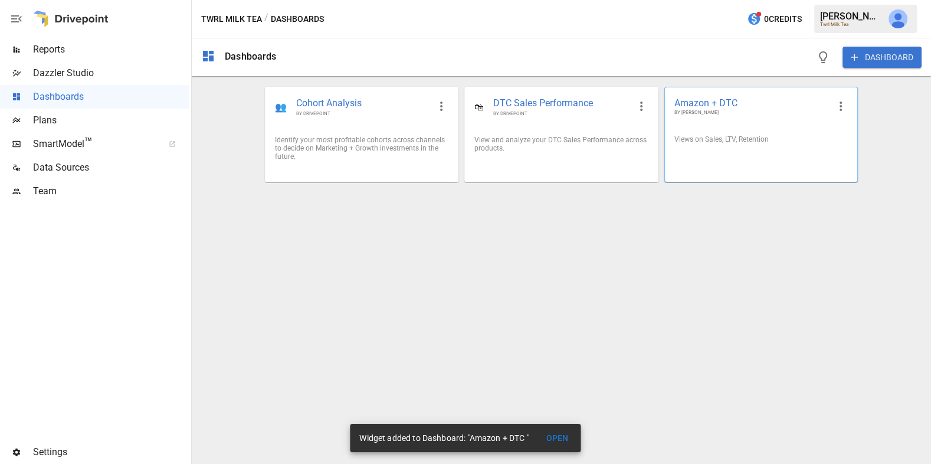
click at [746, 132] on div "Views on Sales, LTV, Retention" at bounding box center [761, 139] width 192 height 27
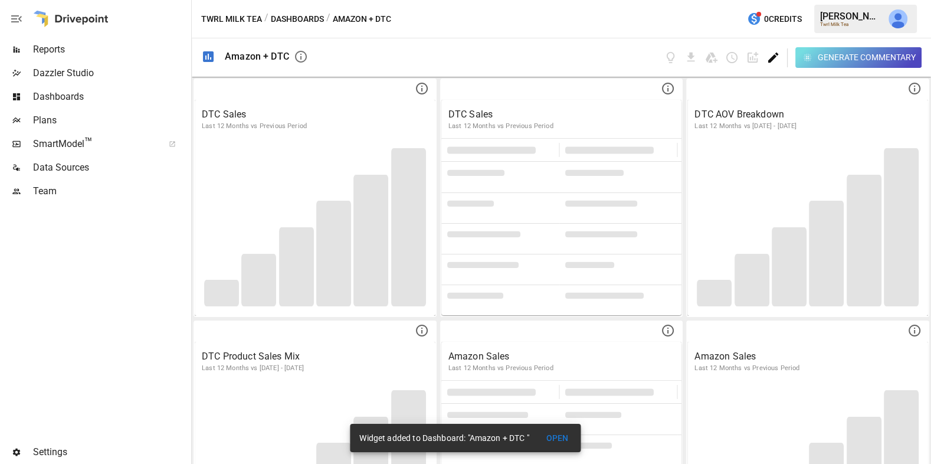
click at [773, 59] on icon "Edit dashboard" at bounding box center [773, 58] width 14 height 14
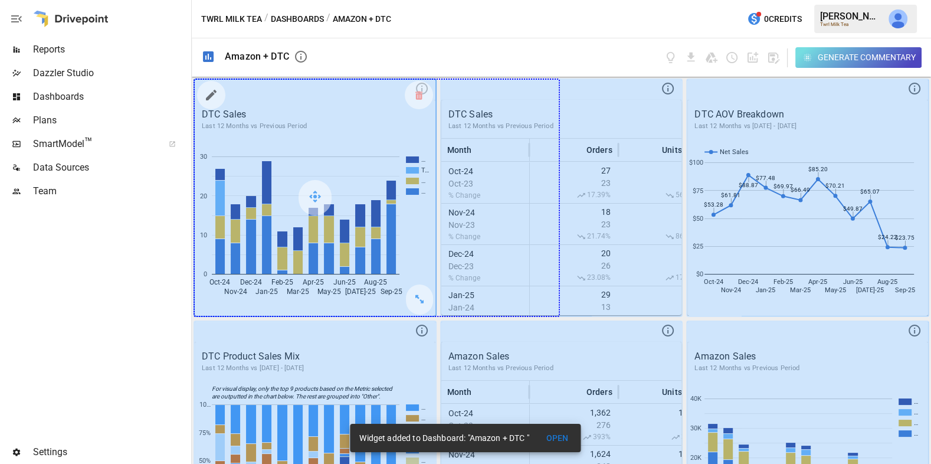
drag, startPoint x: 423, startPoint y: 297, endPoint x: 529, endPoint y: 291, distance: 106.3
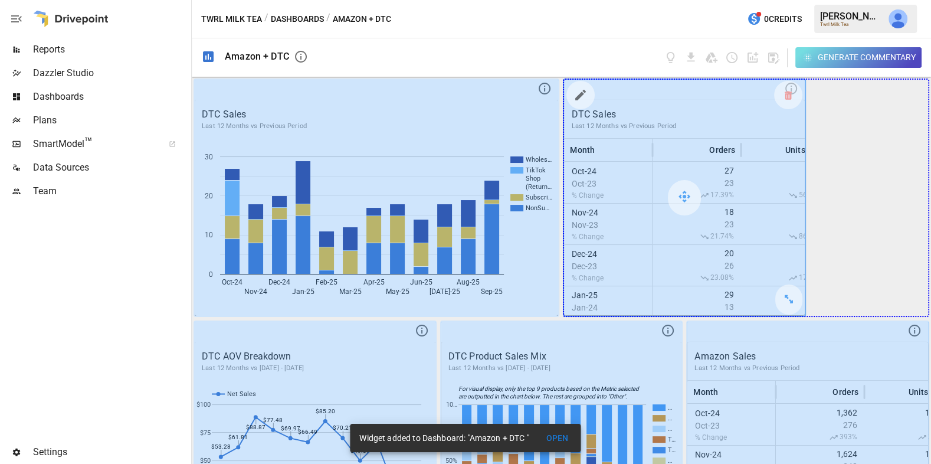
drag, startPoint x: 792, startPoint y: 300, endPoint x: 881, endPoint y: 298, distance: 89.7
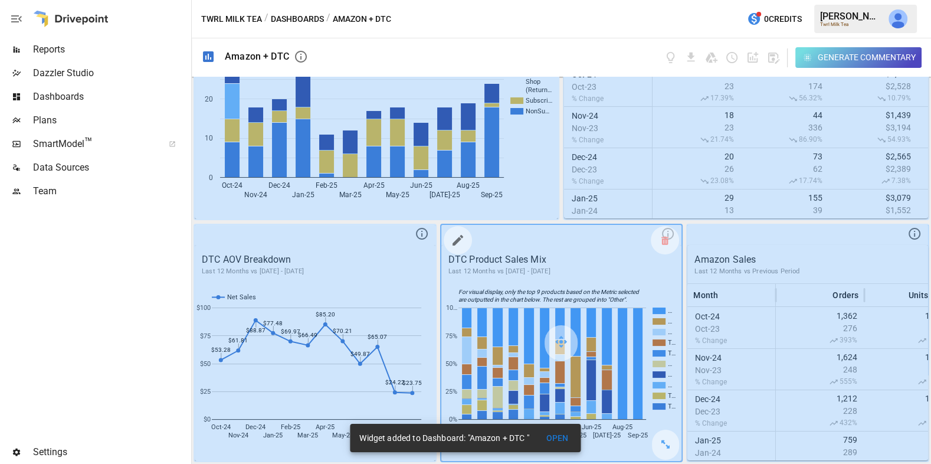
scroll to position [172, 0]
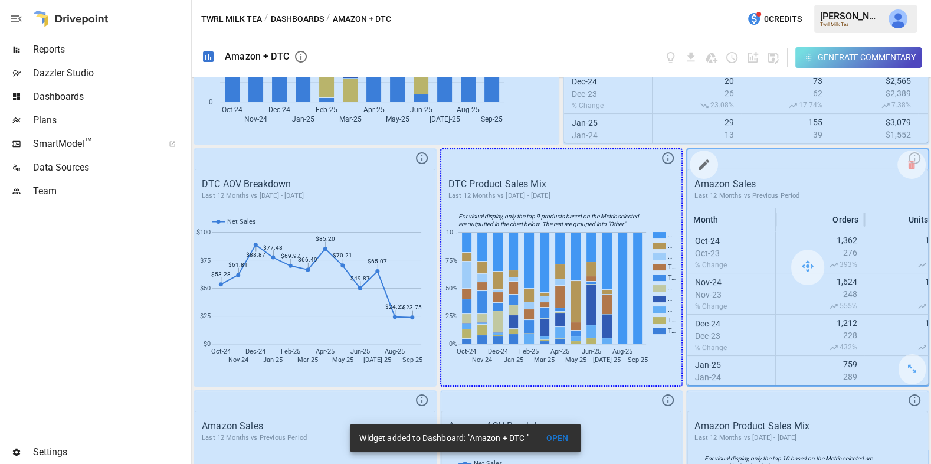
drag, startPoint x: 669, startPoint y: 364, endPoint x: 721, endPoint y: 363, distance: 51.9
click at [721, 363] on div "DTC Sales Last 12 Months vs Previous Period Wholes… TikTok Shop (Return… Subscr…" at bounding box center [561, 270] width 739 height 387
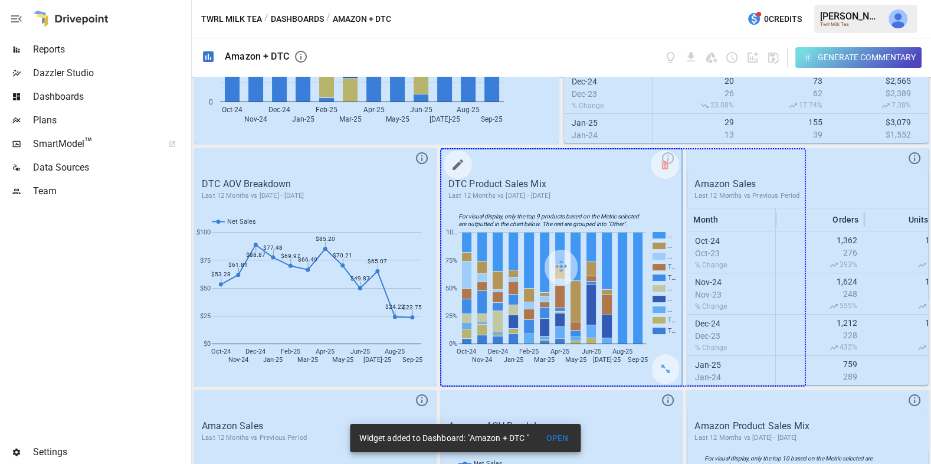
drag, startPoint x: 671, startPoint y: 369, endPoint x: 766, endPoint y: 360, distance: 95.9
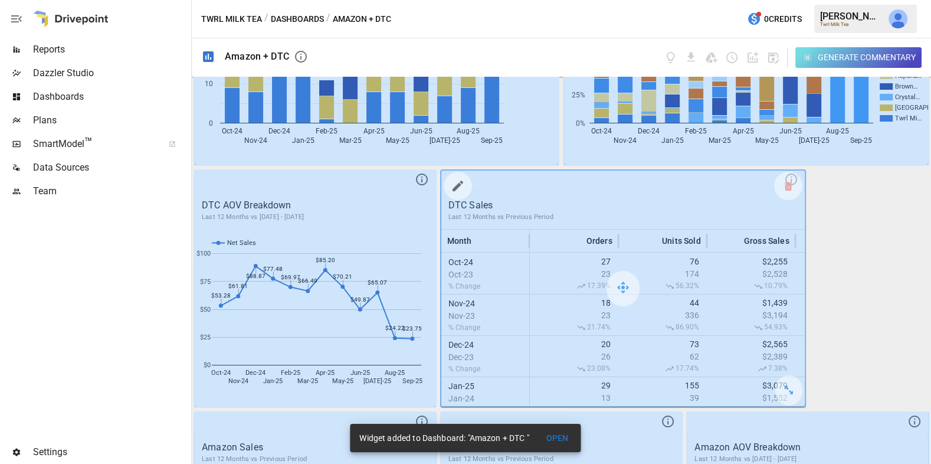
scroll to position [213, 0]
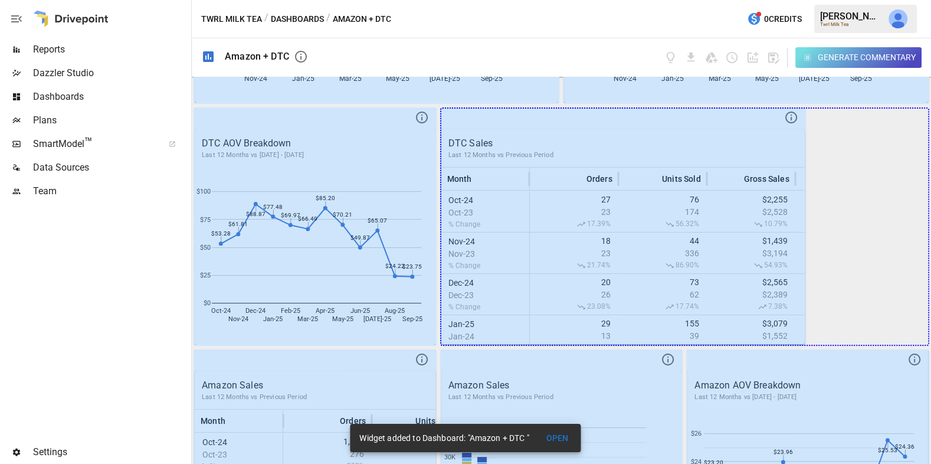
drag, startPoint x: 890, startPoint y: 327, endPoint x: 934, endPoint y: 327, distance: 44.2
click at [930, 0] on html "Reports Dazzler Studio Dashboards Plans SmartModel ™ Data Sources Team Settings…" at bounding box center [465, 0] width 931 height 0
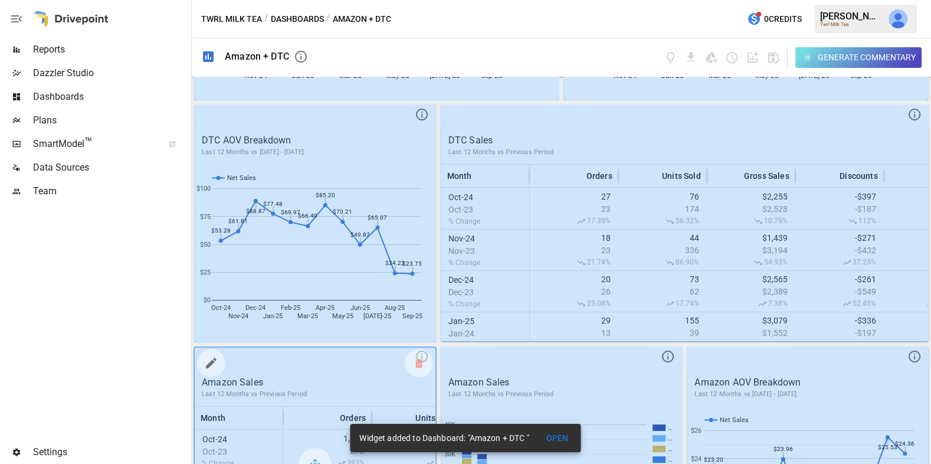
scroll to position [208, 0]
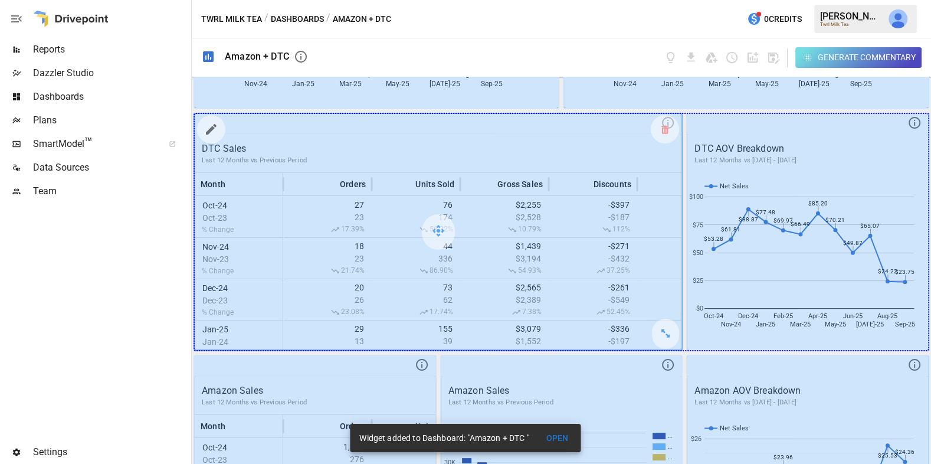
drag, startPoint x: 665, startPoint y: 327, endPoint x: 843, endPoint y: 307, distance: 179.3
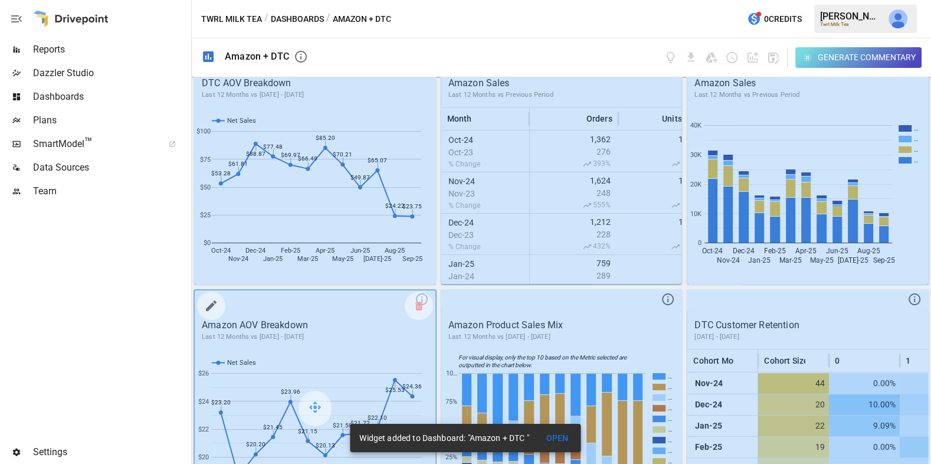
scroll to position [517, 0]
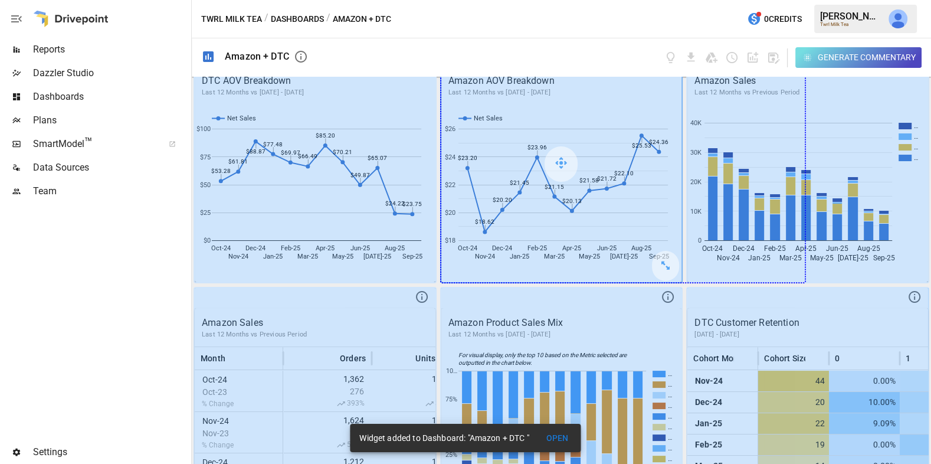
drag, startPoint x: 670, startPoint y: 258, endPoint x: 772, endPoint y: 247, distance: 102.7
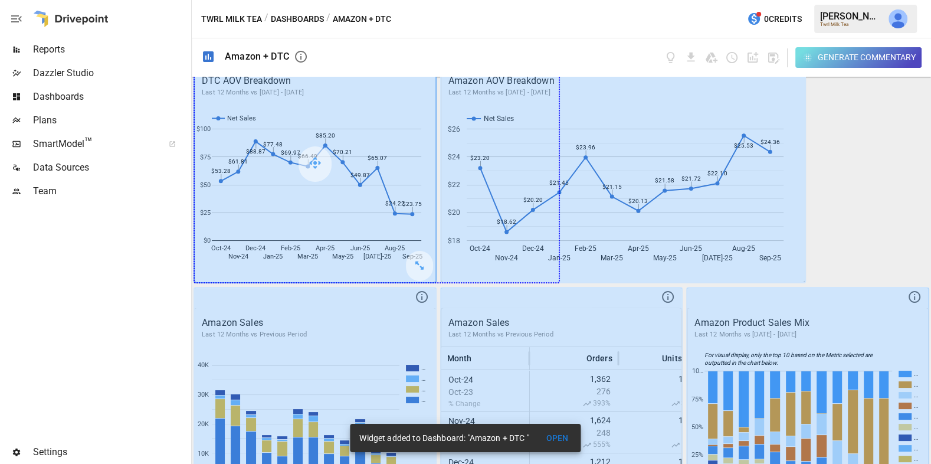
drag, startPoint x: 454, startPoint y: 258, endPoint x: 541, endPoint y: 258, distance: 87.3
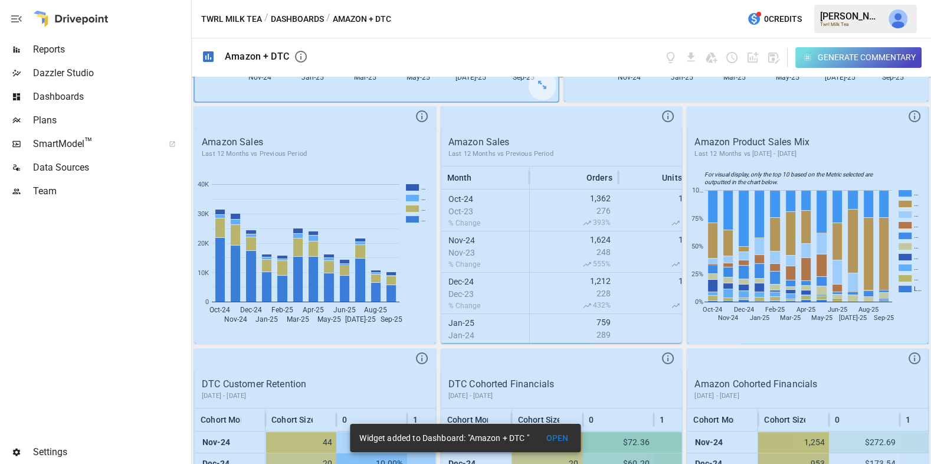
scroll to position [708, 0]
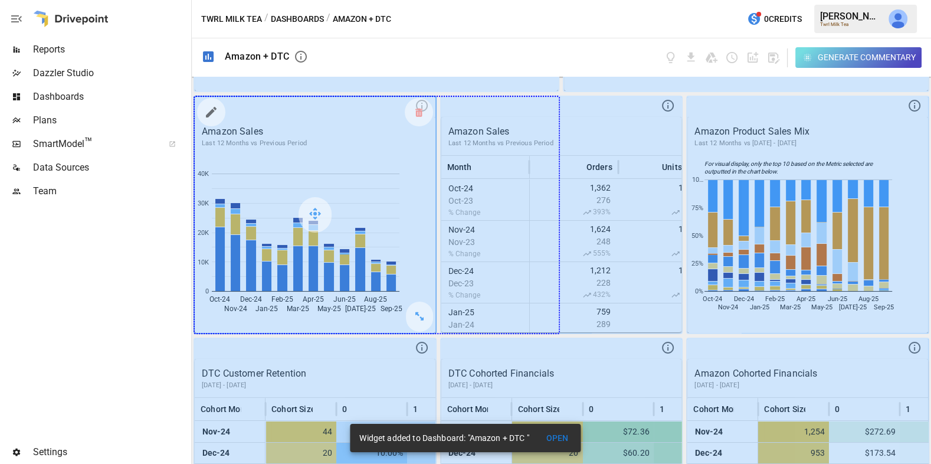
drag, startPoint x: 423, startPoint y: 314, endPoint x: 511, endPoint y: 310, distance: 88.5
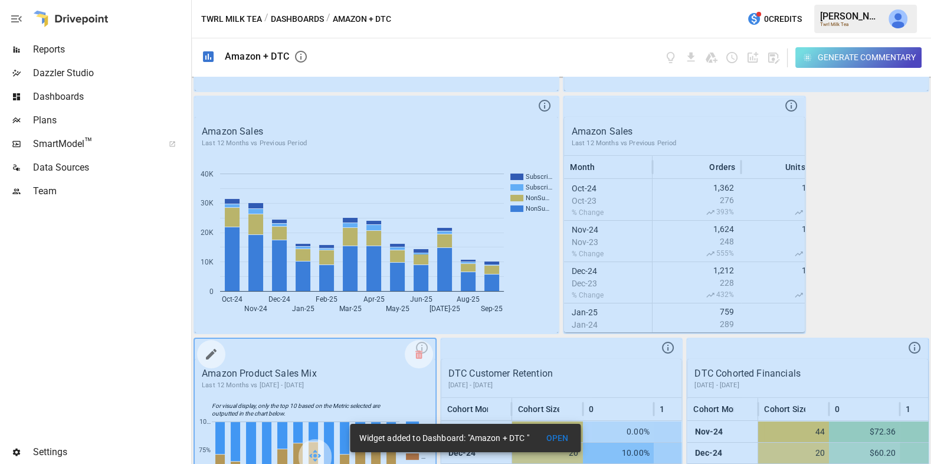
scroll to position [774, 0]
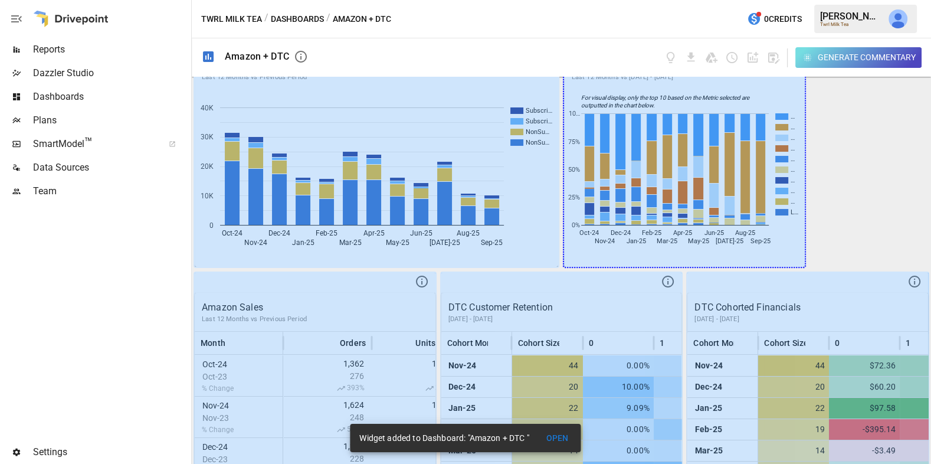
drag, startPoint x: 789, startPoint y: 243, endPoint x: 875, endPoint y: 236, distance: 87.0
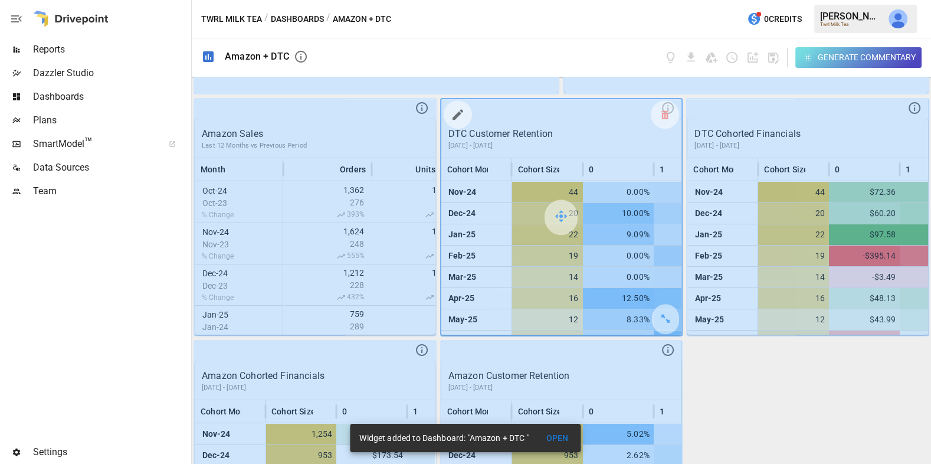
scroll to position [948, 0]
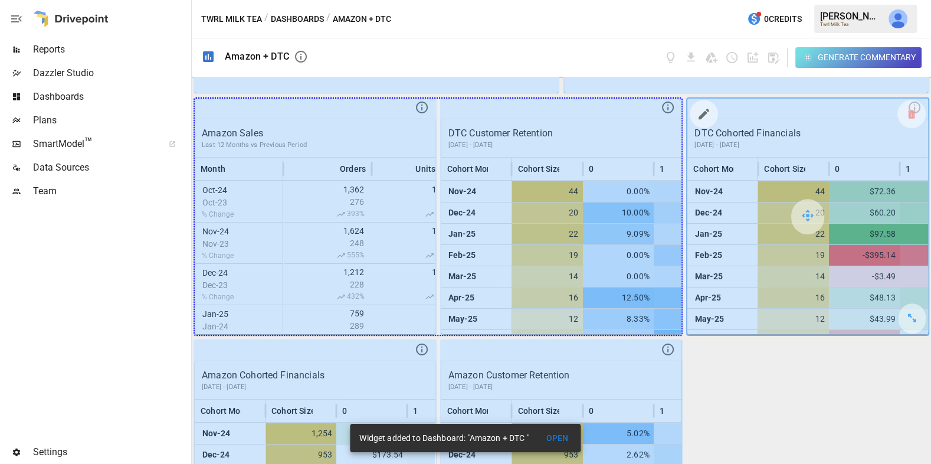
drag, startPoint x: 422, startPoint y: 312, endPoint x: 876, endPoint y: 293, distance: 455.2
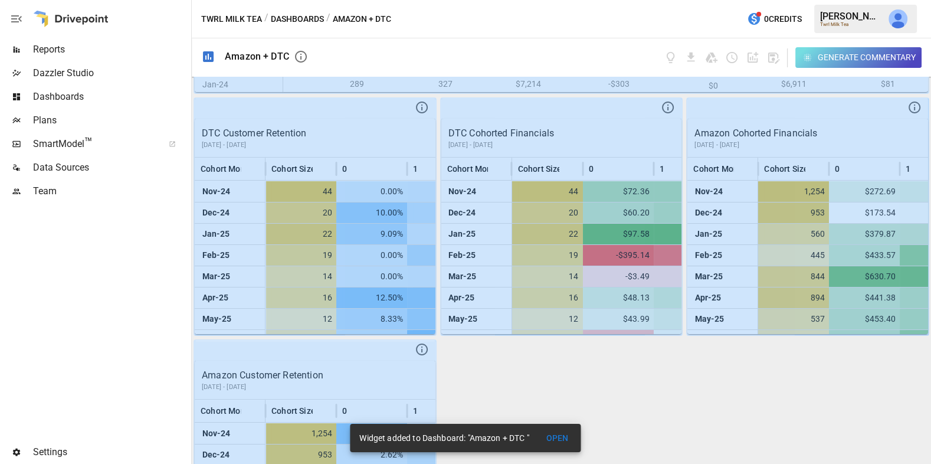
scroll to position [1192, 0]
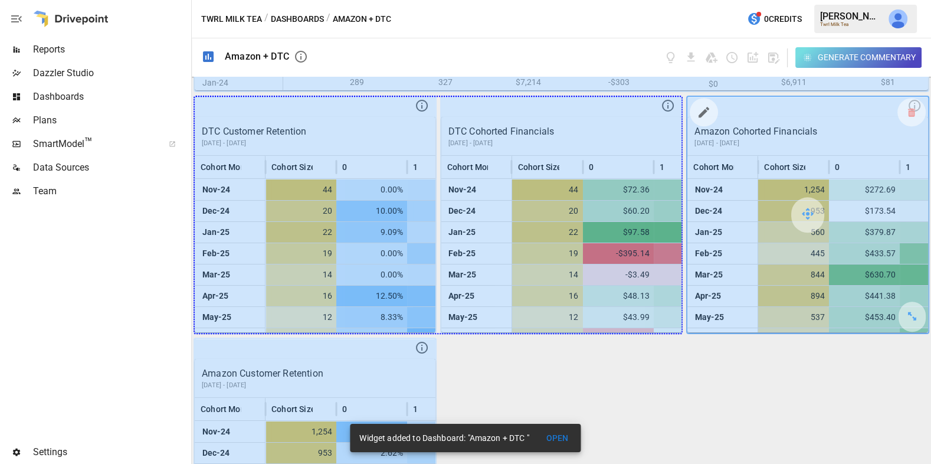
drag, startPoint x: 421, startPoint y: 314, endPoint x: 775, endPoint y: 301, distance: 354.1
click at [775, 301] on div "DTC Sales Last 12 Months vs Previous Period Wholes… TikTok Shop (Return… Subscr…" at bounding box center [561, 270] width 739 height 387
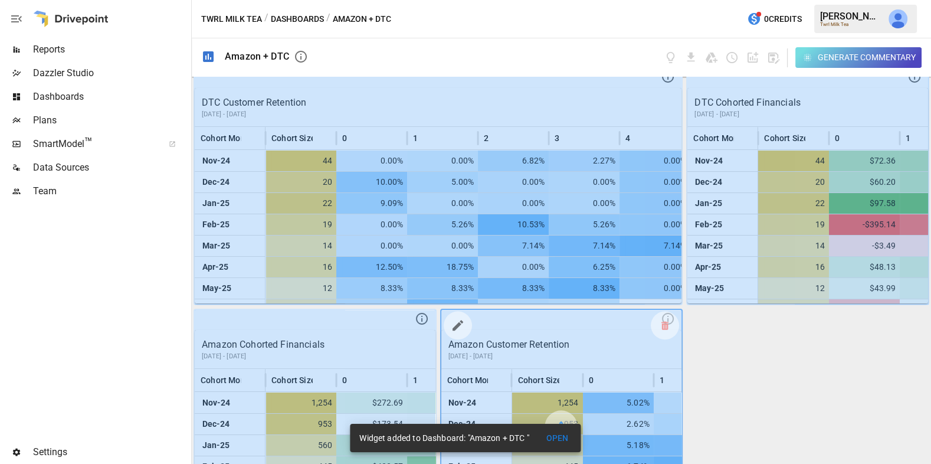
scroll to position [1234, 0]
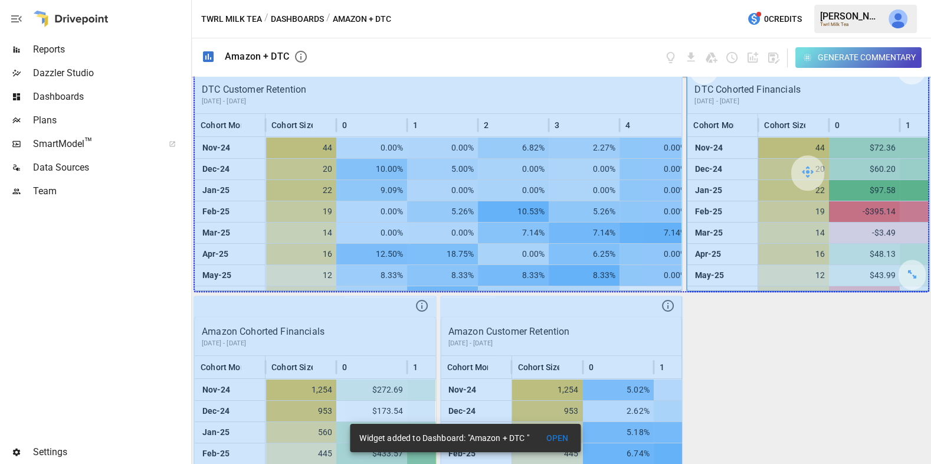
drag, startPoint x: 666, startPoint y: 265, endPoint x: 819, endPoint y: 262, distance: 152.8
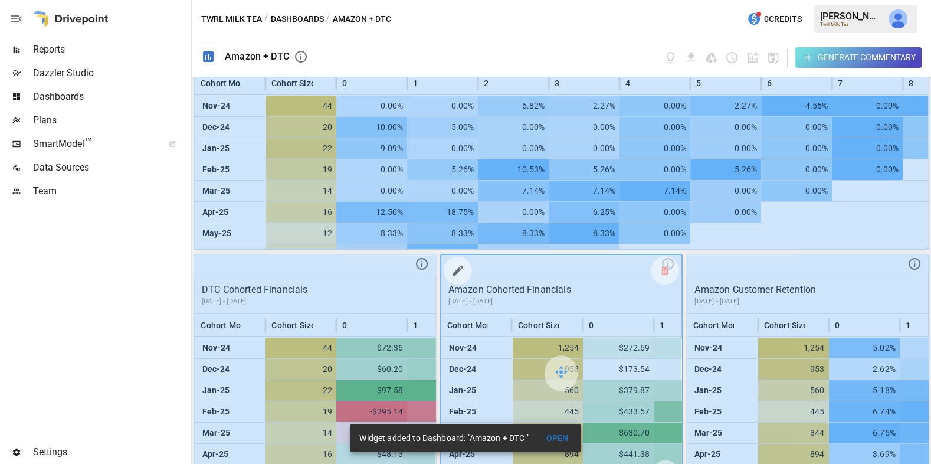
scroll to position [1302, 0]
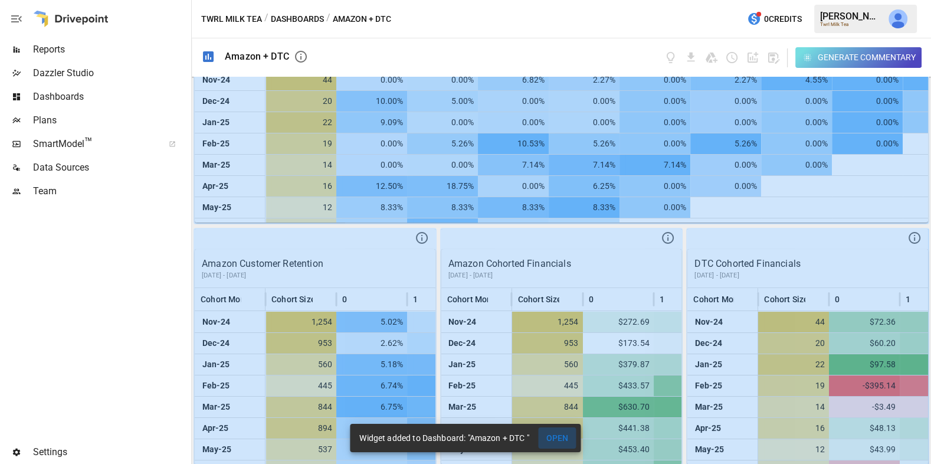
click at [552, 435] on button "OPEN" at bounding box center [558, 438] width 38 height 22
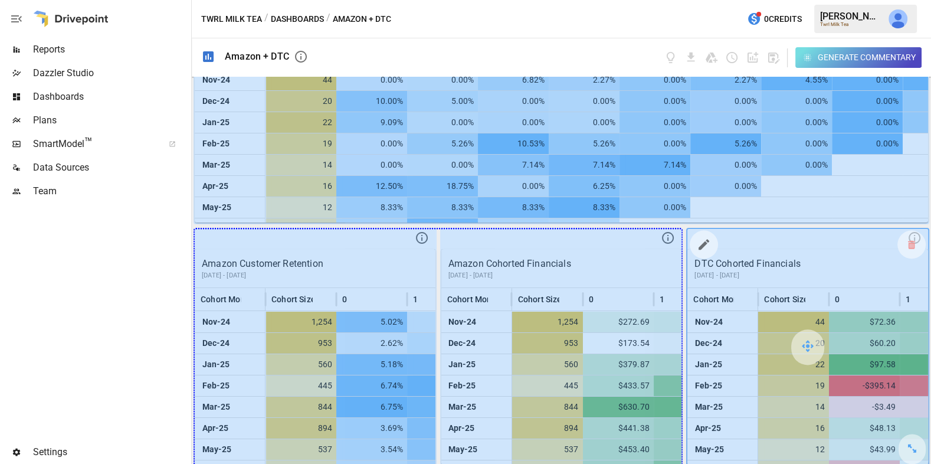
drag, startPoint x: 416, startPoint y: 447, endPoint x: 784, endPoint y: 437, distance: 368.8
click at [784, 437] on div "DTC Sales Last 12 Months vs Previous Period Wholes… TikTok Shop (Return… Subscr…" at bounding box center [561, 270] width 739 height 387
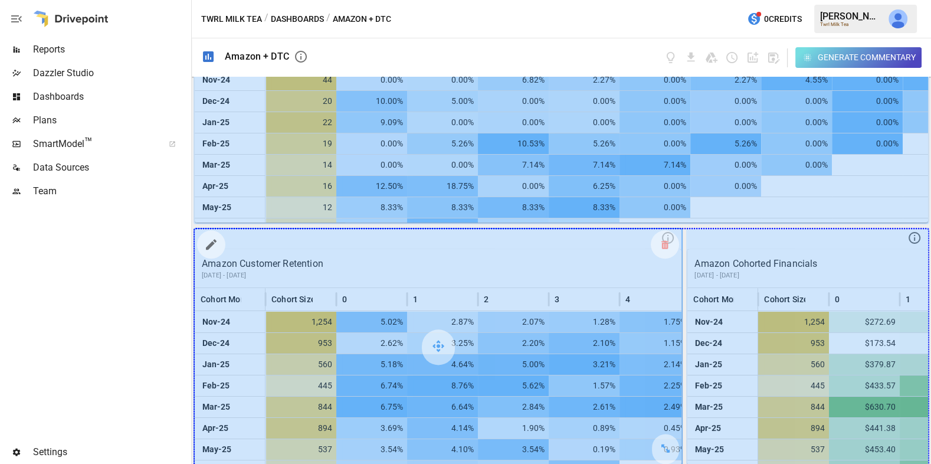
drag, startPoint x: 671, startPoint y: 450, endPoint x: 813, endPoint y: 423, distance: 144.1
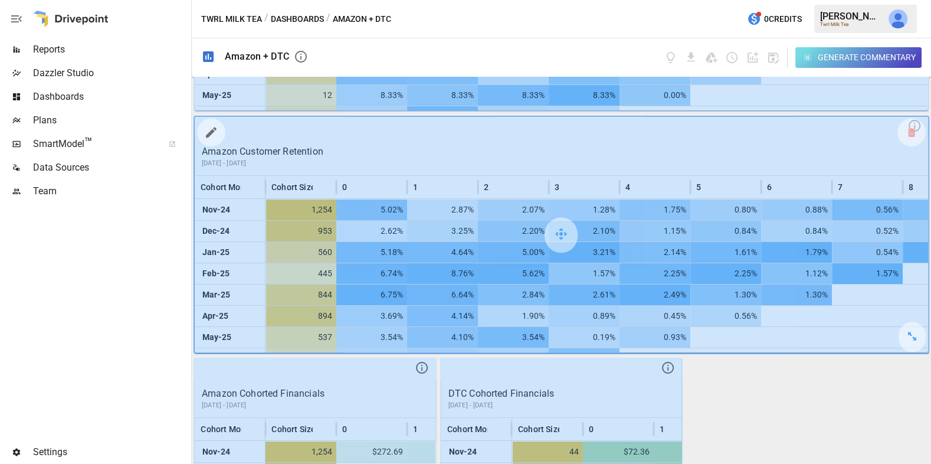
scroll to position [1544, 0]
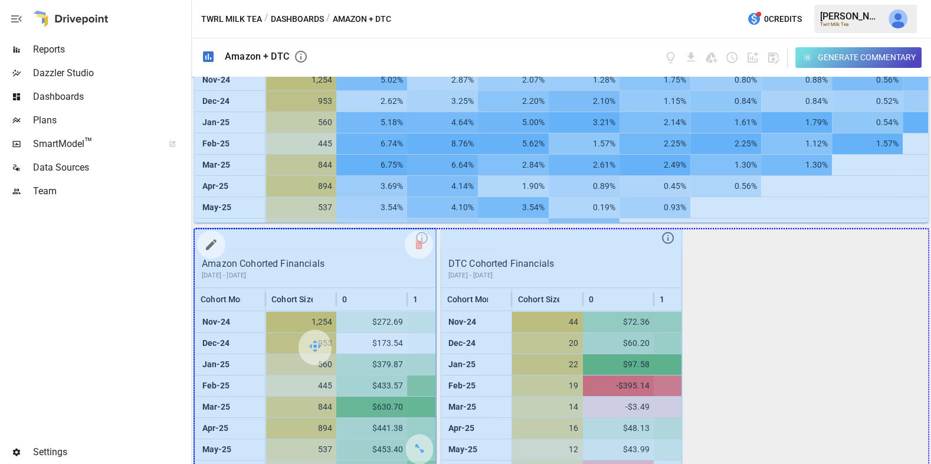
drag, startPoint x: 419, startPoint y: 441, endPoint x: 845, endPoint y: 408, distance: 426.5
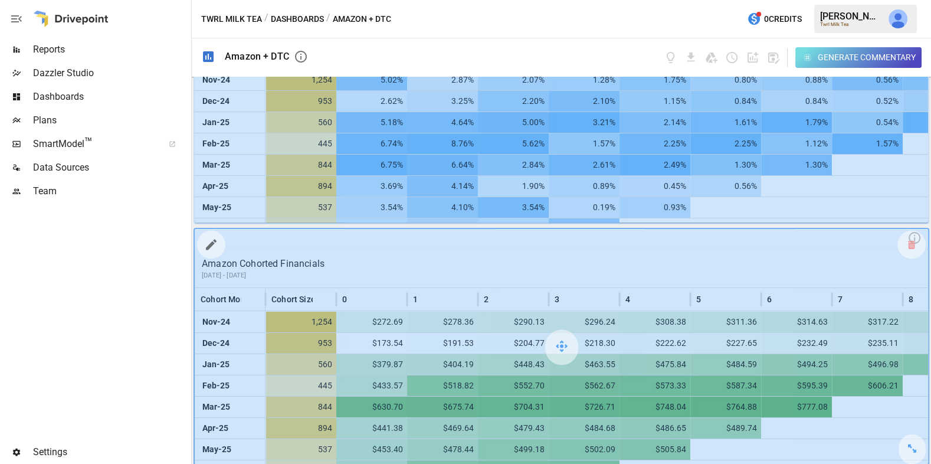
scroll to position [1785, 0]
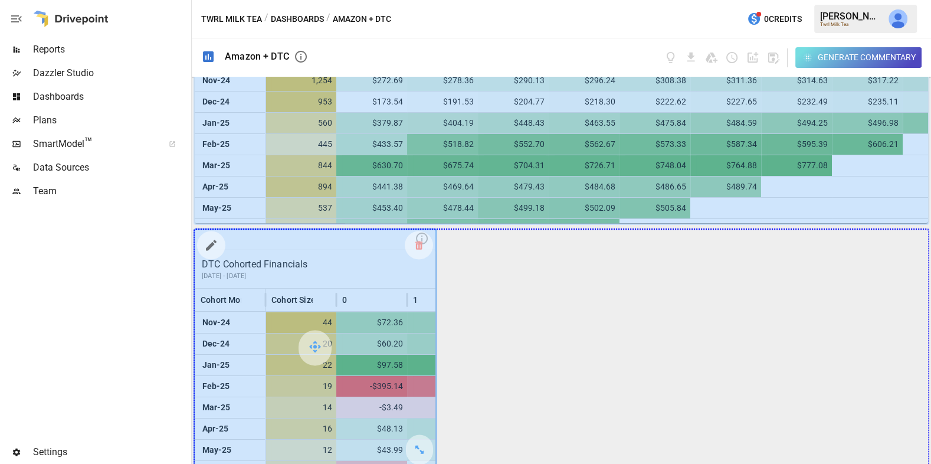
drag, startPoint x: 421, startPoint y: 439, endPoint x: 857, endPoint y: 396, distance: 438.0
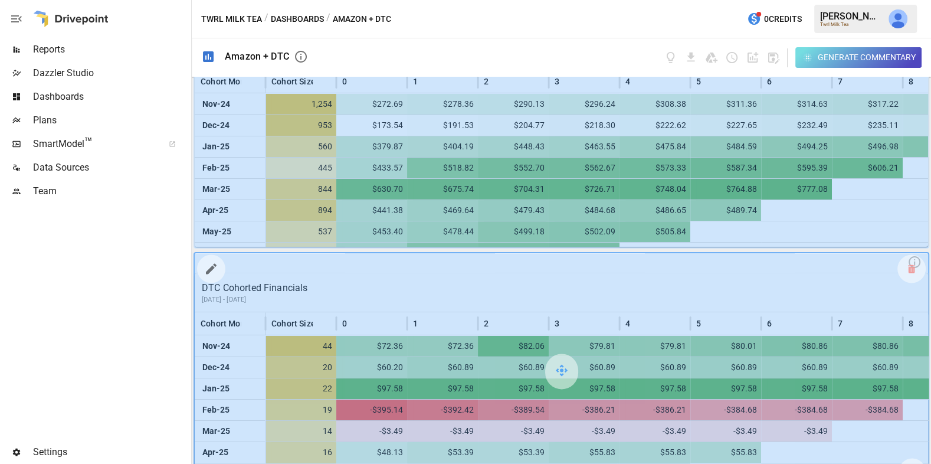
scroll to position [1749, 0]
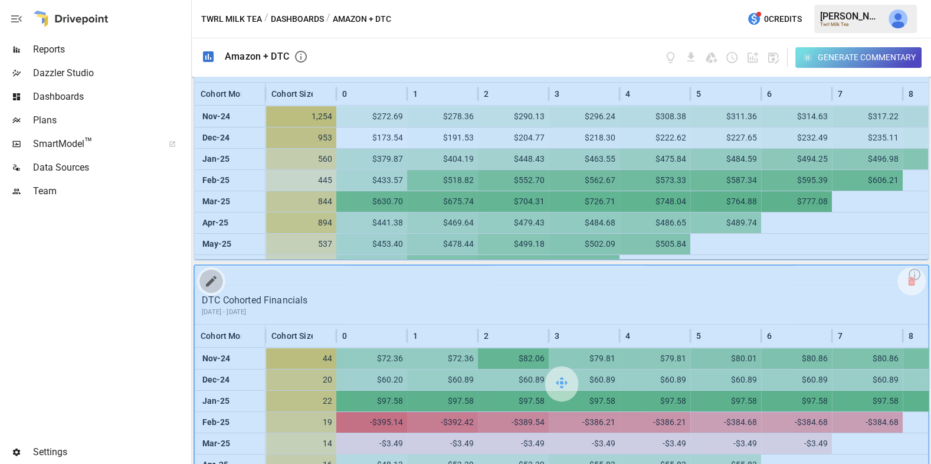
click at [211, 277] on icon "button" at bounding box center [211, 280] width 11 height 11
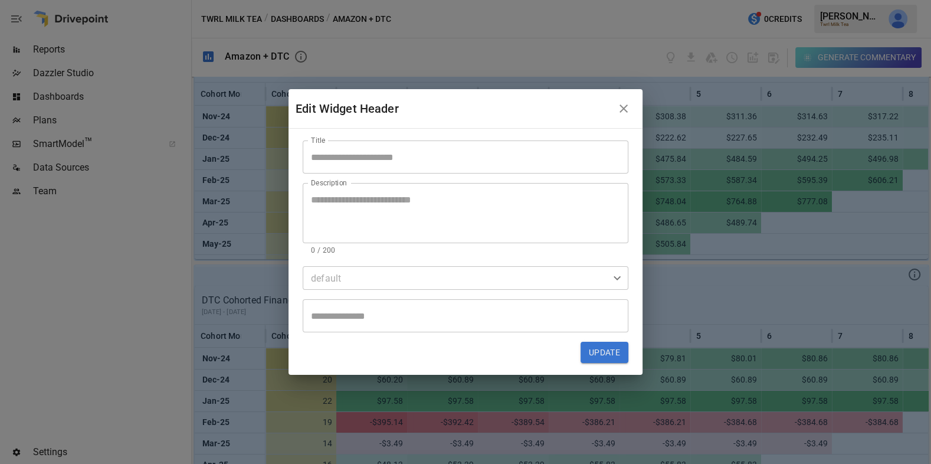
click at [363, 161] on input "Title" at bounding box center [466, 156] width 326 height 33
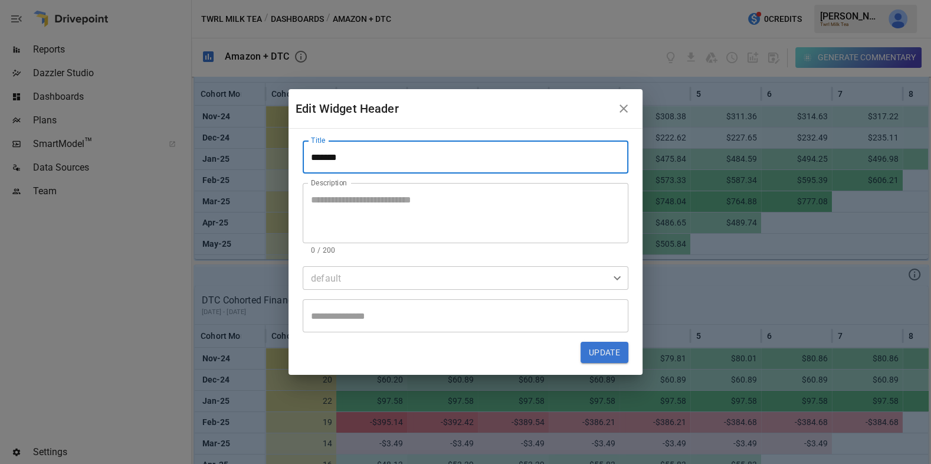
type input "*******"
click at [398, 198] on textarea "Description" at bounding box center [465, 213] width 309 height 41
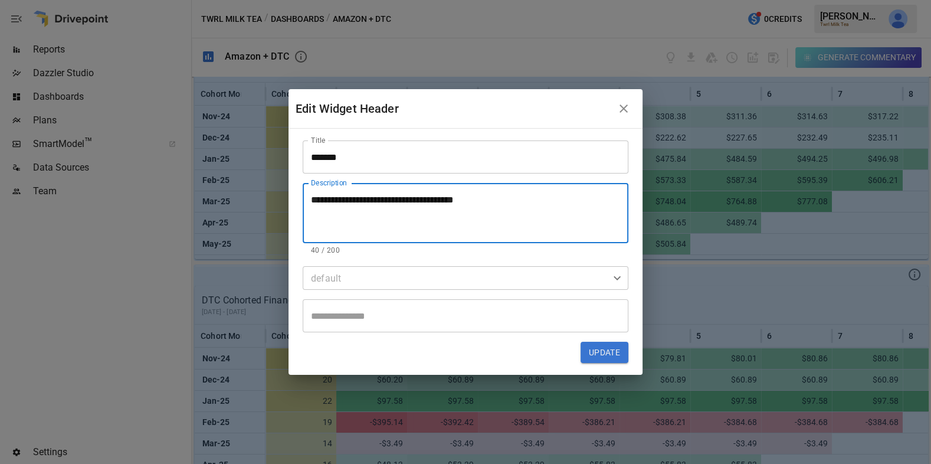
type textarea "**********"
click at [616, 354] on button "Update" at bounding box center [604, 352] width 48 height 21
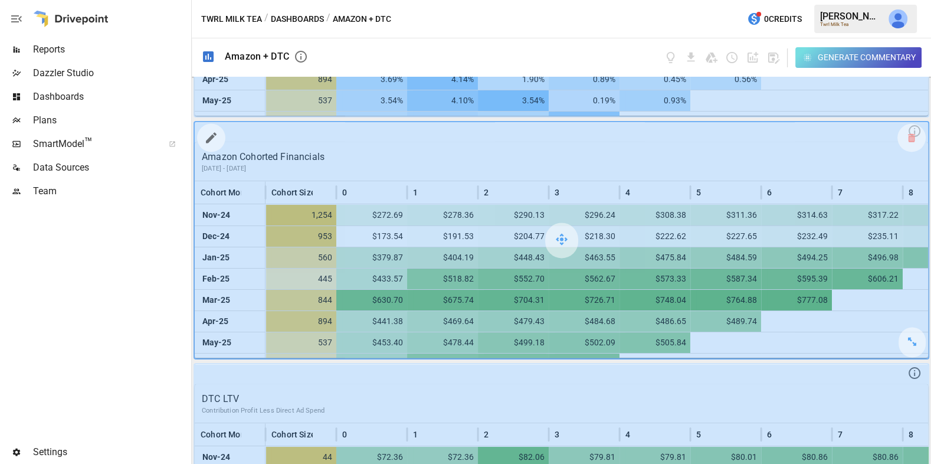
scroll to position [1649, 0]
click at [205, 137] on icon "button" at bounding box center [211, 139] width 14 height 14
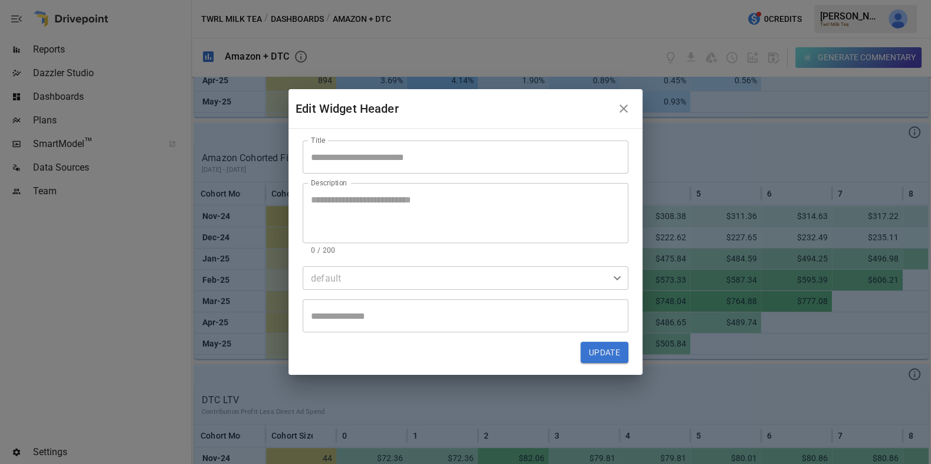
click at [421, 157] on input "Title" at bounding box center [466, 156] width 326 height 33
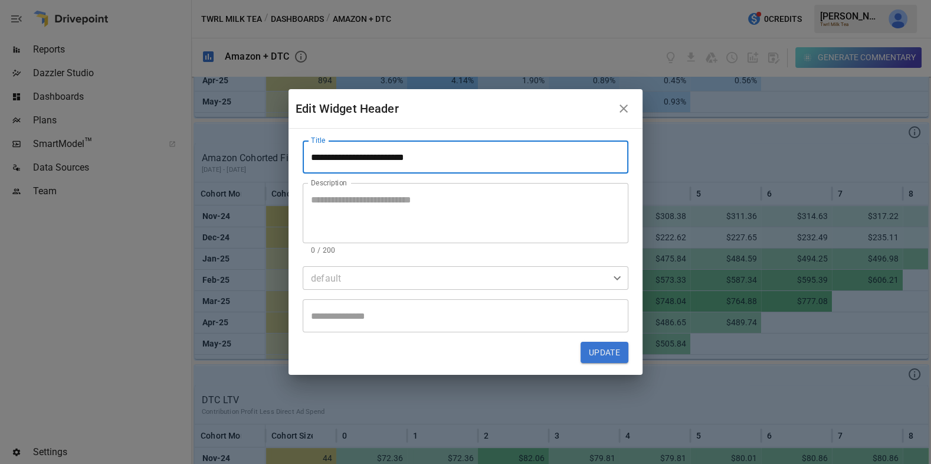
type input "**********"
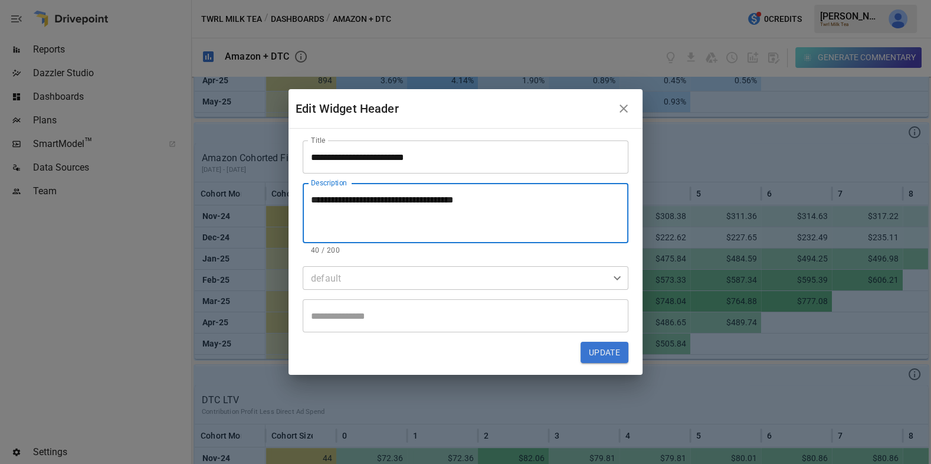
type textarea "**********"
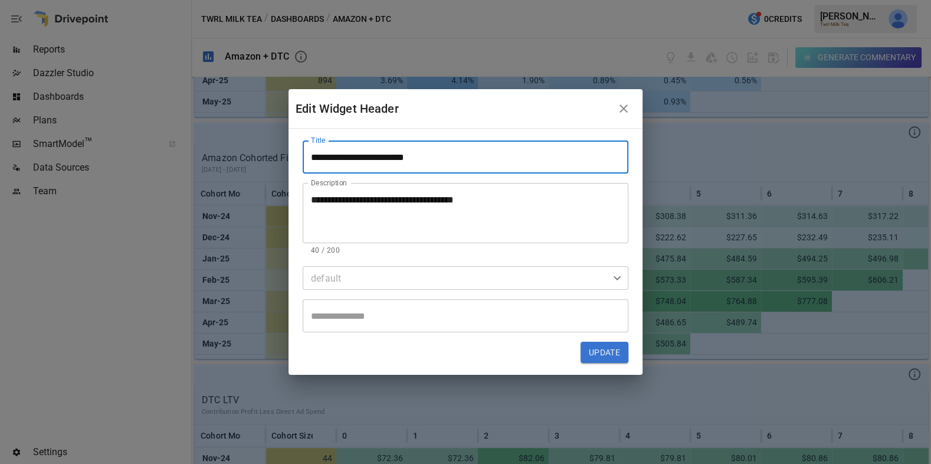
drag, startPoint x: 451, startPoint y: 158, endPoint x: 352, endPoint y: 156, distance: 98.5
click at [352, 156] on input "**********" at bounding box center [466, 156] width 326 height 33
type input "**********"
click at [605, 354] on button "Update" at bounding box center [604, 352] width 48 height 21
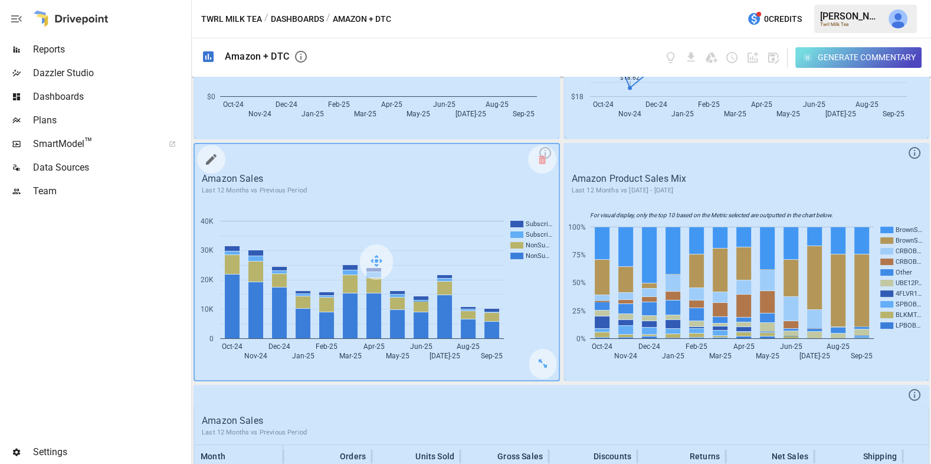
scroll to position [659, 0]
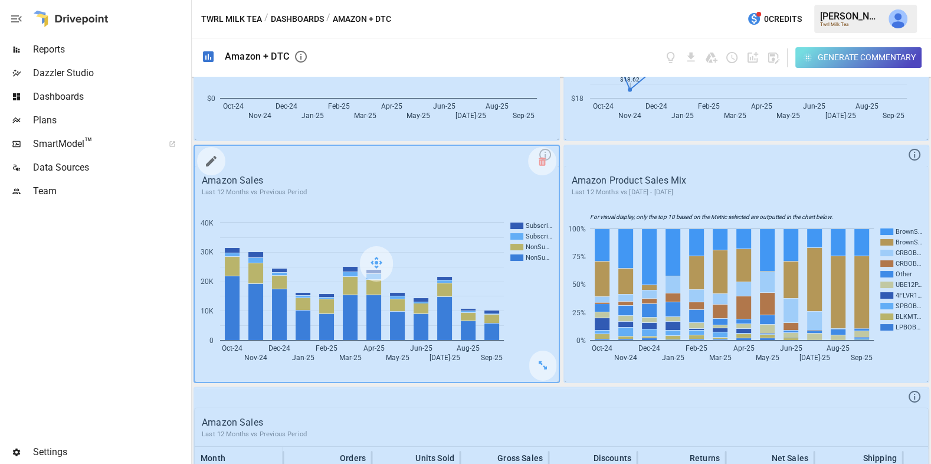
click at [207, 163] on icon "button" at bounding box center [211, 161] width 11 height 11
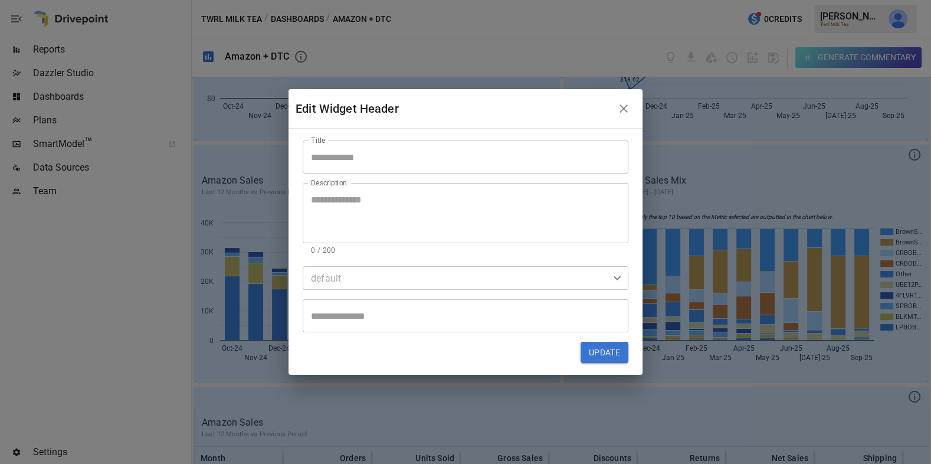
click at [356, 201] on textarea "Description" at bounding box center [465, 213] width 309 height 41
click at [626, 104] on icon "button" at bounding box center [623, 108] width 14 height 14
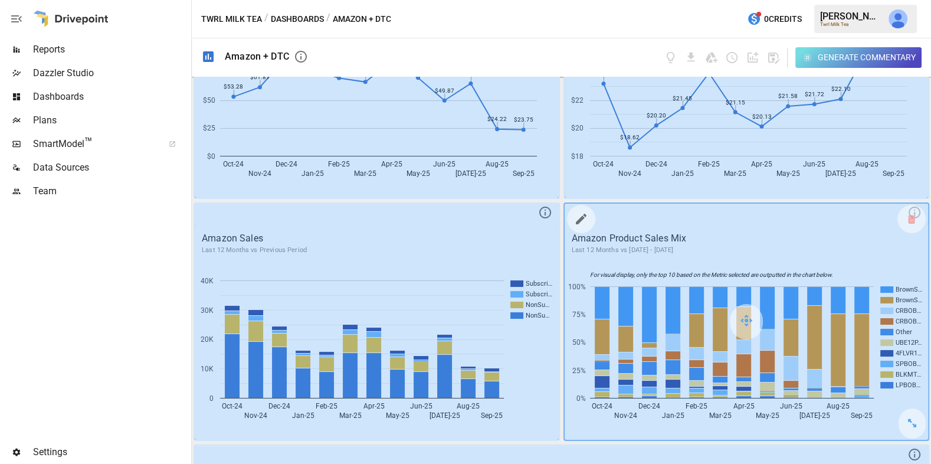
scroll to position [598, 0]
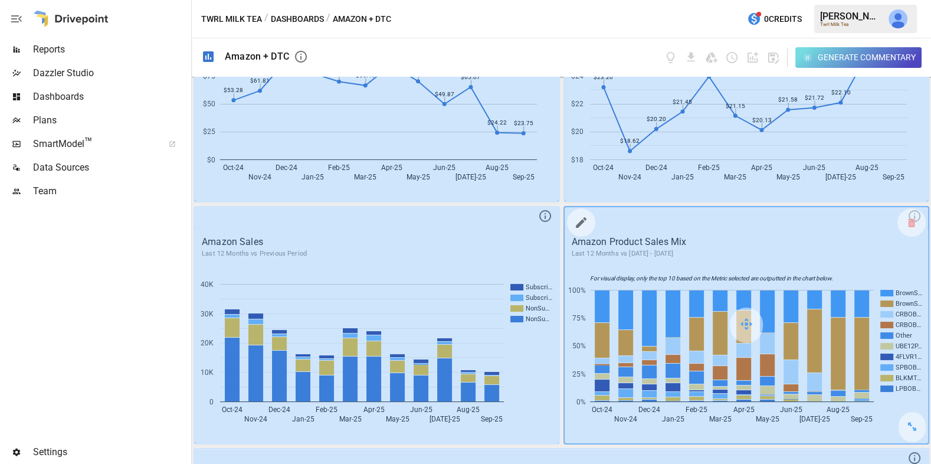
click at [581, 224] on icon "button" at bounding box center [581, 222] width 14 height 14
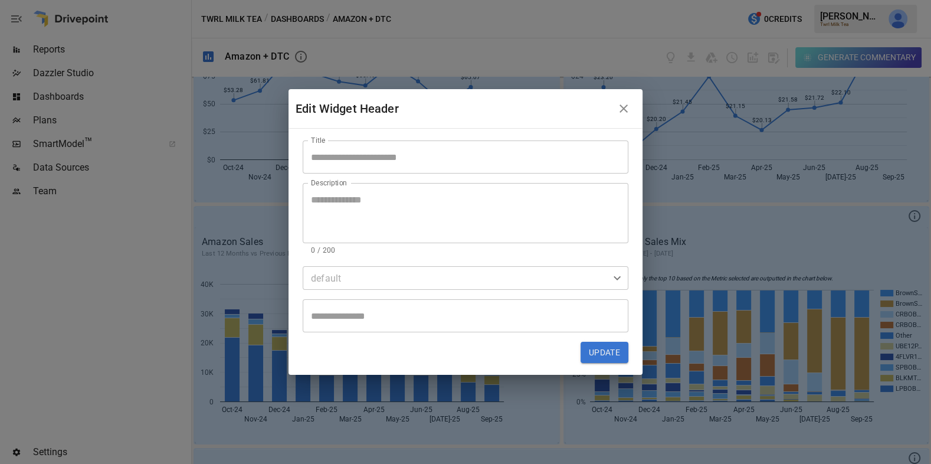
click at [393, 150] on input "Title" at bounding box center [466, 156] width 326 height 33
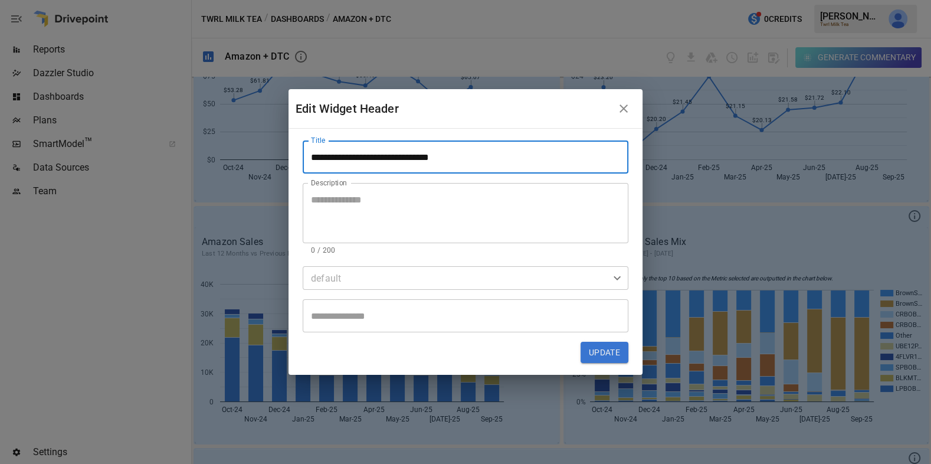
type input "**********"
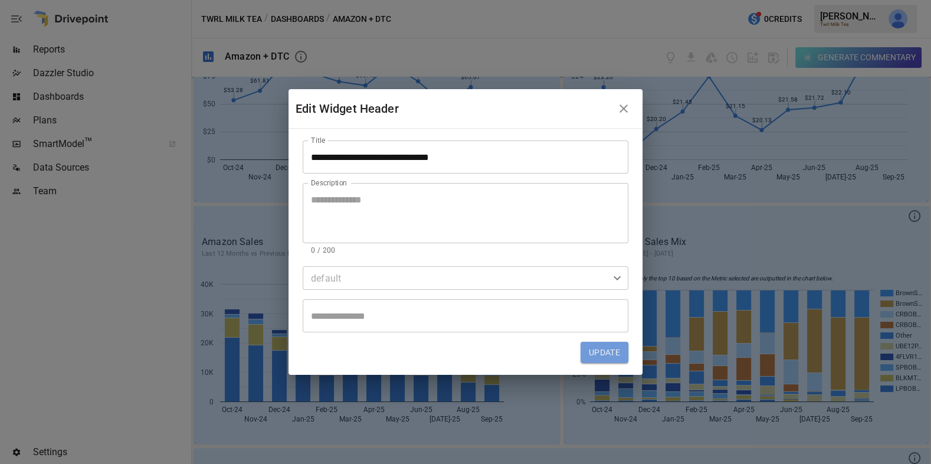
click at [616, 352] on button "Update" at bounding box center [604, 352] width 48 height 21
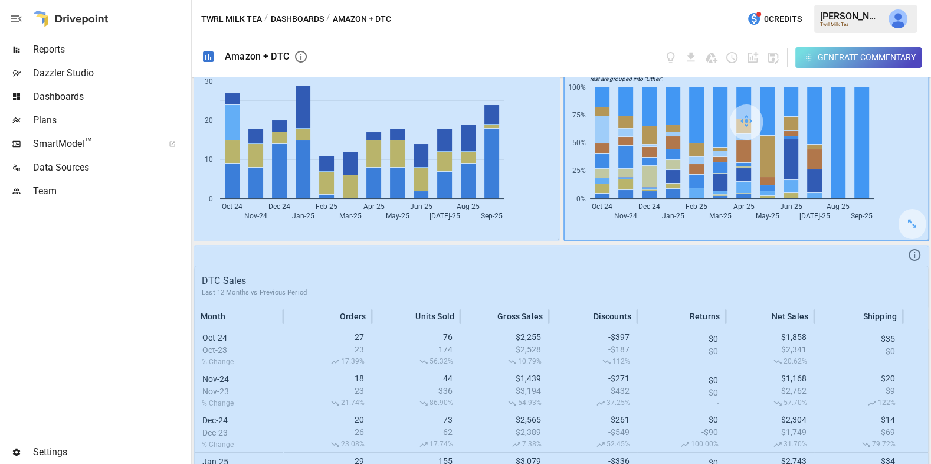
scroll to position [0, 0]
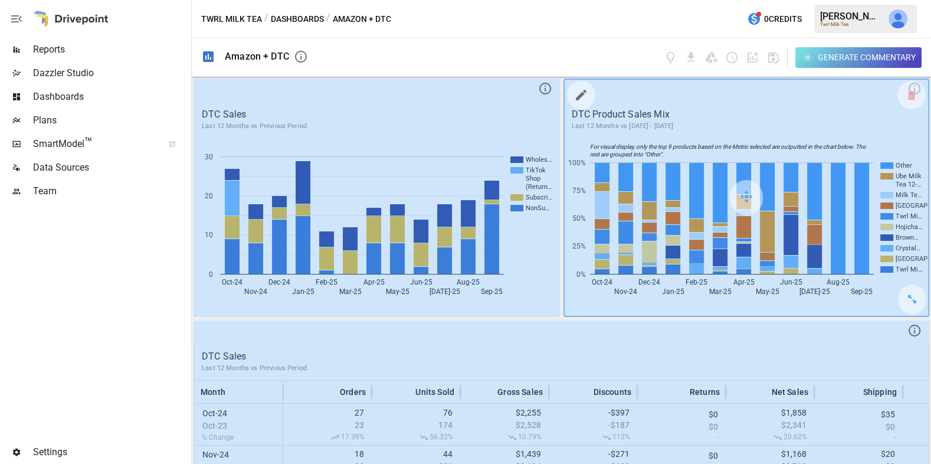
click at [580, 94] on icon "button" at bounding box center [581, 95] width 11 height 11
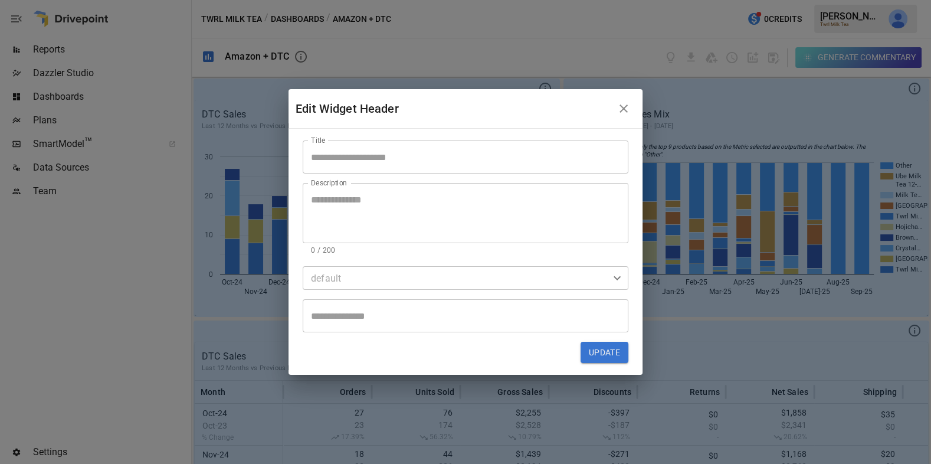
click at [423, 163] on input "Title" at bounding box center [466, 156] width 326 height 33
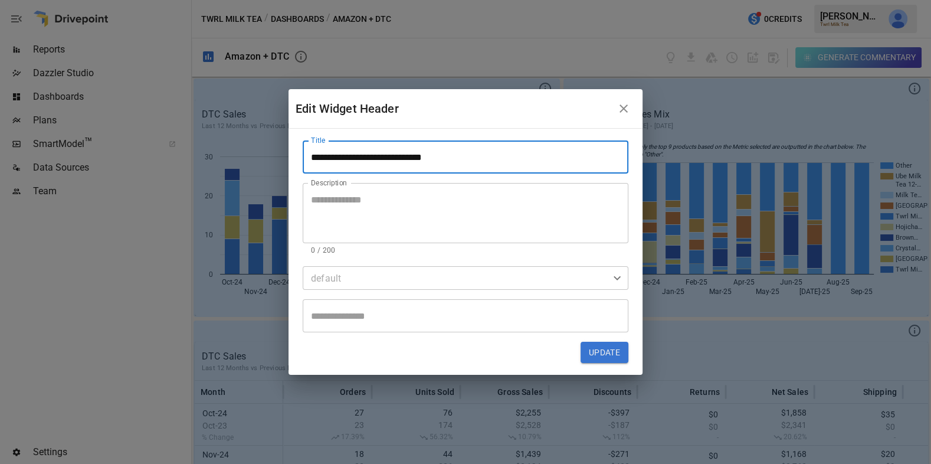
type input "**********"
click at [608, 353] on button "Update" at bounding box center [604, 352] width 48 height 21
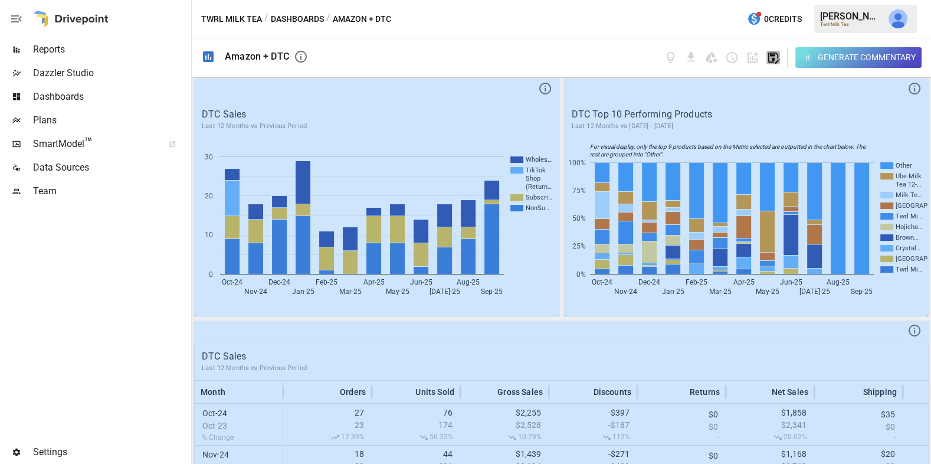
click at [775, 55] on icon "button" at bounding box center [773, 58] width 14 height 14
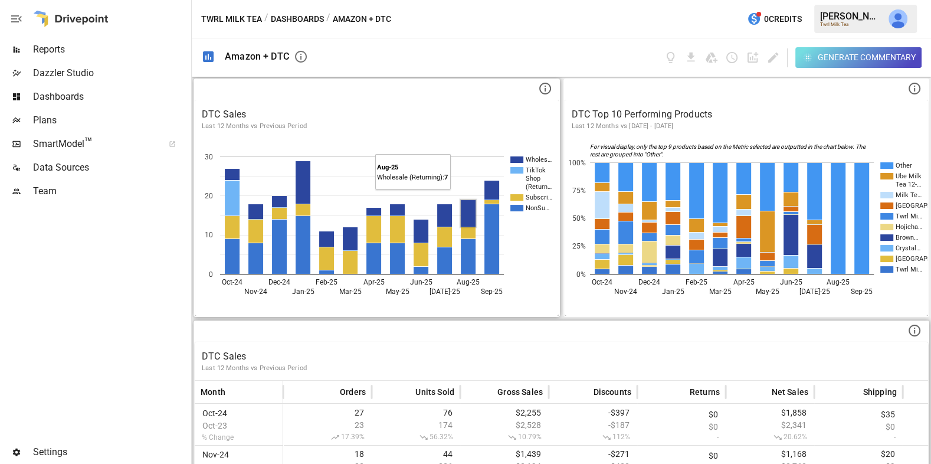
click at [80, 93] on span "Dashboards" at bounding box center [111, 97] width 156 height 14
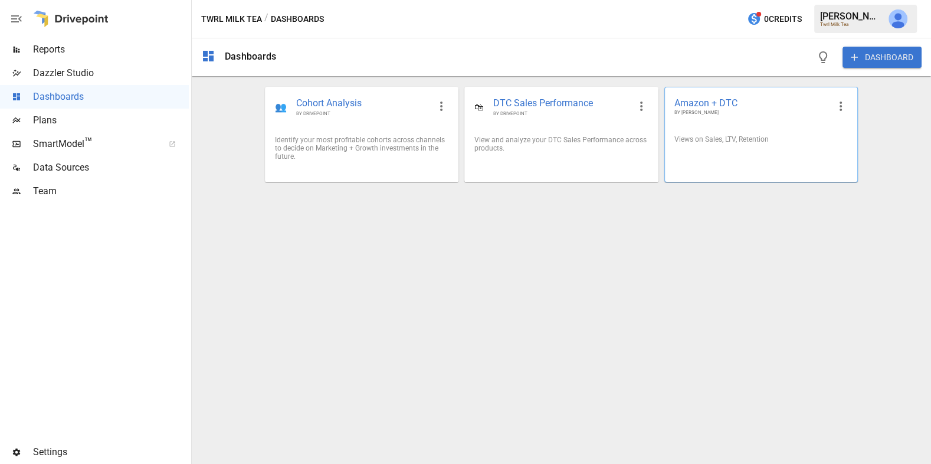
click at [757, 150] on div "Views on Sales, LTV, Retention" at bounding box center [761, 139] width 192 height 27
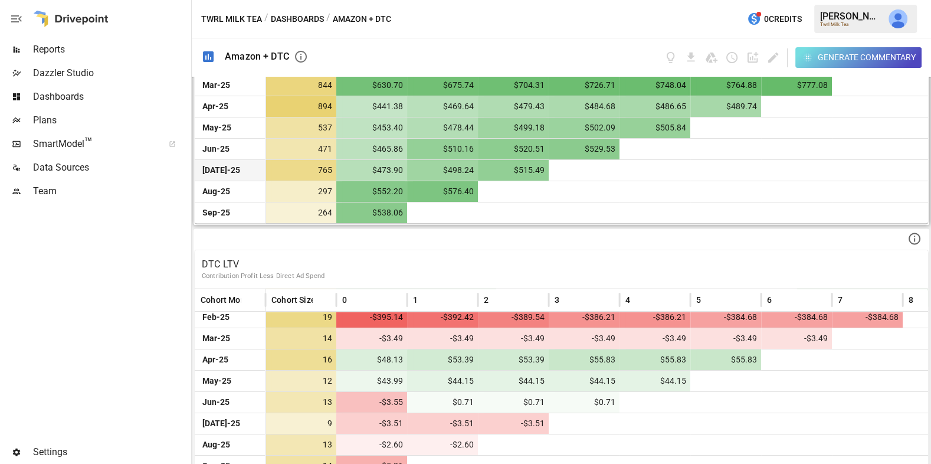
scroll to position [80, 0]
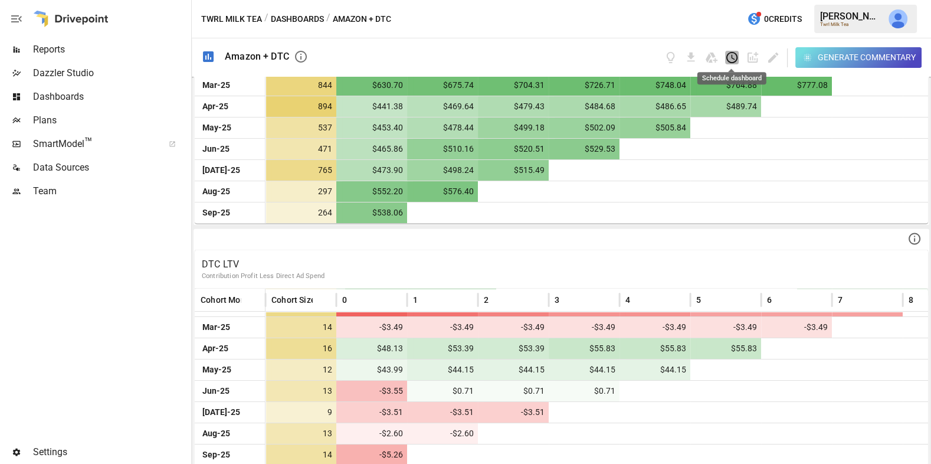
click at [733, 54] on icon "Schedule dashboard" at bounding box center [732, 58] width 14 height 14
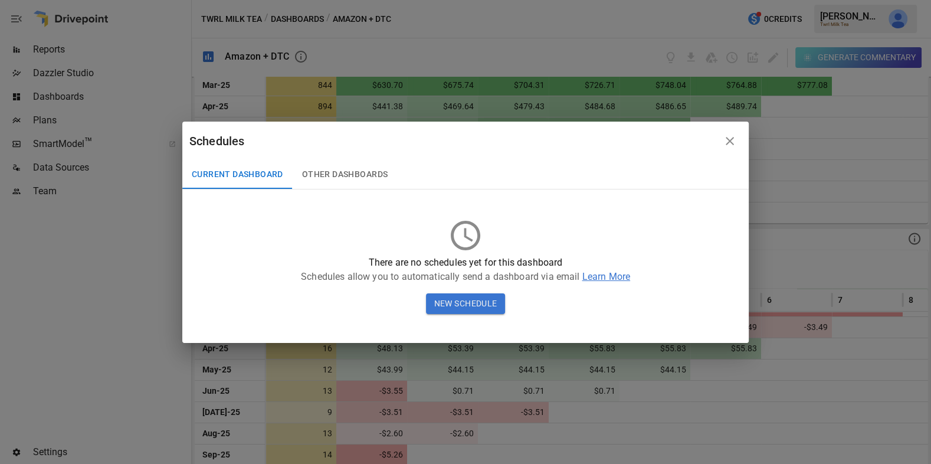
click at [471, 300] on button "New Schedule" at bounding box center [466, 303] width 80 height 21
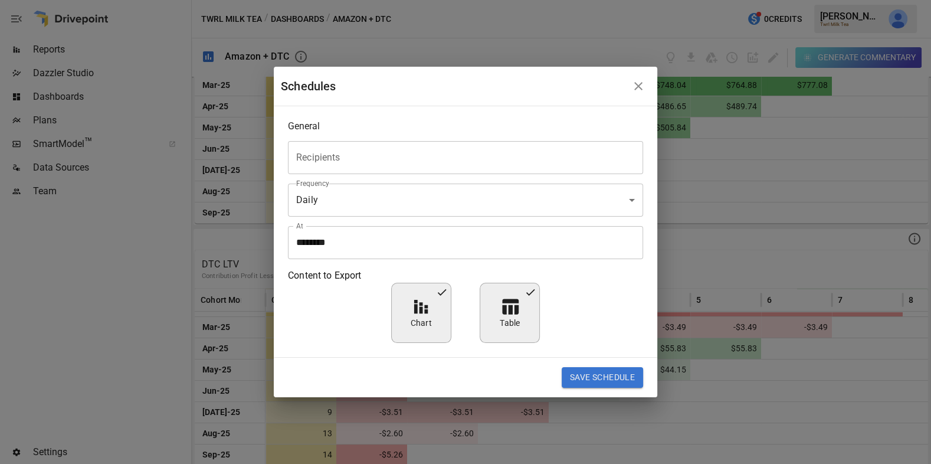
click at [383, 153] on input "Recipients" at bounding box center [465, 157] width 344 height 22
click at [392, 117] on div "General Recipients Recipients Frequency Daily ***** ​ At ******** At Content to…" at bounding box center [465, 231] width 383 height 251
click at [638, 78] on button "button" at bounding box center [638, 86] width 24 height 24
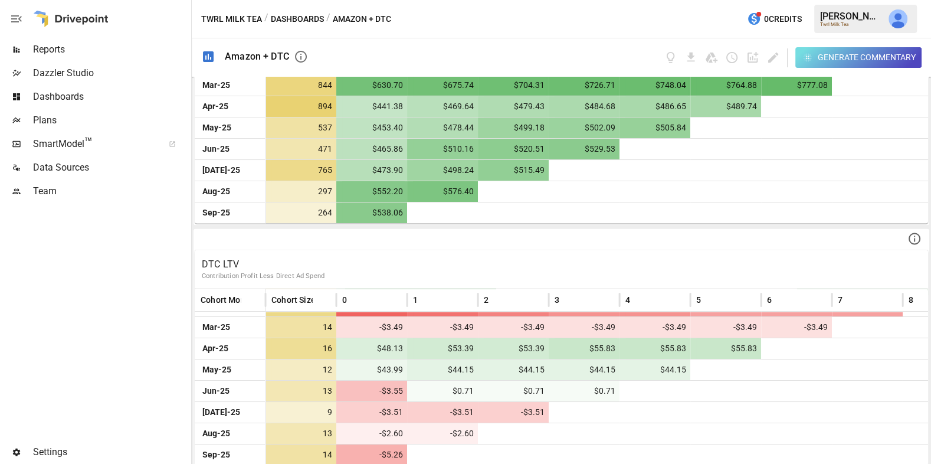
click at [891, 25] on img "Julie Wilton" at bounding box center [897, 18] width 19 height 19
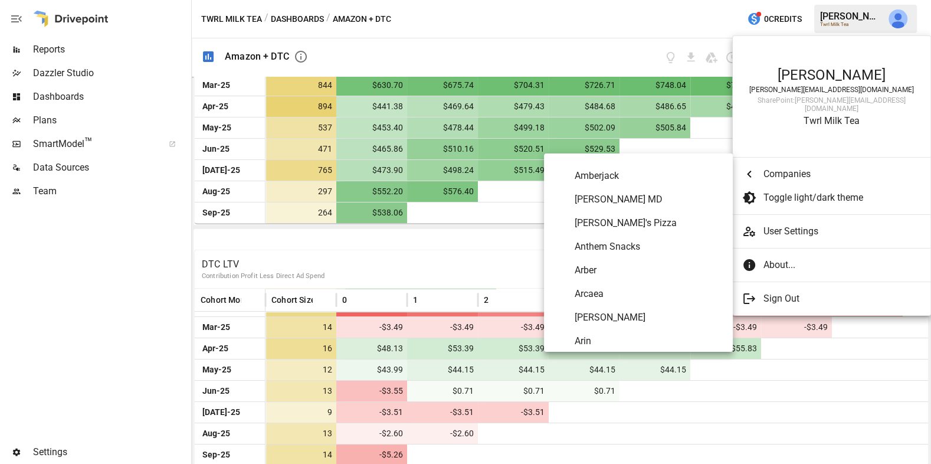
scroll to position [137, 0]
click at [622, 269] on span "Arber" at bounding box center [648, 268] width 149 height 14
